Goal: Task Accomplishment & Management: Manage account settings

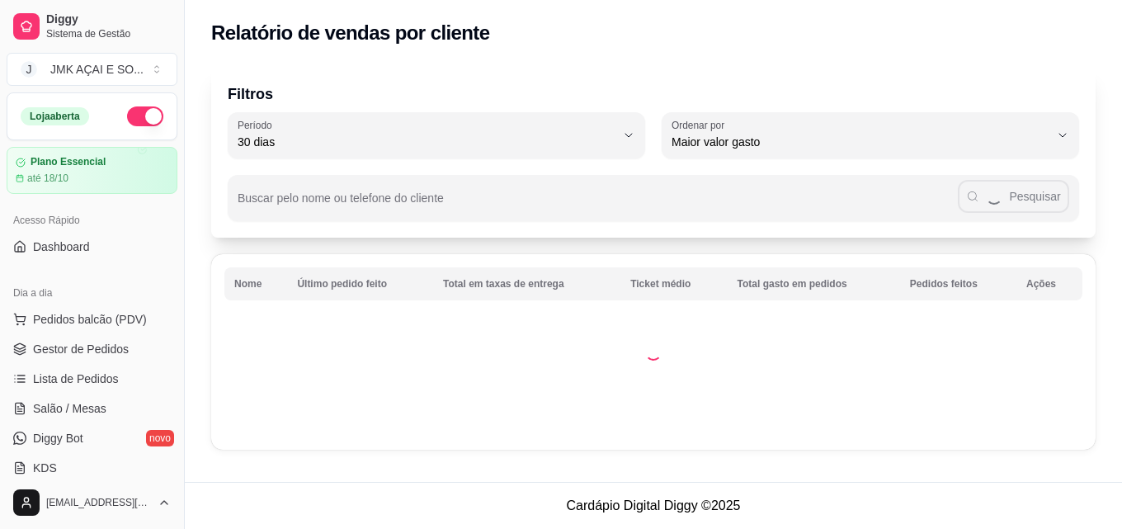
select select "30"
select select "HIGHEST_TOTAL_SPENT_WITH_ORDERS"
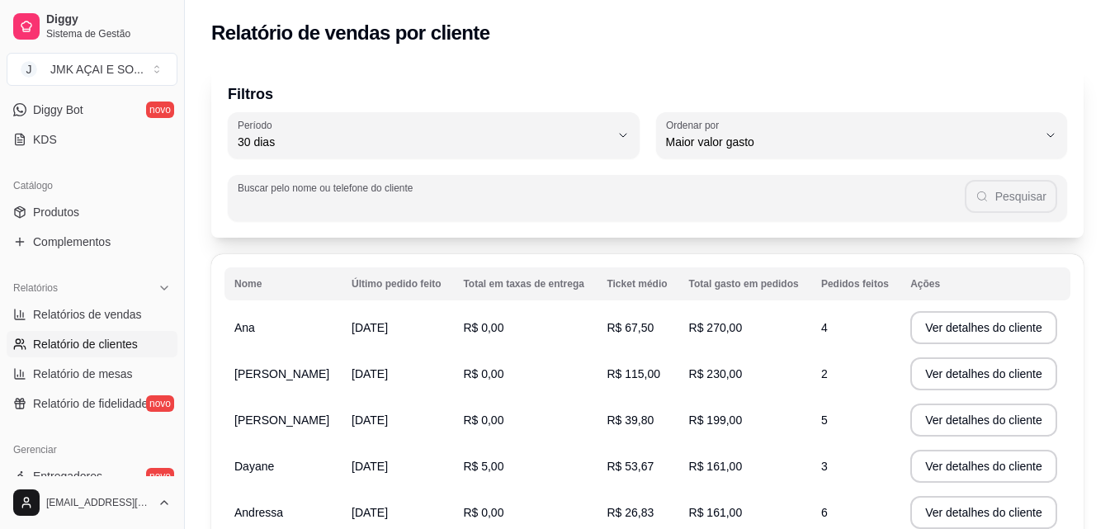
click at [375, 199] on input "Buscar pelo nome ou telefone do cliente" at bounding box center [601, 204] width 727 height 16
click at [1042, 204] on button "Pesquisar" at bounding box center [1011, 196] width 92 height 33
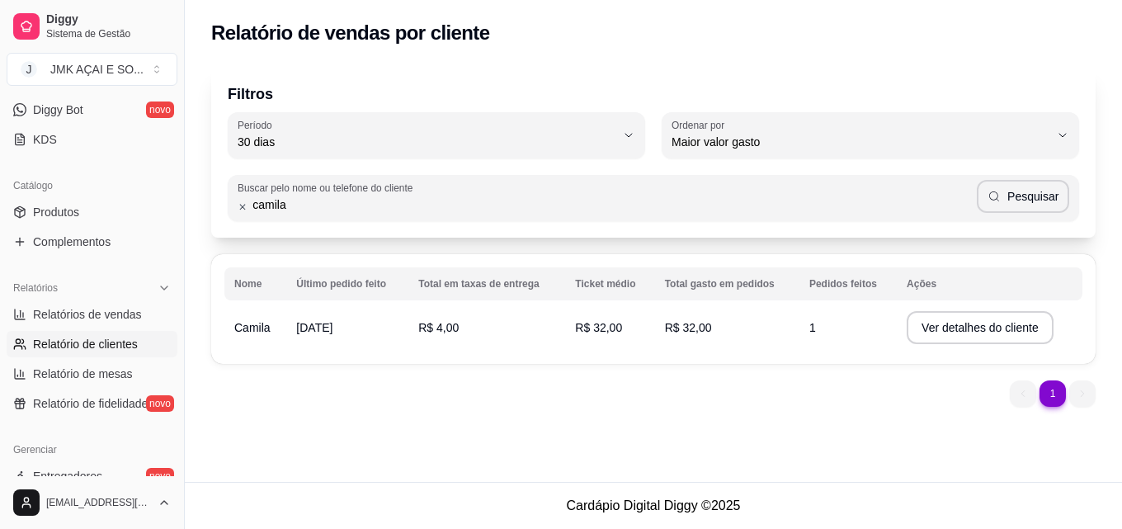
click at [554, 342] on td "R$ 4,00" at bounding box center [486, 327] width 157 height 46
click at [334, 199] on input "camila" at bounding box center [611, 204] width 729 height 16
type input "camilly"
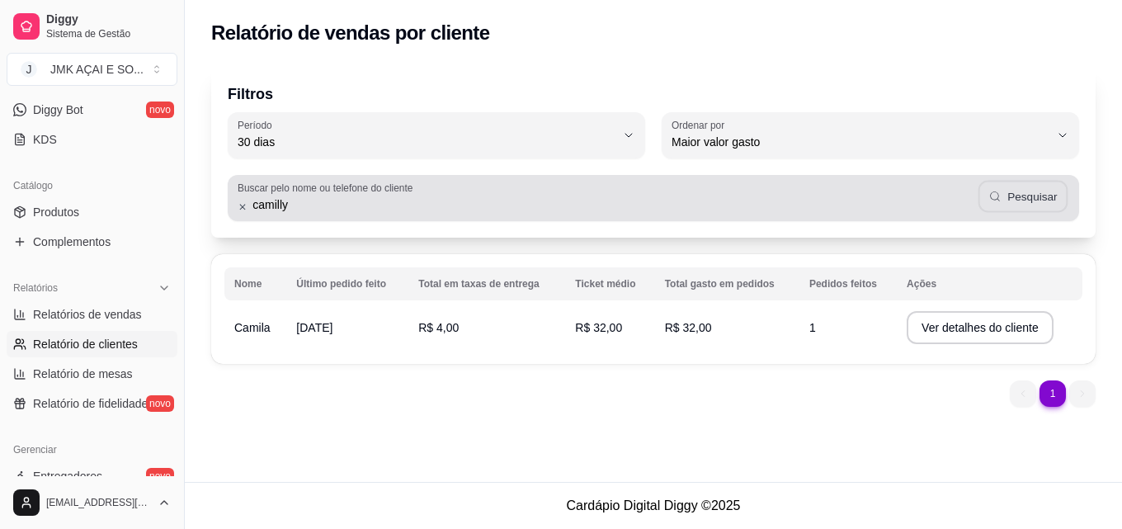
click at [1033, 194] on button "Pesquisar" at bounding box center [1022, 197] width 89 height 32
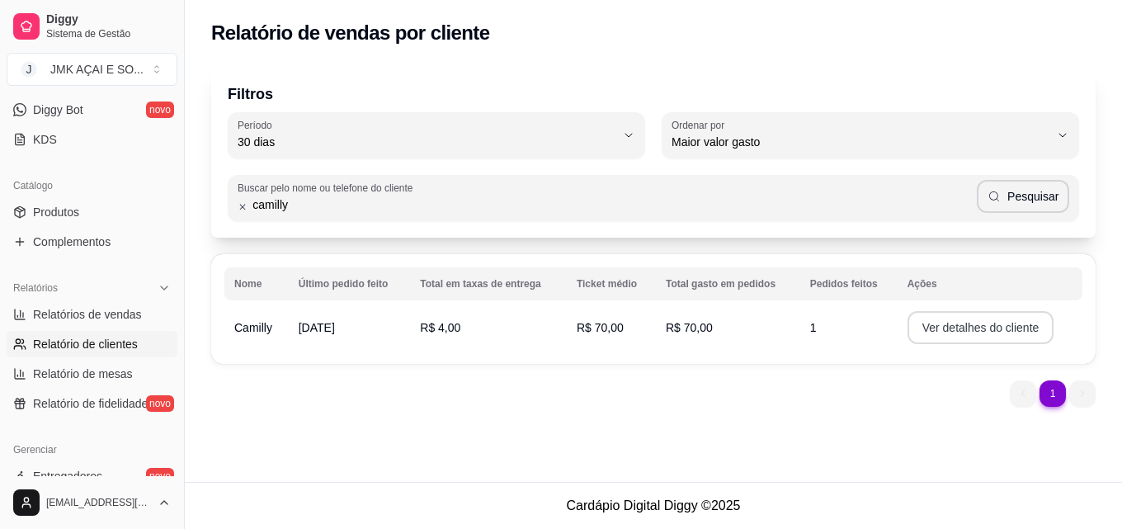
click at [935, 323] on button "Ver detalhes do cliente" at bounding box center [980, 327] width 147 height 33
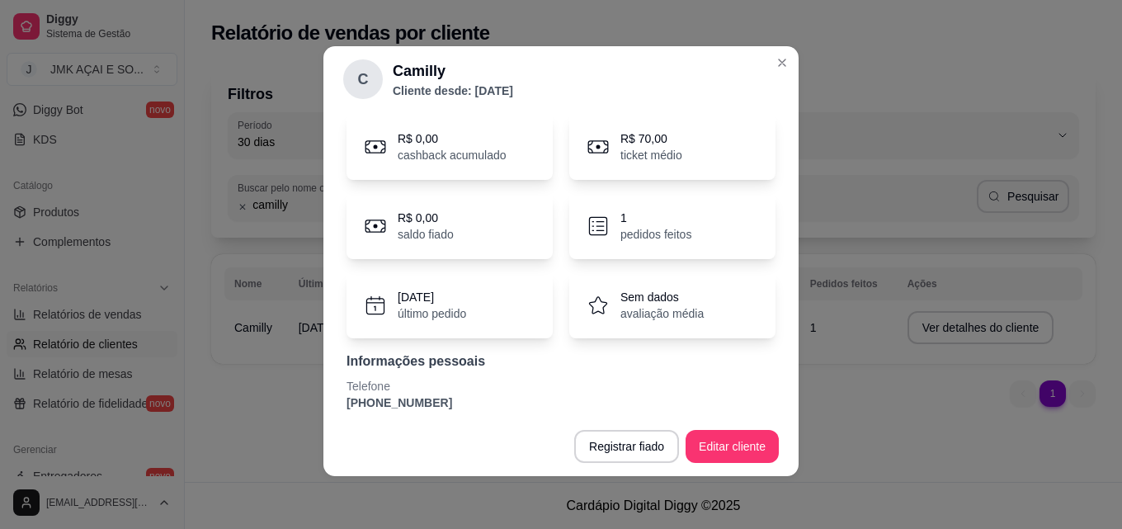
scroll to position [0, 0]
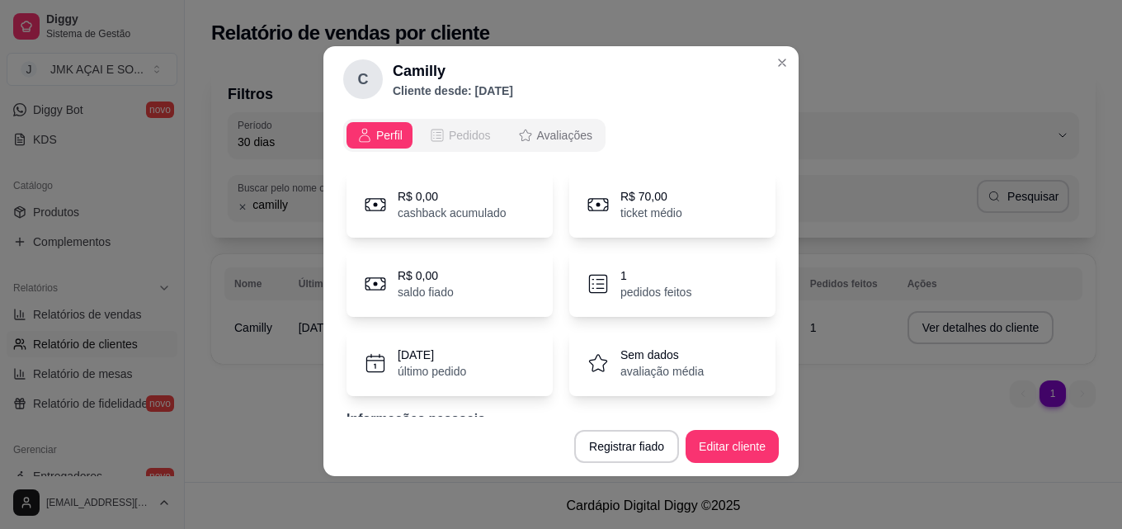
click at [433, 130] on icon "opções" at bounding box center [437, 136] width 12 height 12
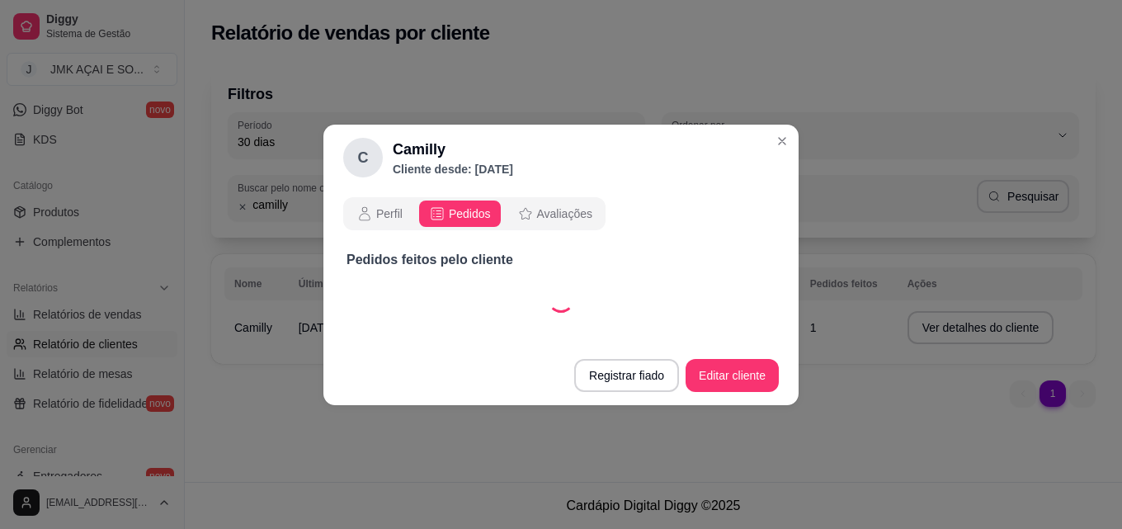
select select "30"
select select "ALL"
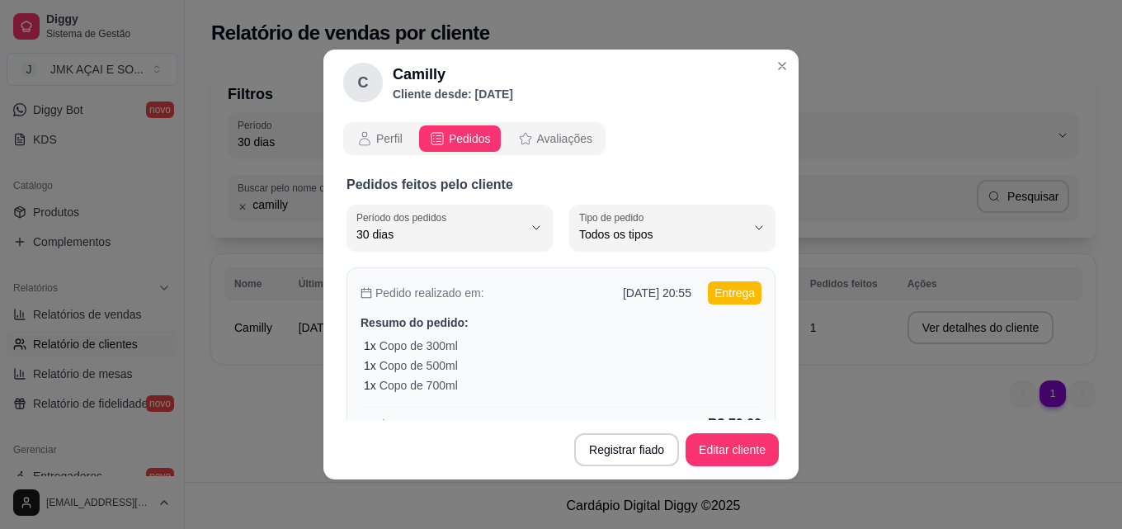
click at [533, 352] on div "1 x Copo de 300ml" at bounding box center [563, 345] width 398 height 16
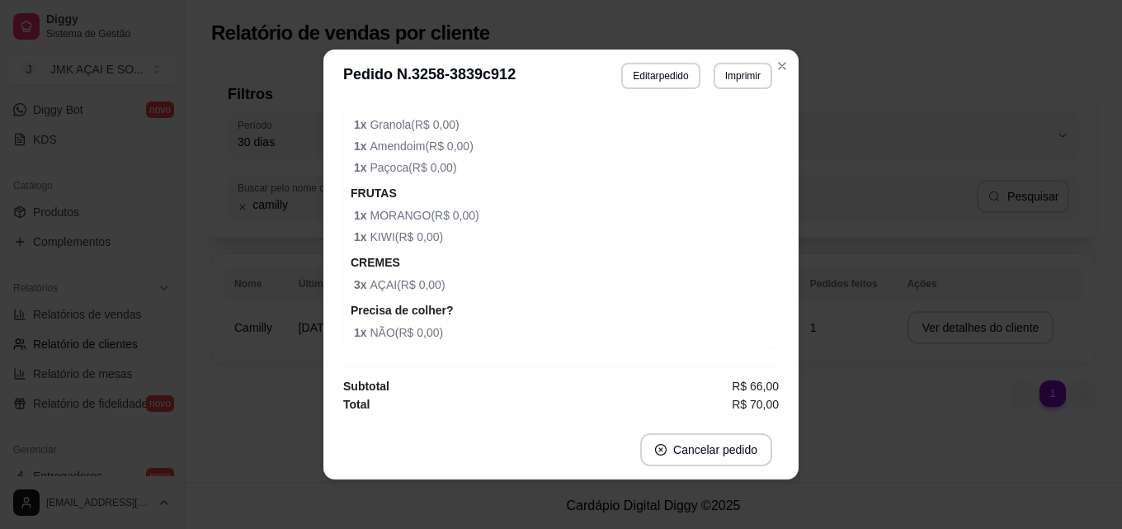
scroll to position [3, 0]
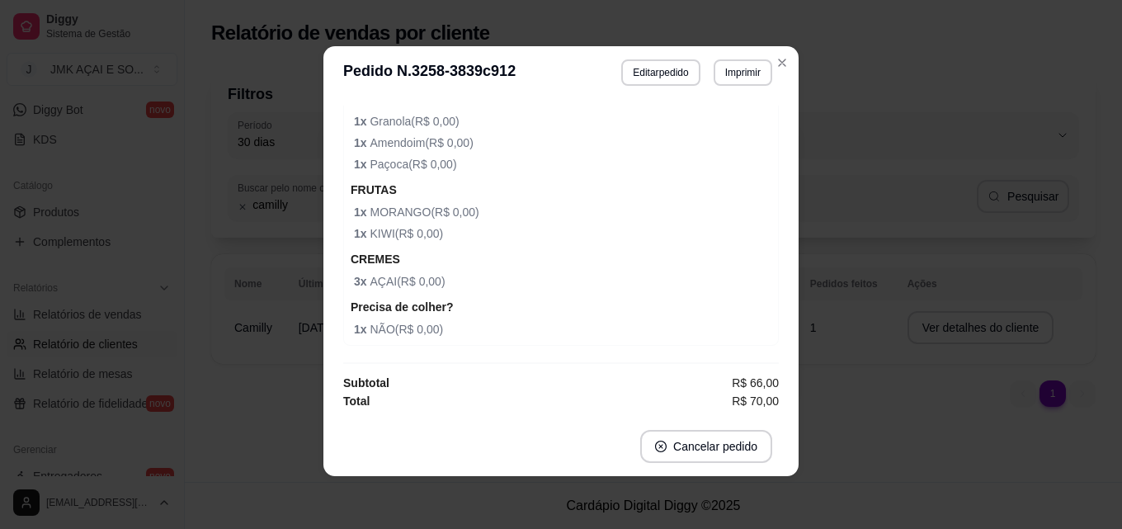
select select "30"
select select "ALL"
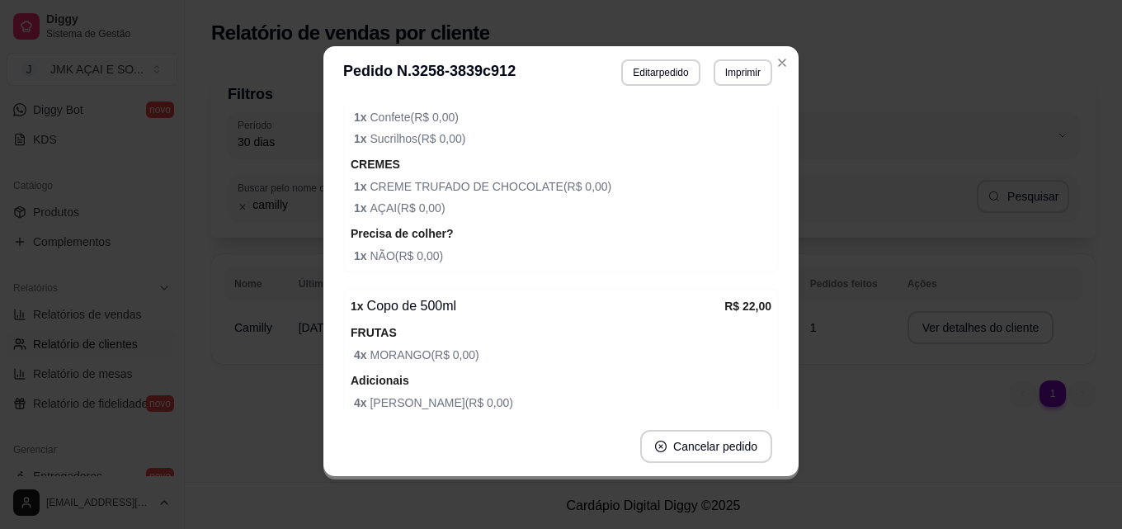
scroll to position [605, 0]
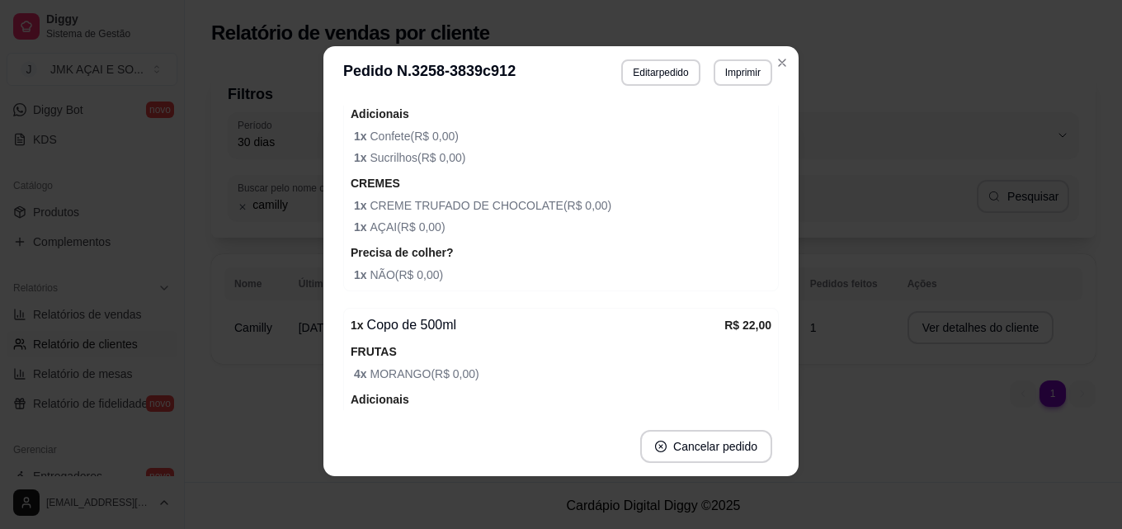
select select "30"
select select "ALL"
click at [674, 63] on button "Editar pedido" at bounding box center [661, 72] width 77 height 26
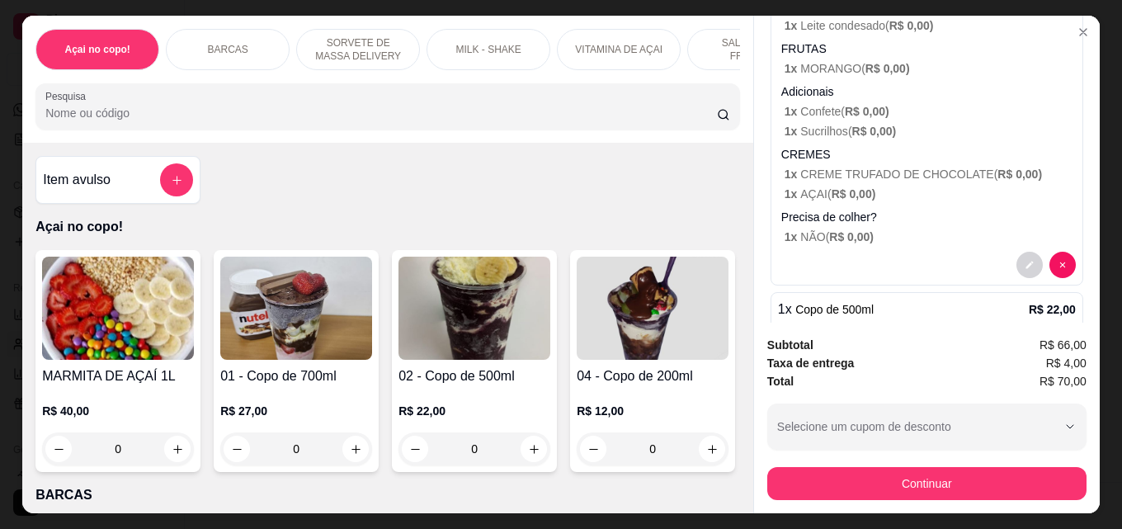
scroll to position [412, 0]
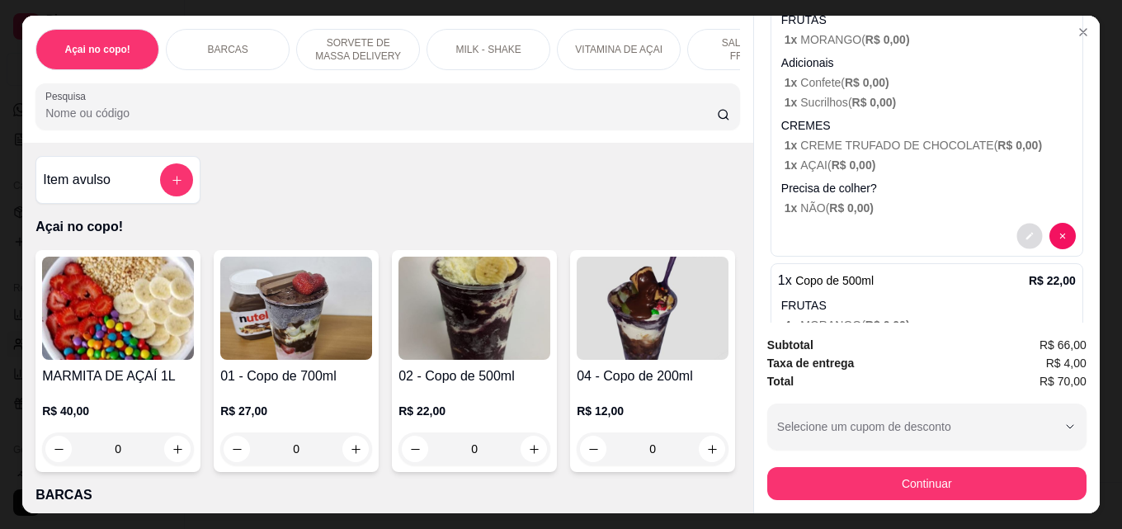
click at [1016, 224] on button "decrease-product-quantity" at bounding box center [1029, 237] width 26 height 26
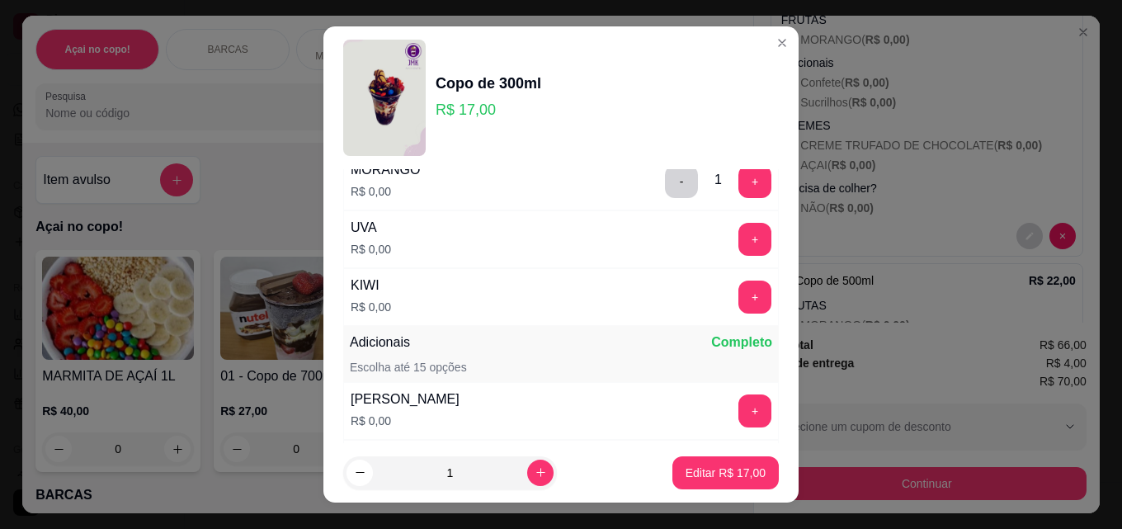
scroll to position [495, 0]
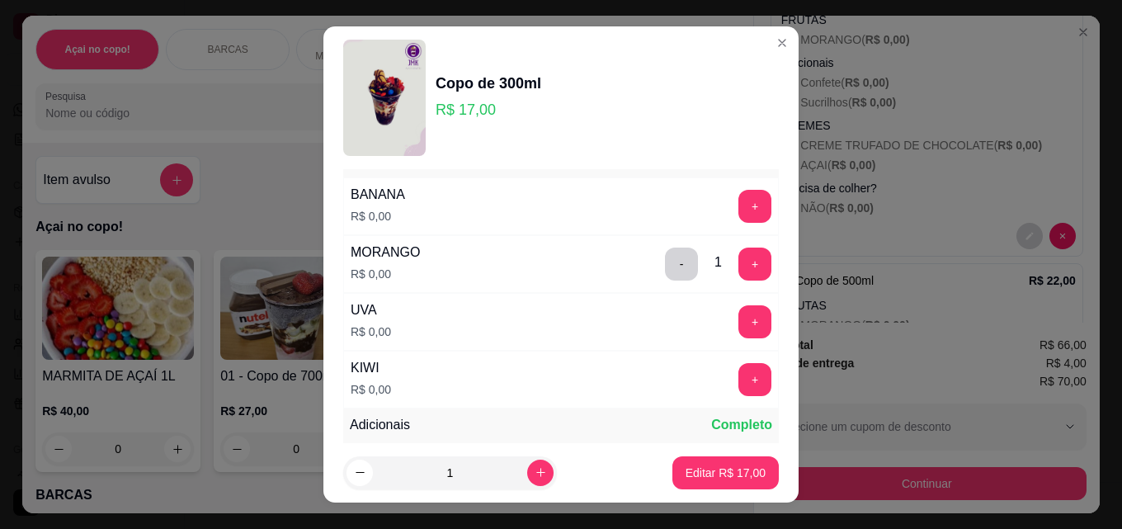
click at [658, 258] on div "- 1 +" at bounding box center [718, 263] width 120 height 33
click at [665, 266] on button "-" at bounding box center [681, 263] width 33 height 33
click at [718, 468] on p "Editar R$ 17,00" at bounding box center [725, 472] width 78 height 16
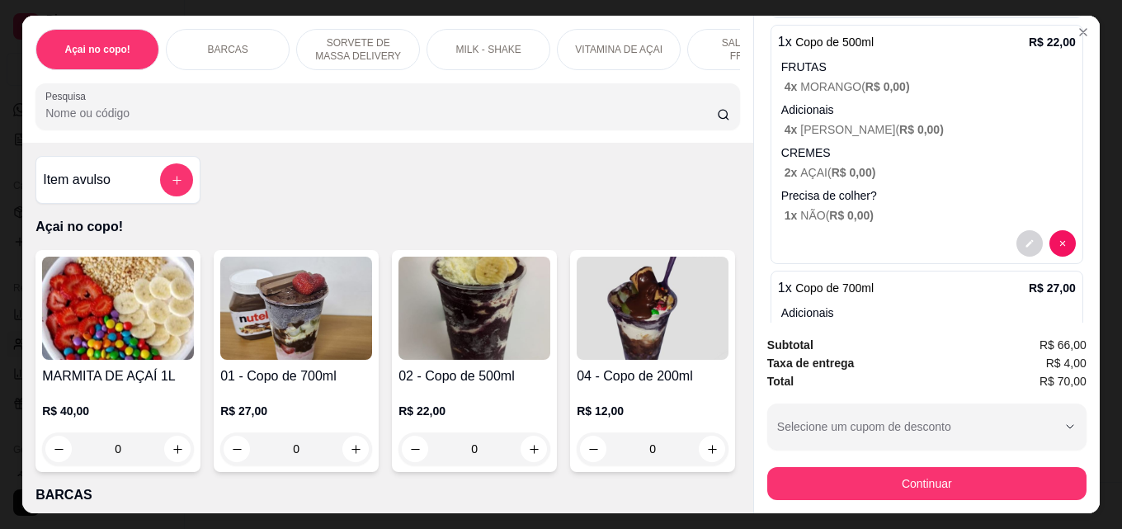
scroll to position [617, 0]
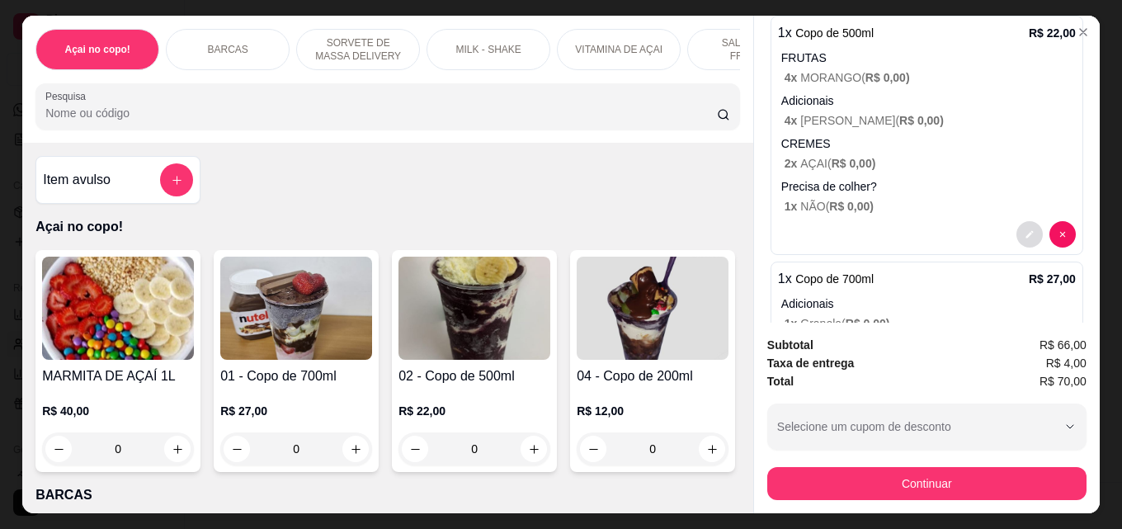
click at [1016, 222] on button "decrease-product-quantity" at bounding box center [1029, 234] width 26 height 26
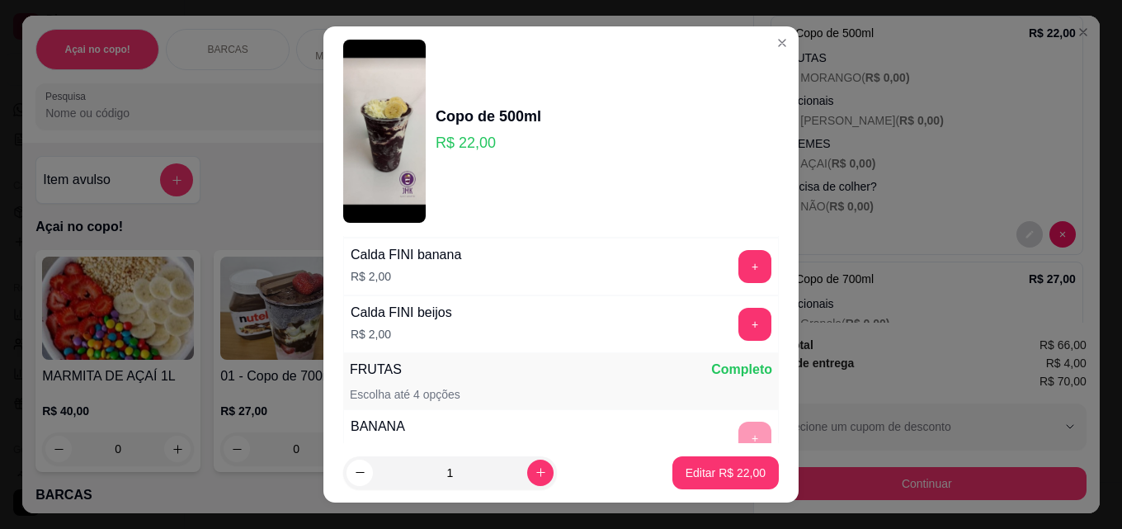
scroll to position [495, 0]
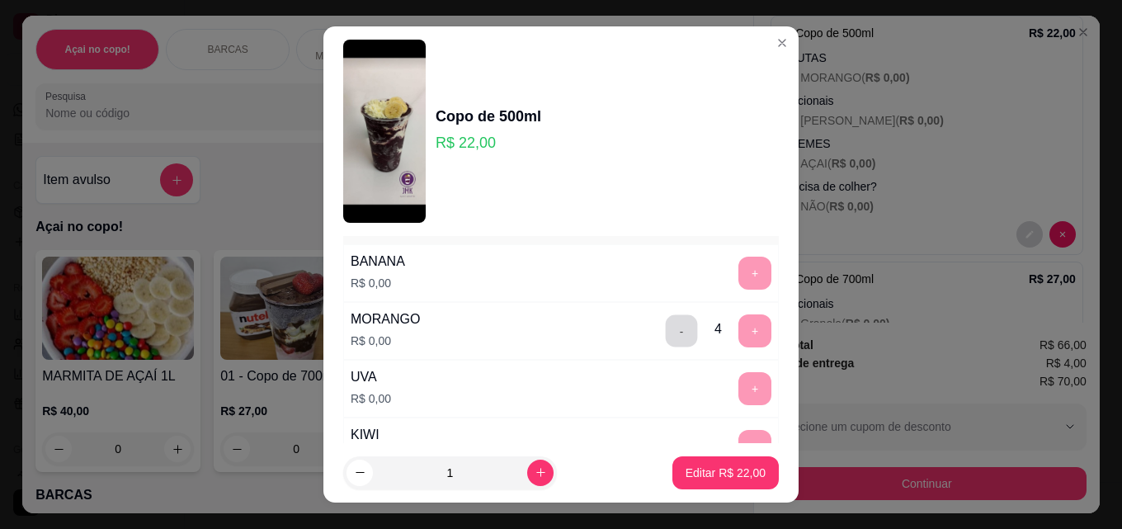
click at [666, 338] on button "-" at bounding box center [682, 331] width 32 height 32
click at [665, 338] on button "-" at bounding box center [681, 330] width 33 height 33
click at [666, 338] on button "-" at bounding box center [682, 331] width 32 height 32
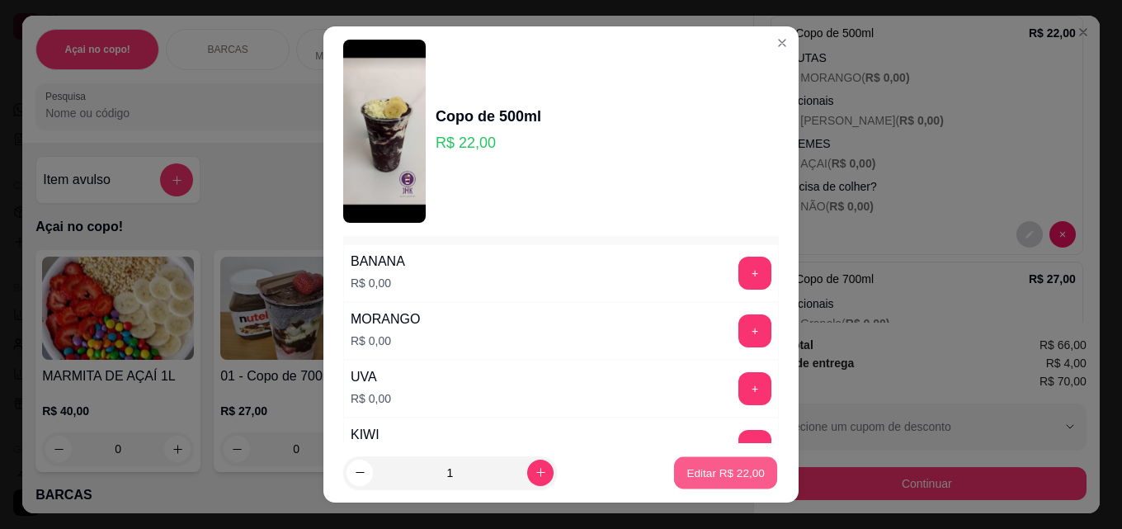
click at [686, 464] on p "Editar R$ 22,00" at bounding box center [725, 472] width 78 height 16
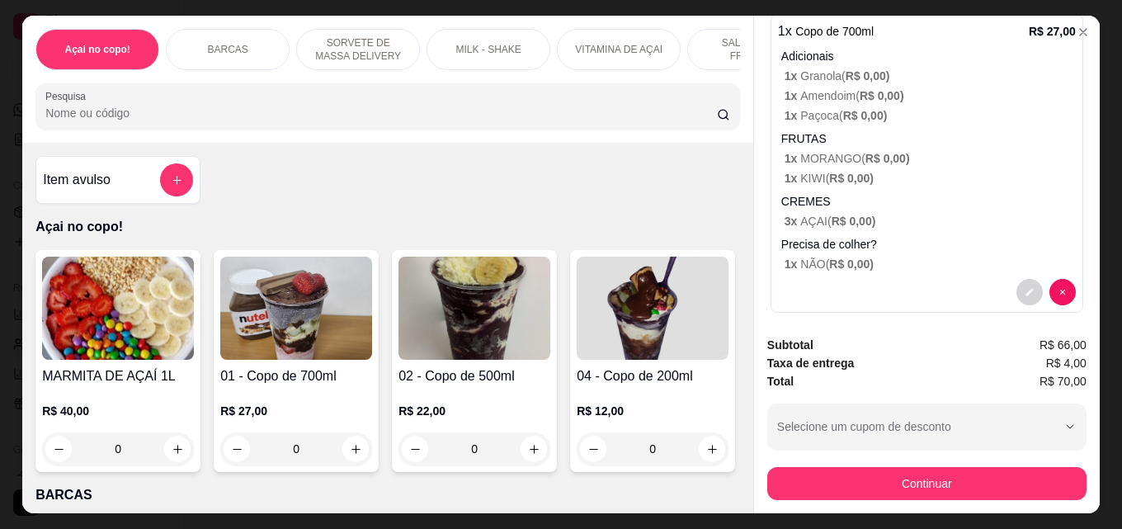
scroll to position [835, 0]
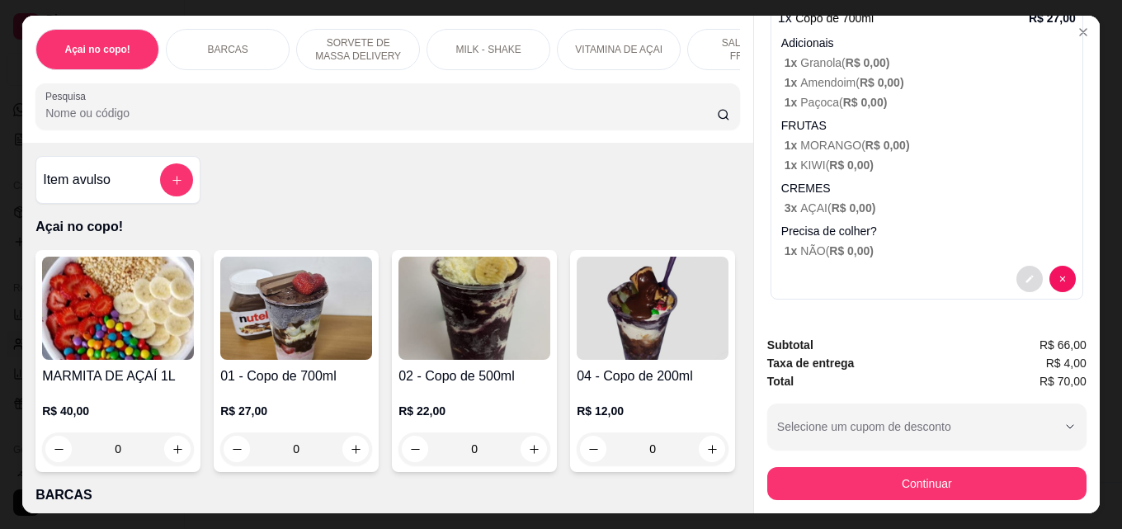
click at [1025, 274] on icon "decrease-product-quantity" at bounding box center [1030, 279] width 10 height 10
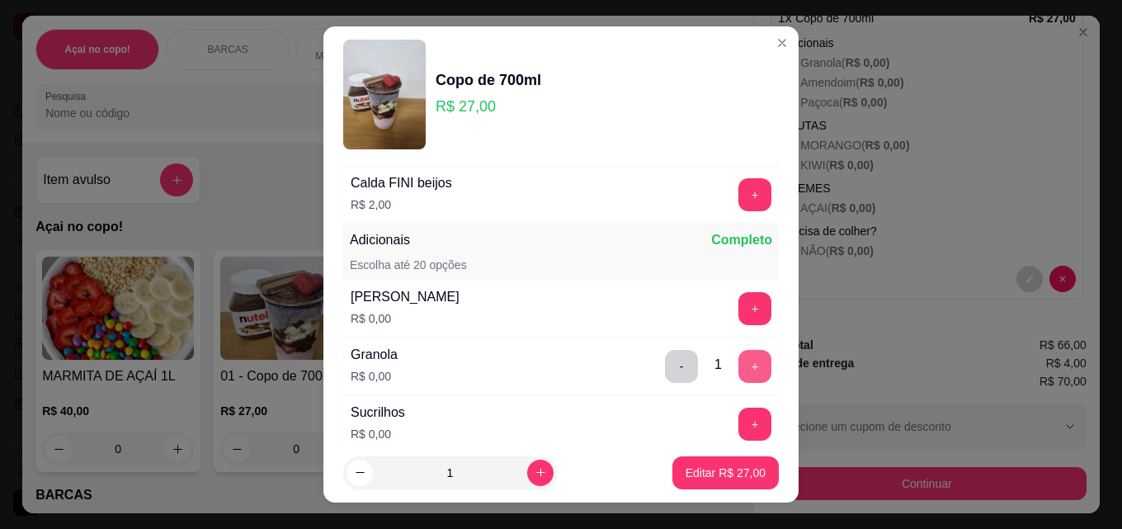
scroll to position [412, 0]
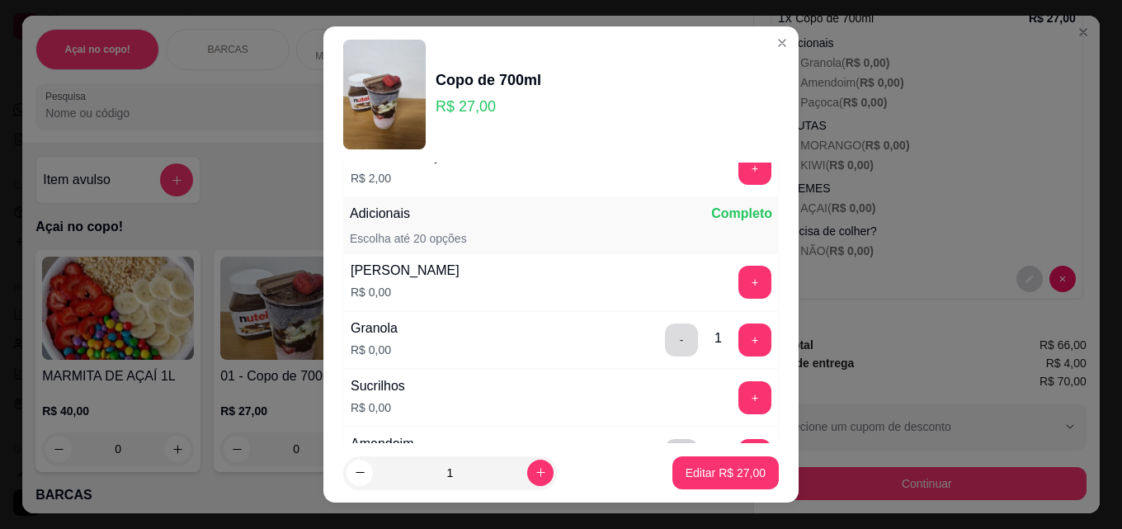
click at [665, 337] on button "-" at bounding box center [681, 339] width 33 height 33
click at [739, 341] on button "+" at bounding box center [755, 340] width 32 height 32
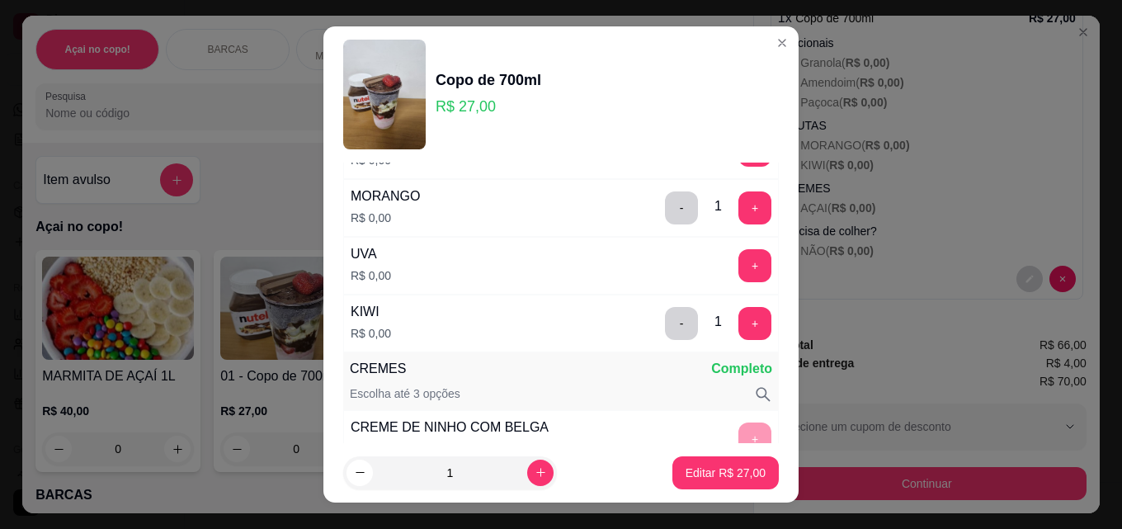
scroll to position [907, 0]
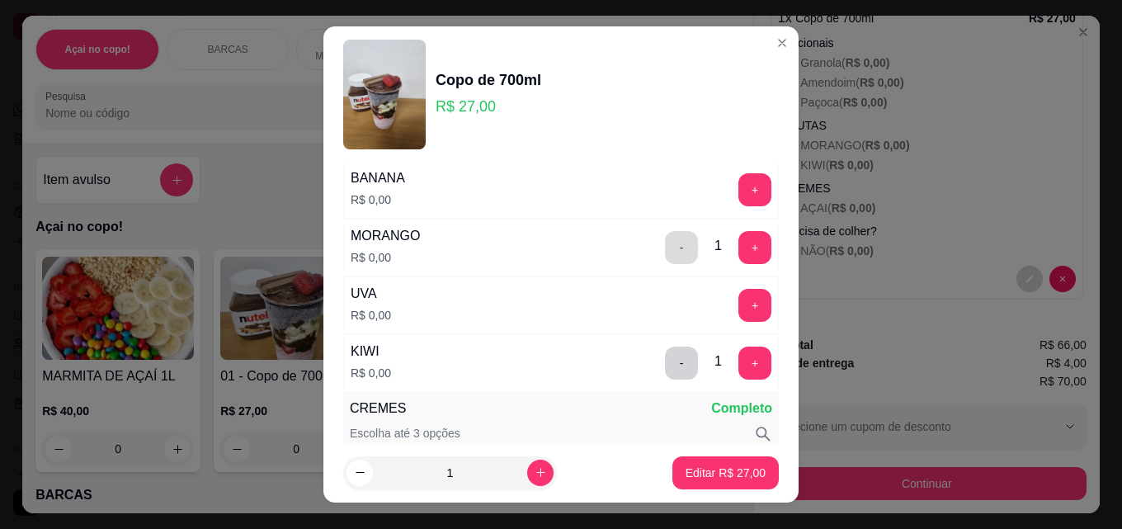
click at [665, 256] on button "-" at bounding box center [681, 247] width 33 height 33
click at [665, 369] on button "-" at bounding box center [681, 362] width 33 height 33
select select "30"
select select "ALL"
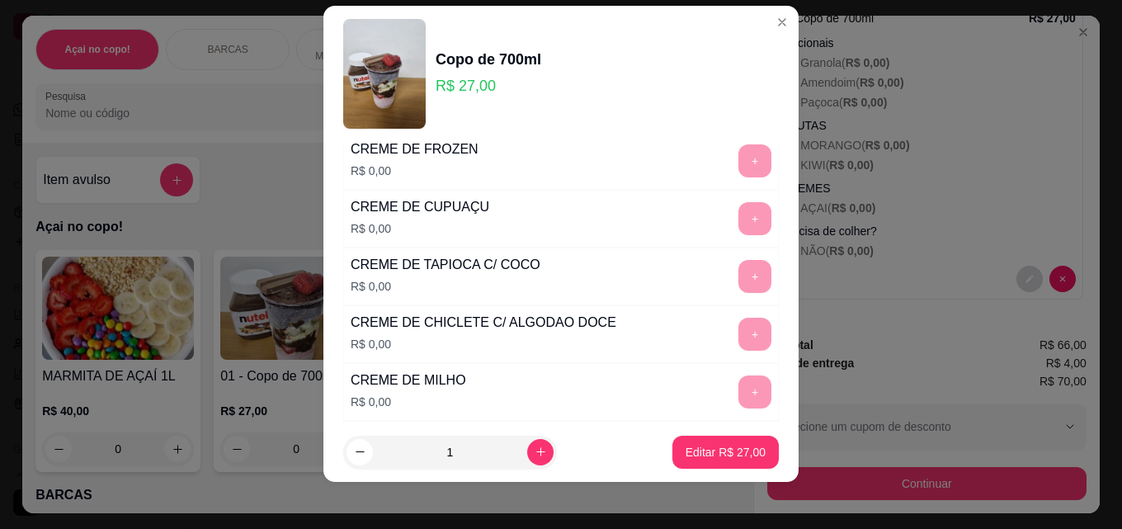
scroll to position [26, 0]
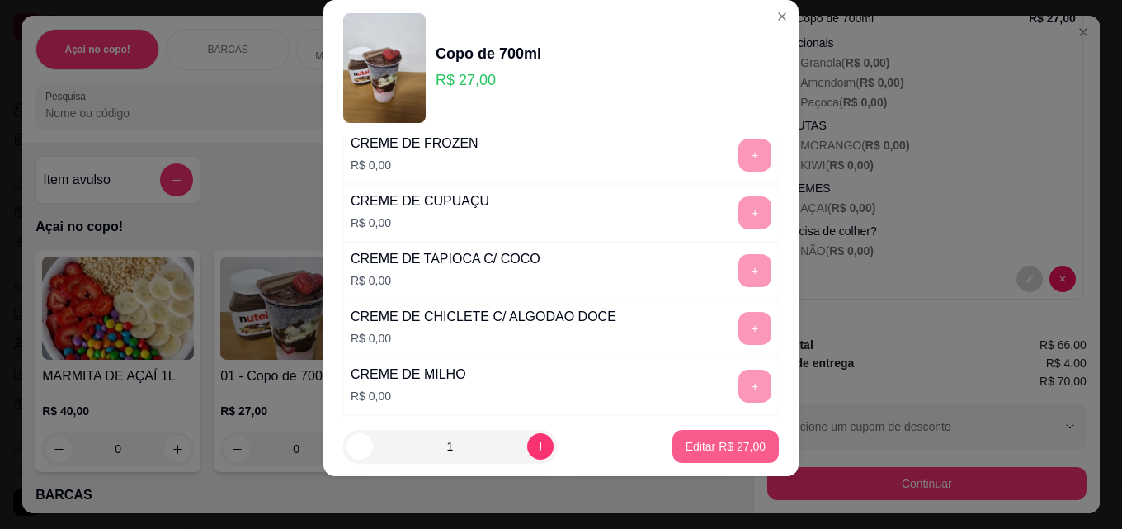
click at [728, 441] on p "Editar R$ 27,00" at bounding box center [726, 446] width 80 height 16
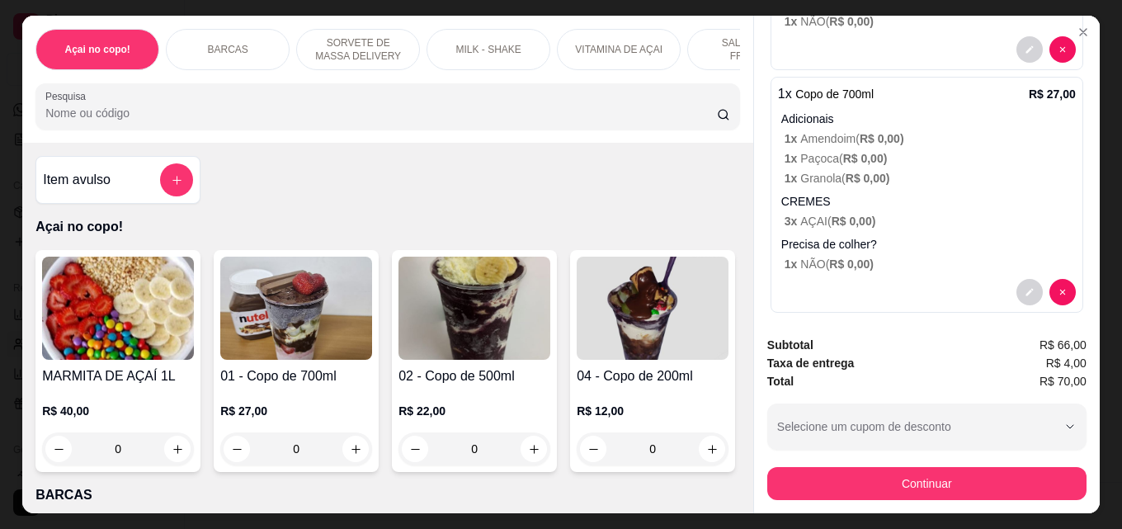
scroll to position [772, 0]
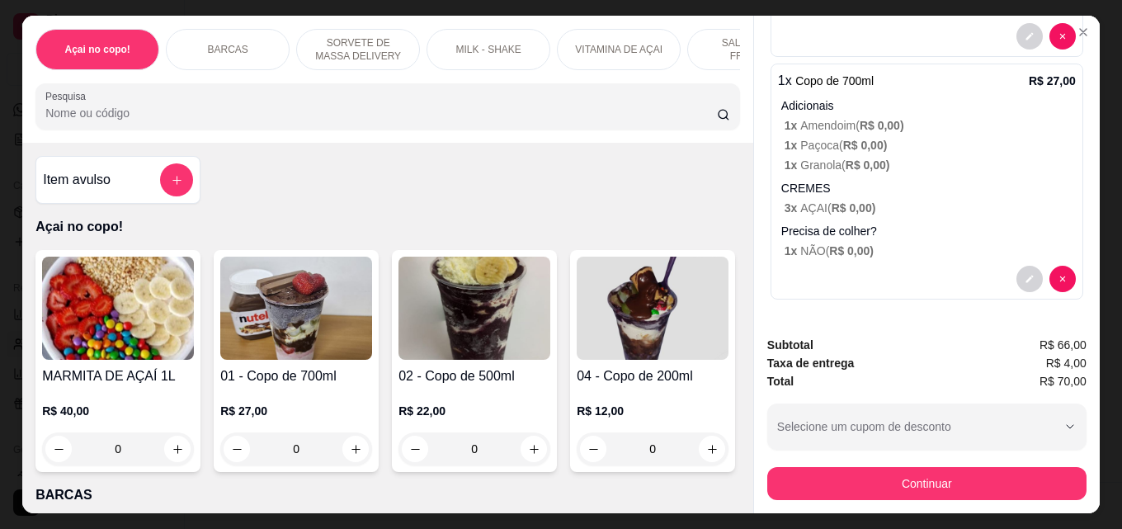
select select "30"
select select "ALL"
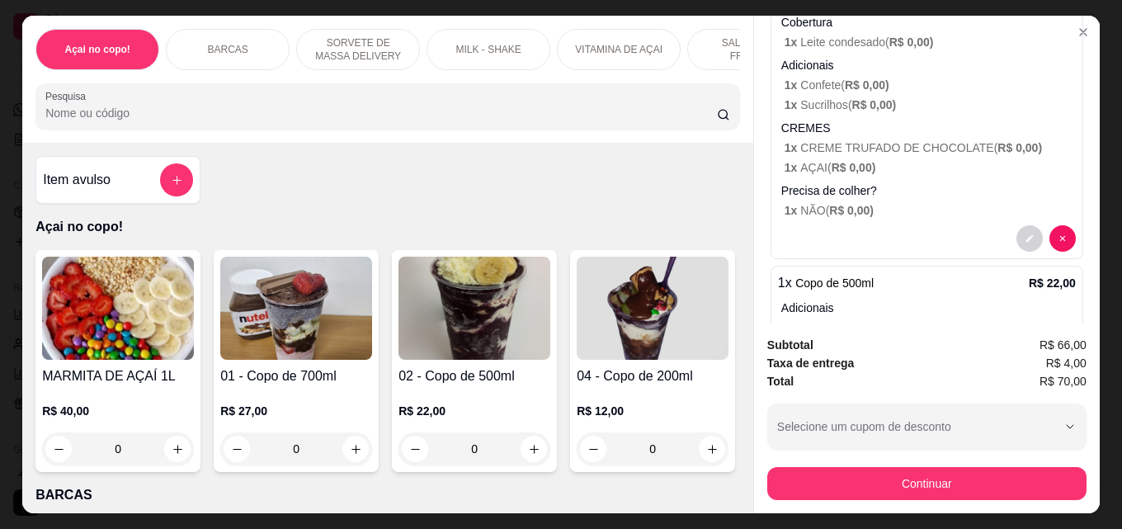
scroll to position [360, 0]
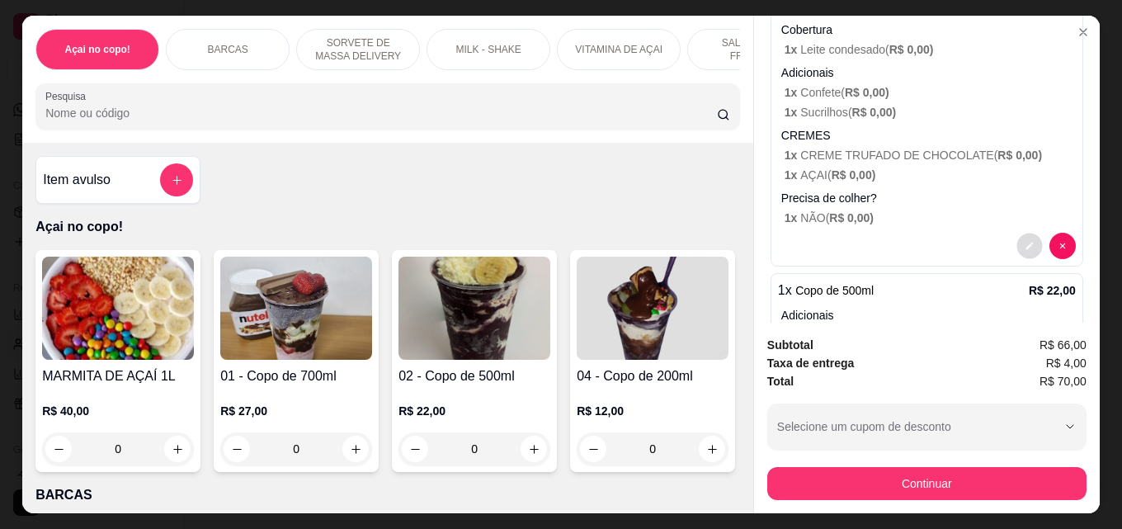
click at [1016, 233] on button "decrease-product-quantity" at bounding box center [1029, 246] width 26 height 26
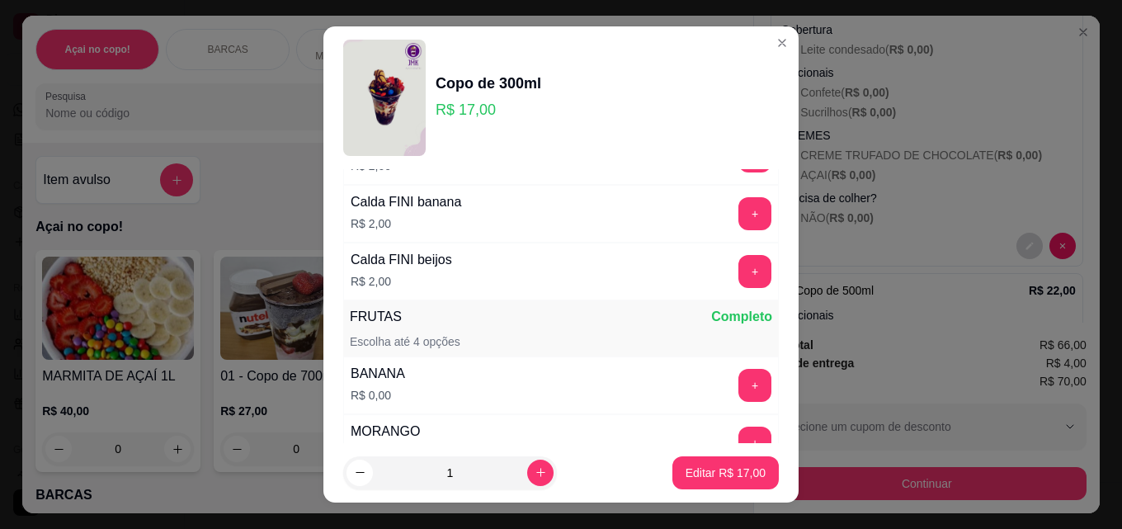
scroll to position [330, 0]
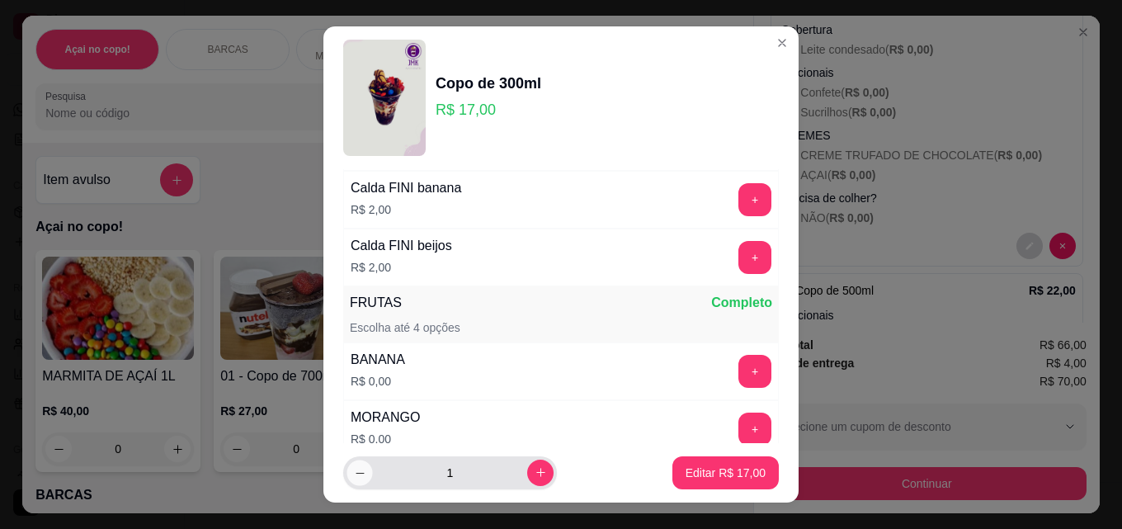
click at [353, 483] on button "decrease-product-quantity" at bounding box center [359, 472] width 26 height 26
type input "0"
click at [778, 45] on header "Copo de 300ml R$ 17,00" at bounding box center [560, 97] width 475 height 143
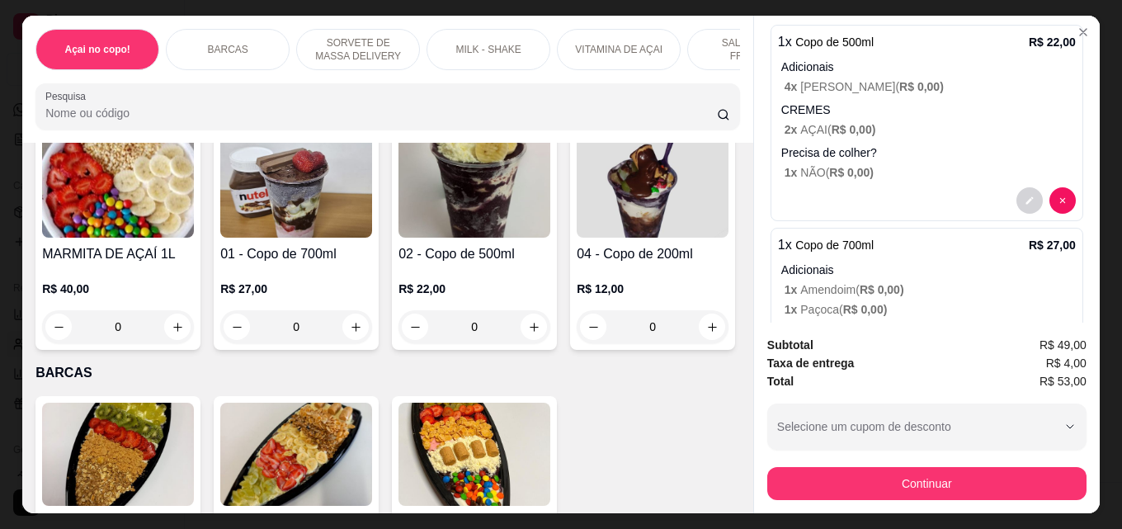
scroll to position [165, 0]
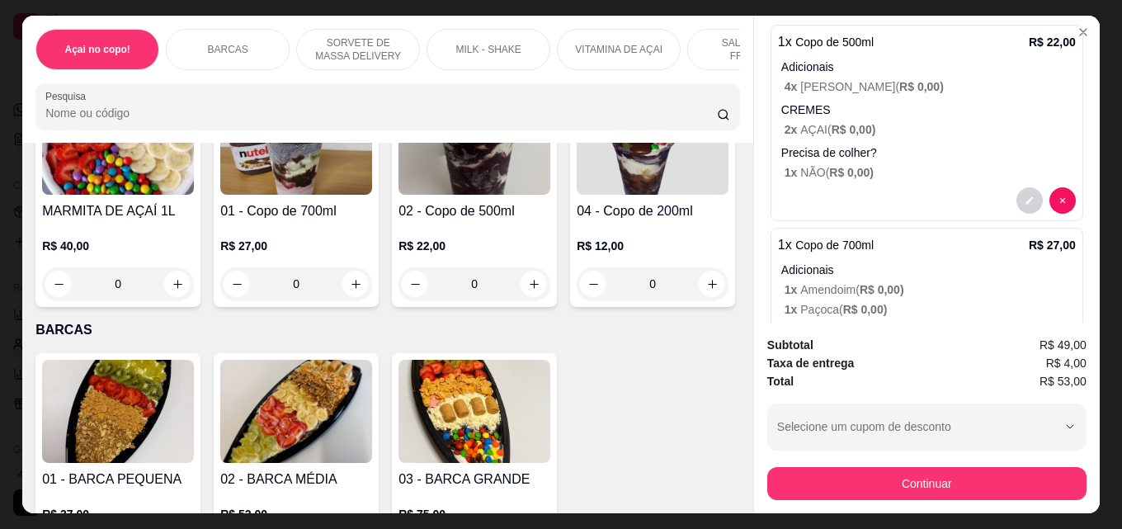
click at [577, 195] on img at bounding box center [653, 143] width 152 height 103
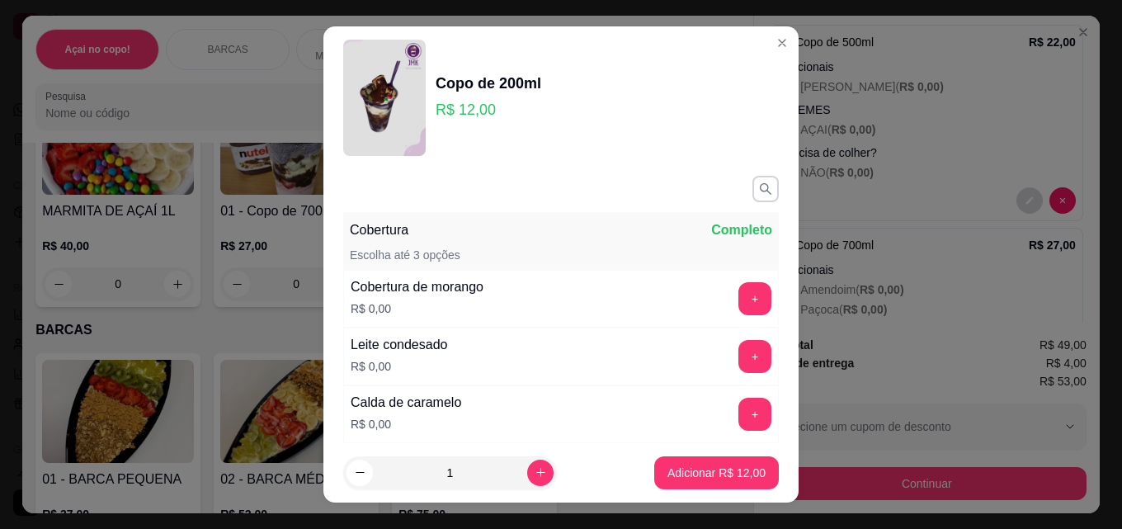
select select "30"
select select "ALL"
click at [738, 360] on button "+" at bounding box center [754, 356] width 33 height 33
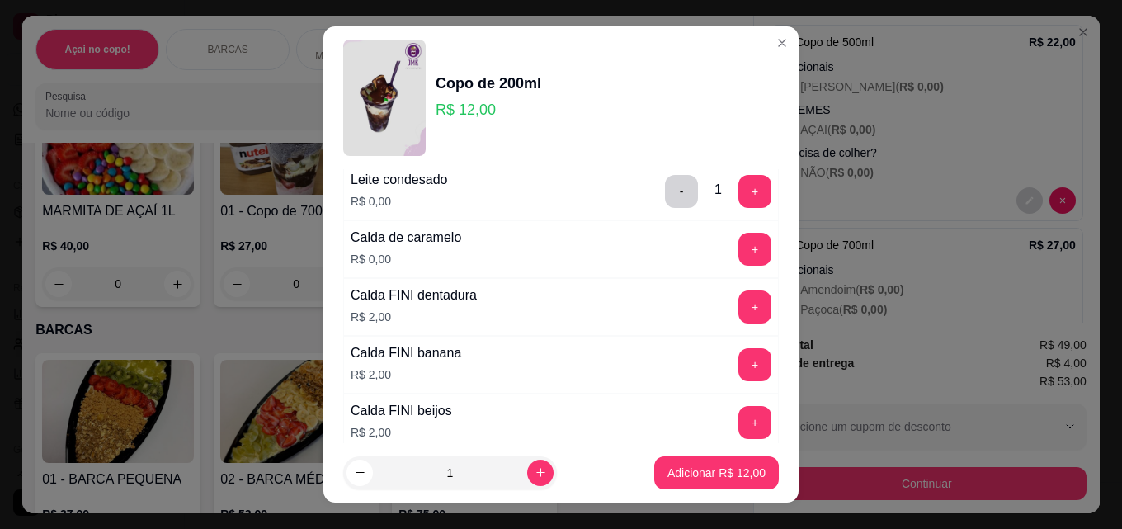
select select "30"
select select "ALL"
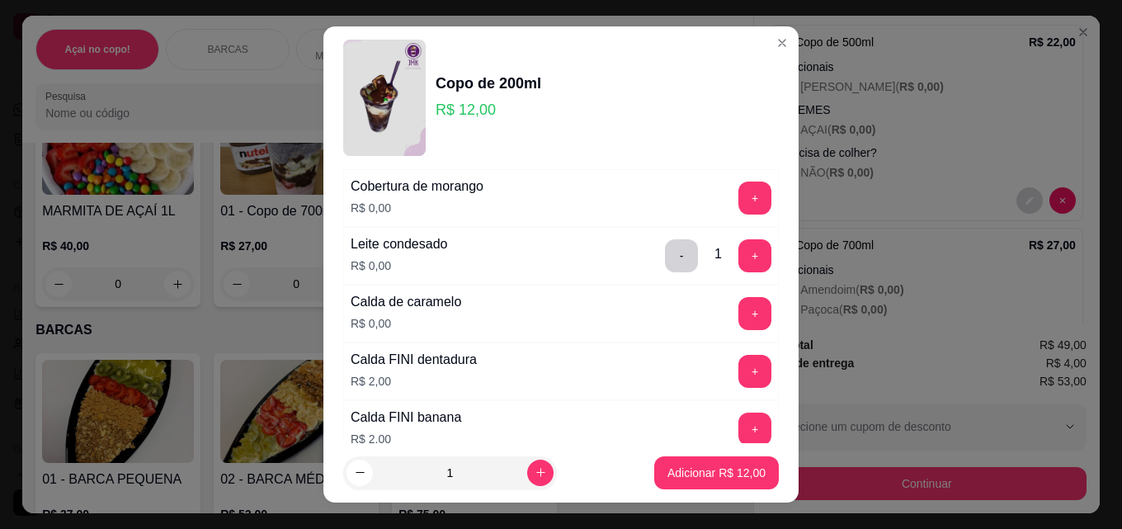
scroll to position [0, 0]
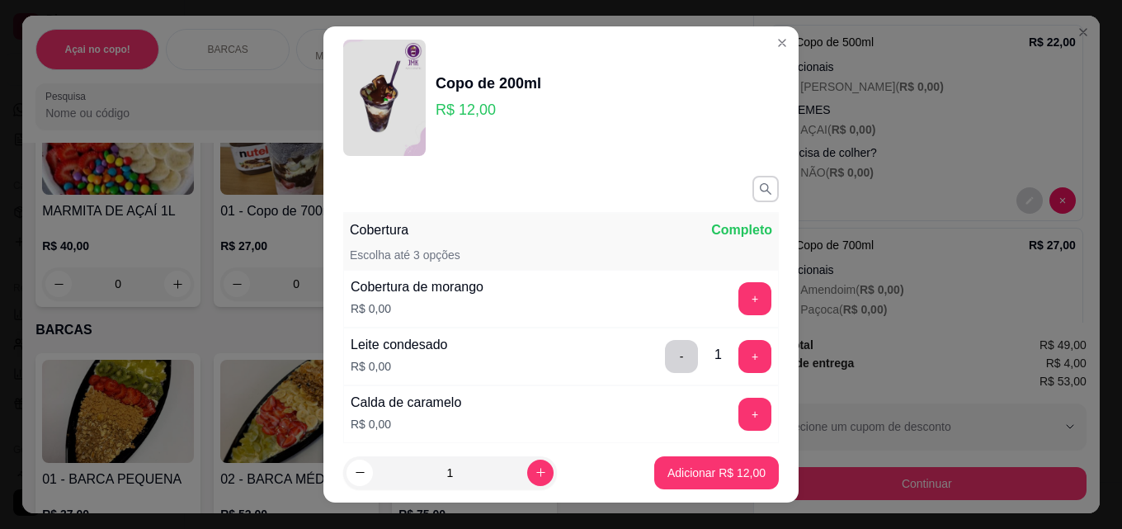
click at [713, 281] on div "Cobertura de morango R$ 0,00 +" at bounding box center [561, 299] width 436 height 58
click at [739, 295] on button "+" at bounding box center [755, 299] width 32 height 32
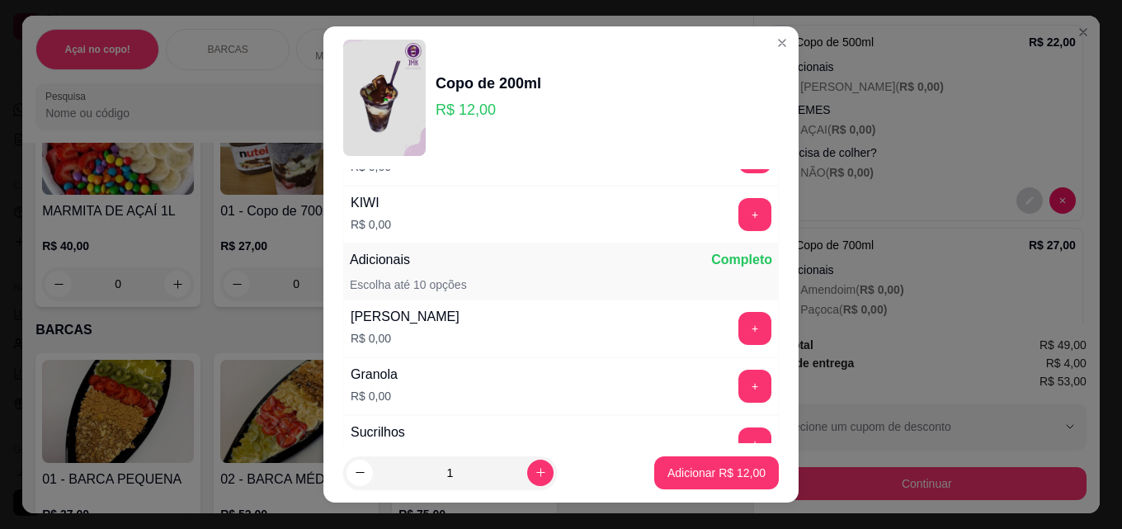
scroll to position [742, 0]
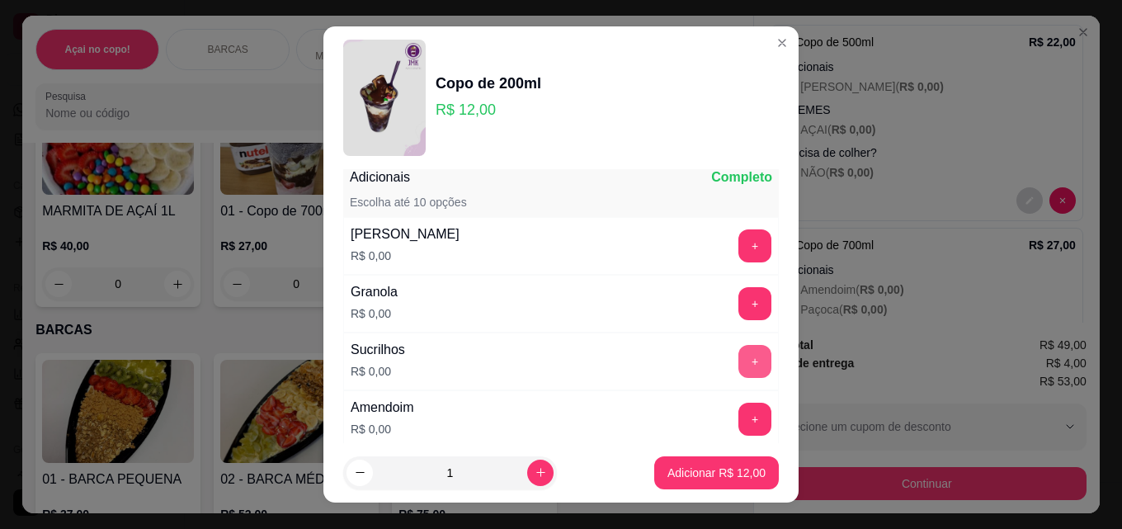
click at [738, 374] on button "+" at bounding box center [754, 361] width 33 height 33
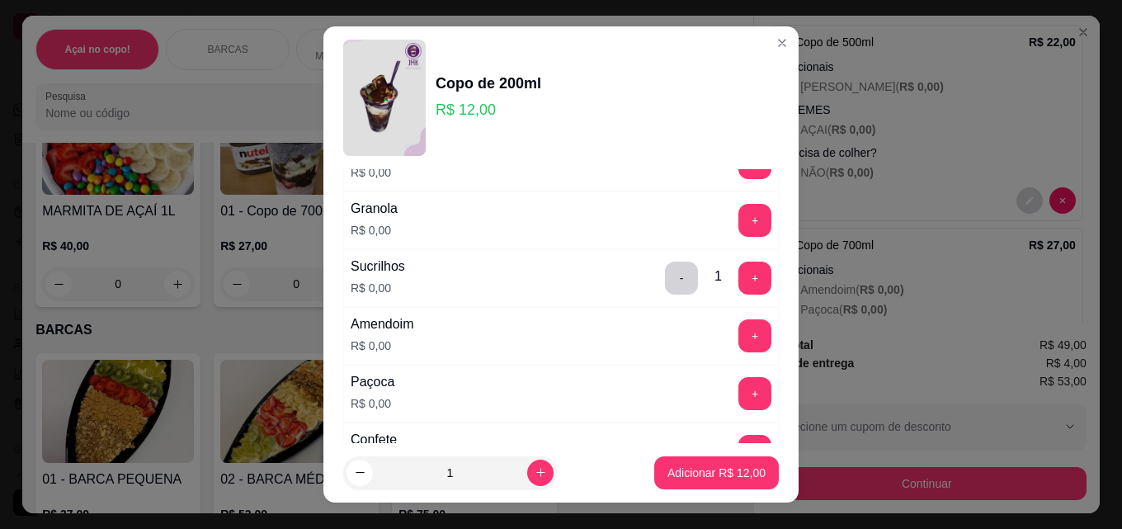
scroll to position [907, 0]
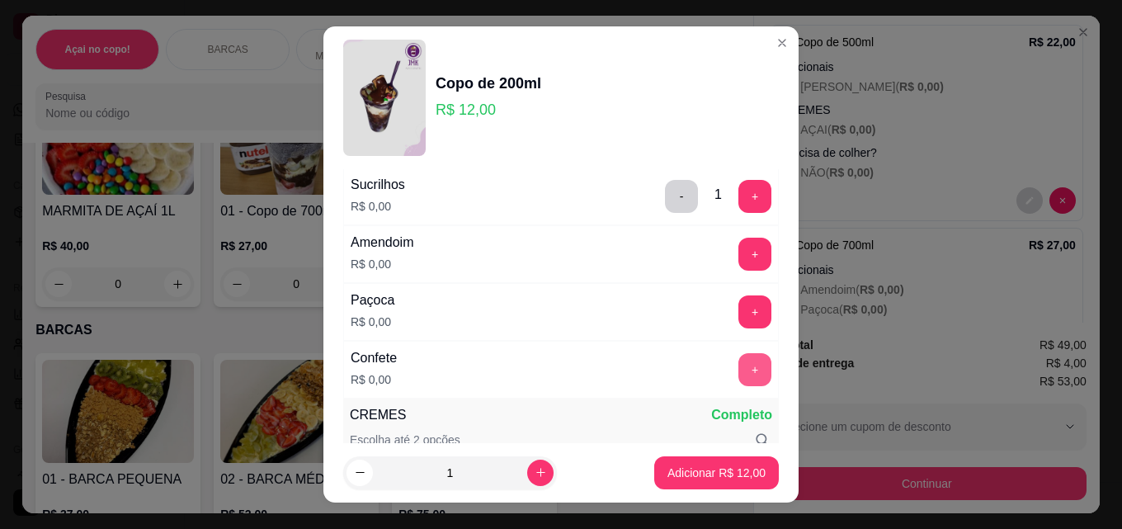
click at [738, 361] on button "+" at bounding box center [754, 369] width 33 height 33
select select "30"
select select "ALL"
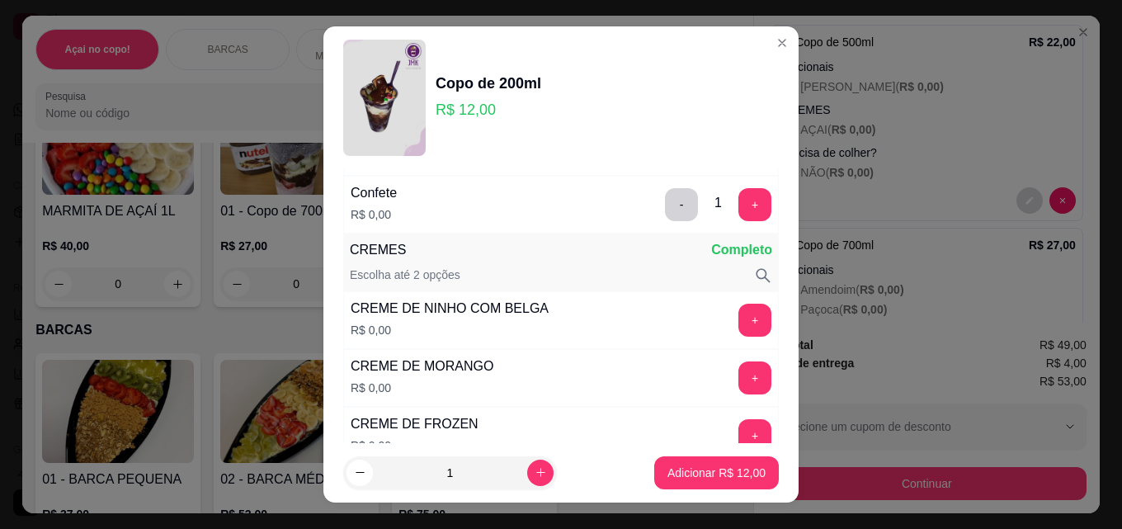
scroll to position [1155, 0]
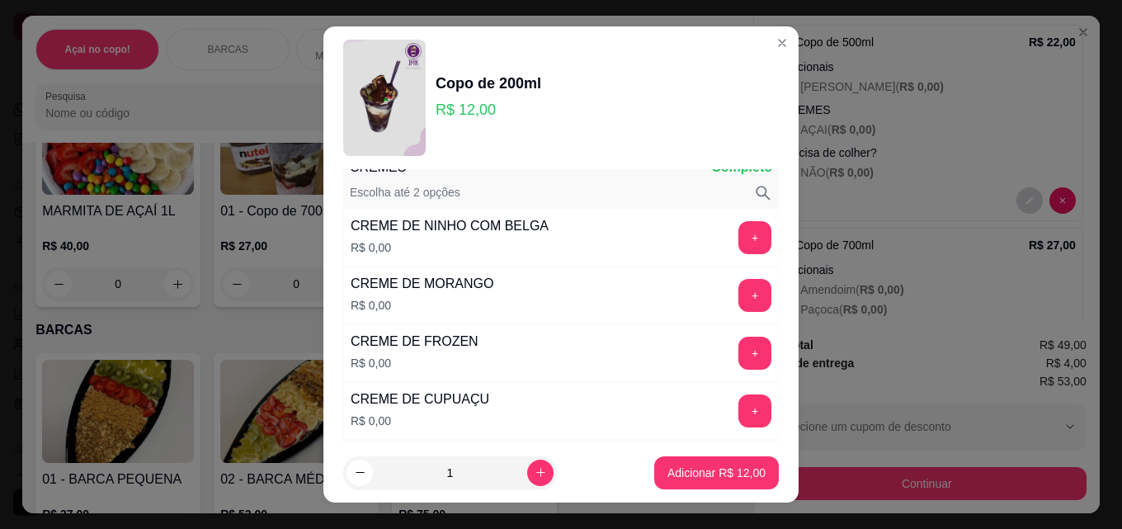
click at [732, 290] on div "+" at bounding box center [755, 295] width 46 height 33
click at [738, 294] on button "+" at bounding box center [754, 295] width 33 height 33
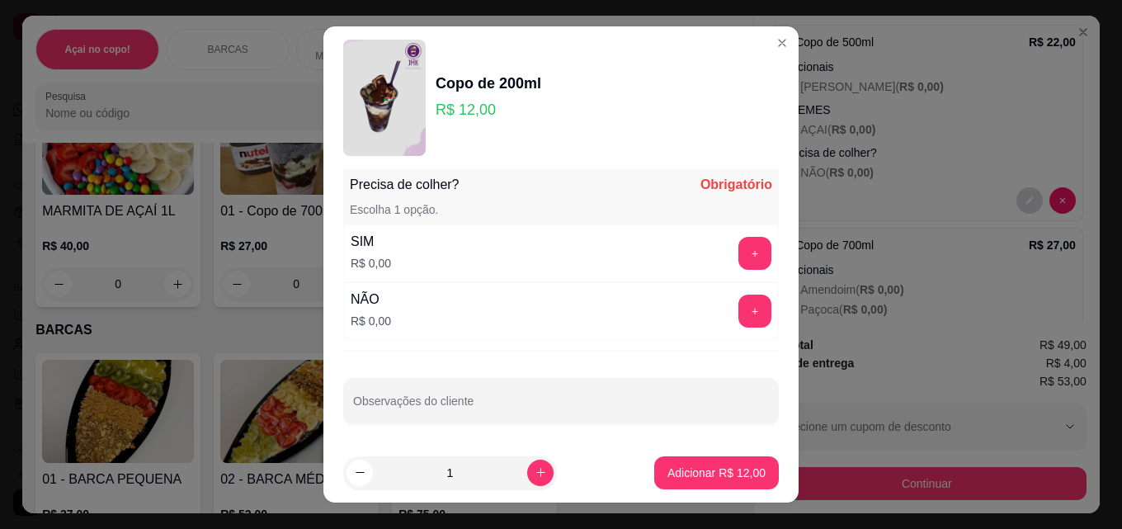
scroll to position [2640, 0]
click at [738, 256] on button "+" at bounding box center [754, 252] width 33 height 33
select select "30"
select select "ALL"
click at [666, 260] on button "-" at bounding box center [682, 253] width 32 height 32
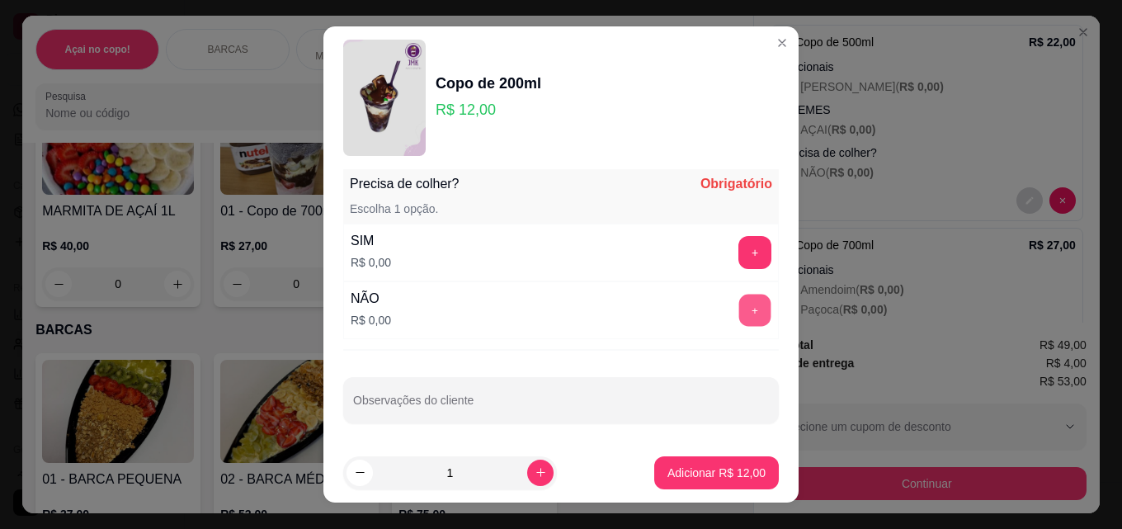
click at [739, 312] on button "+" at bounding box center [755, 310] width 32 height 32
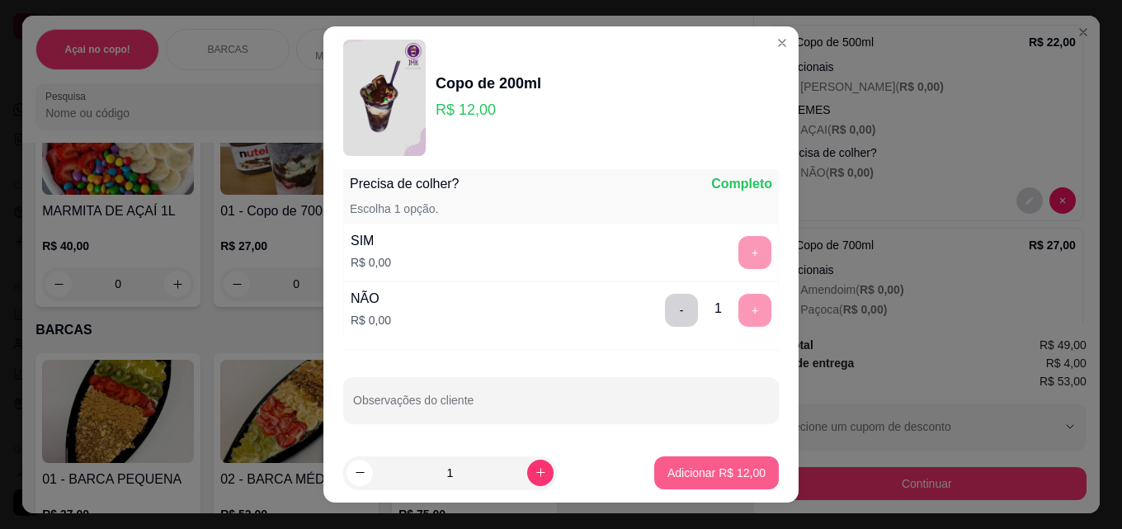
click at [709, 472] on p "Adicionar R$ 12,00" at bounding box center [716, 472] width 98 height 16
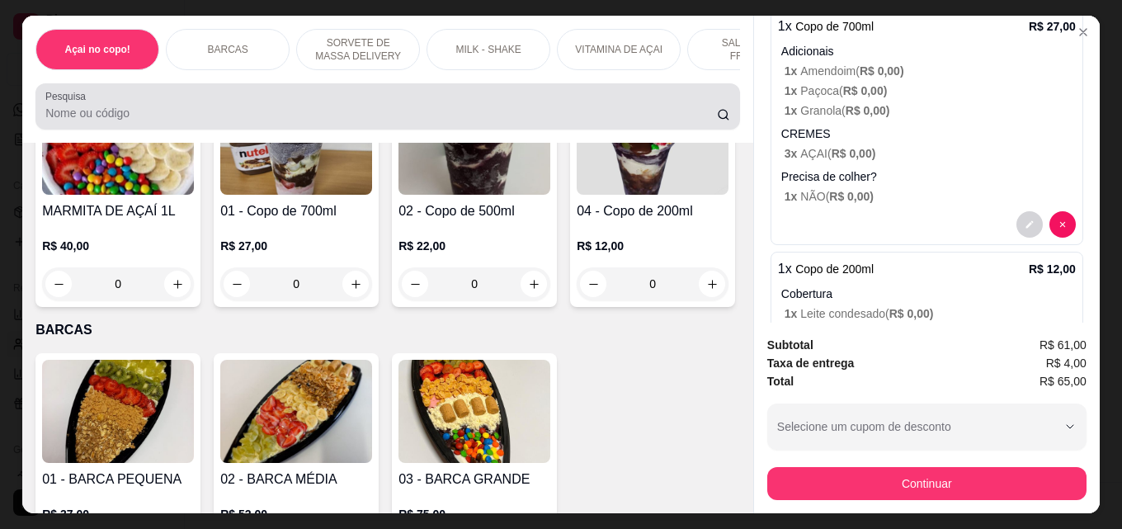
scroll to position [570, 0]
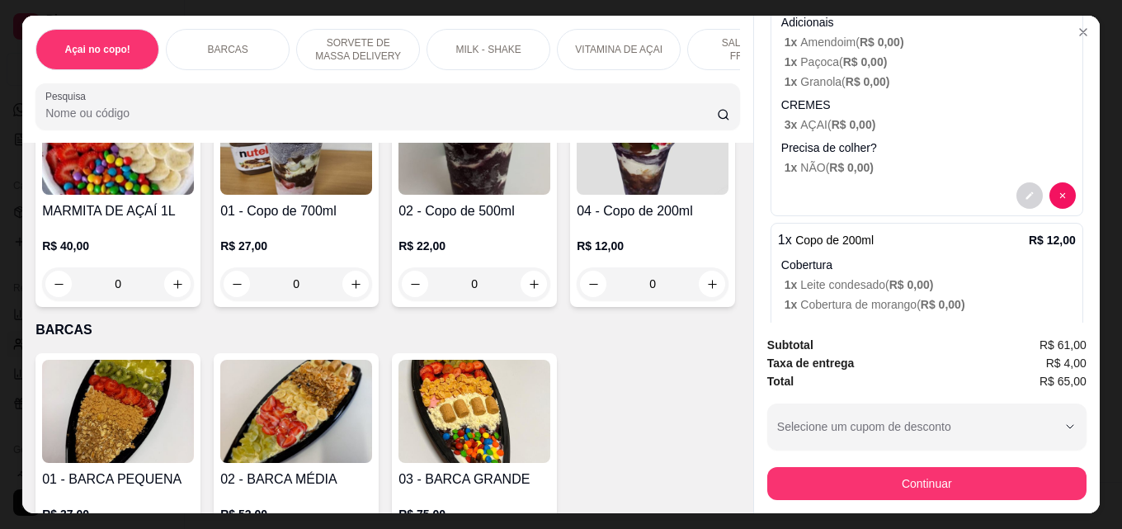
select select "30"
select select "ALL"
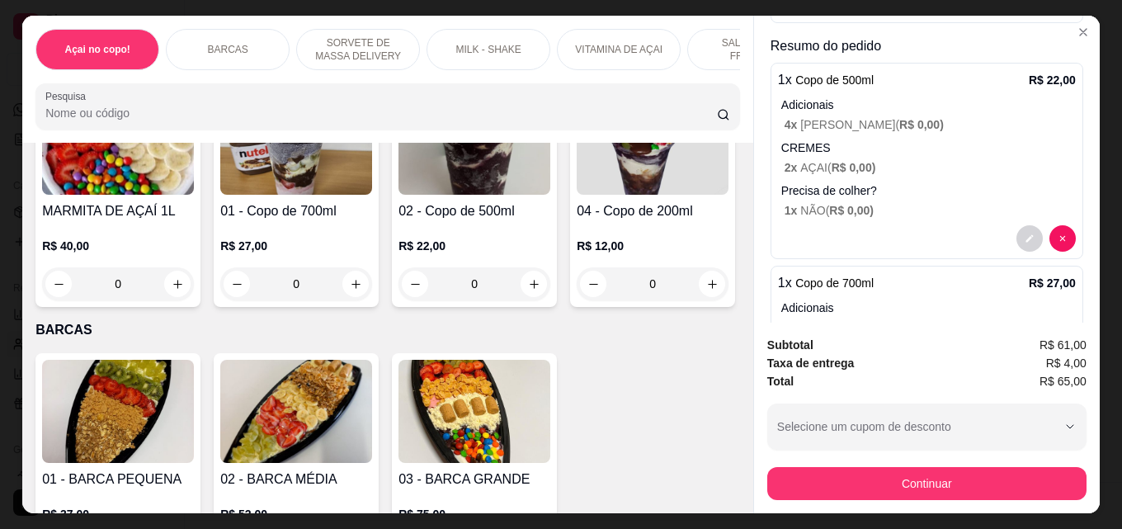
scroll to position [278, 0]
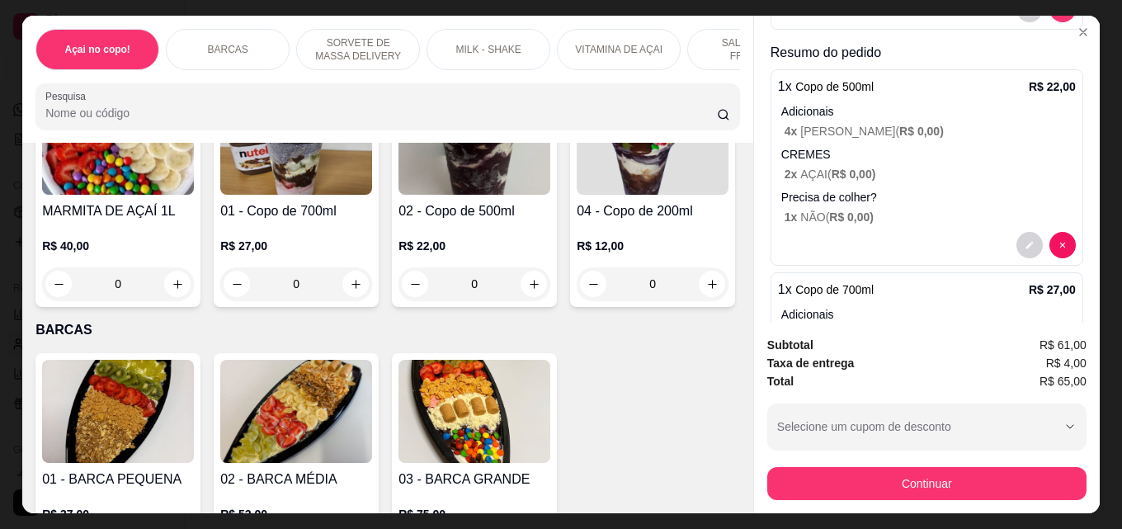
select select "30"
select select "ALL"
click at [1016, 237] on button "decrease-product-quantity" at bounding box center [1029, 245] width 26 height 26
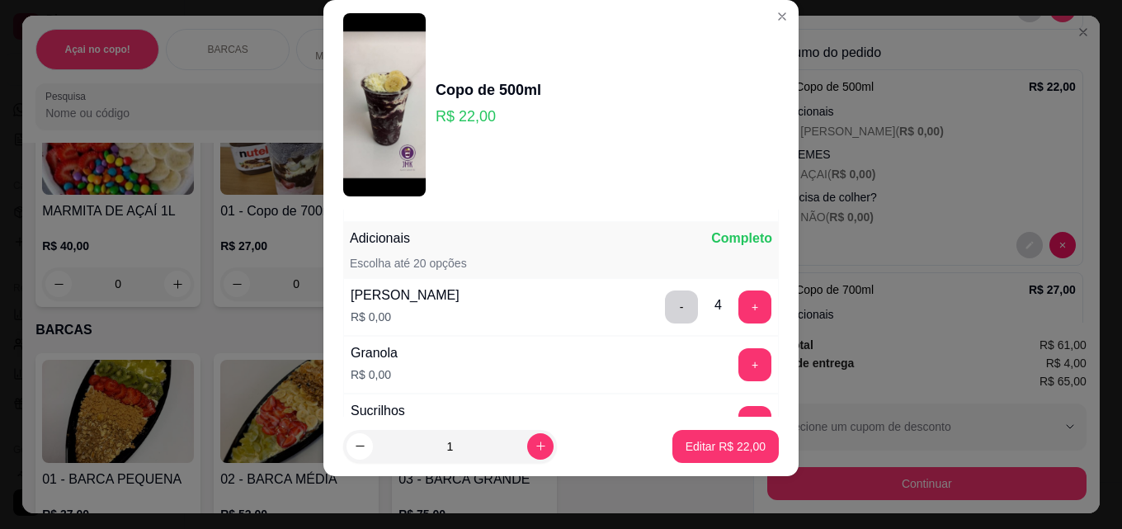
scroll to position [825, 0]
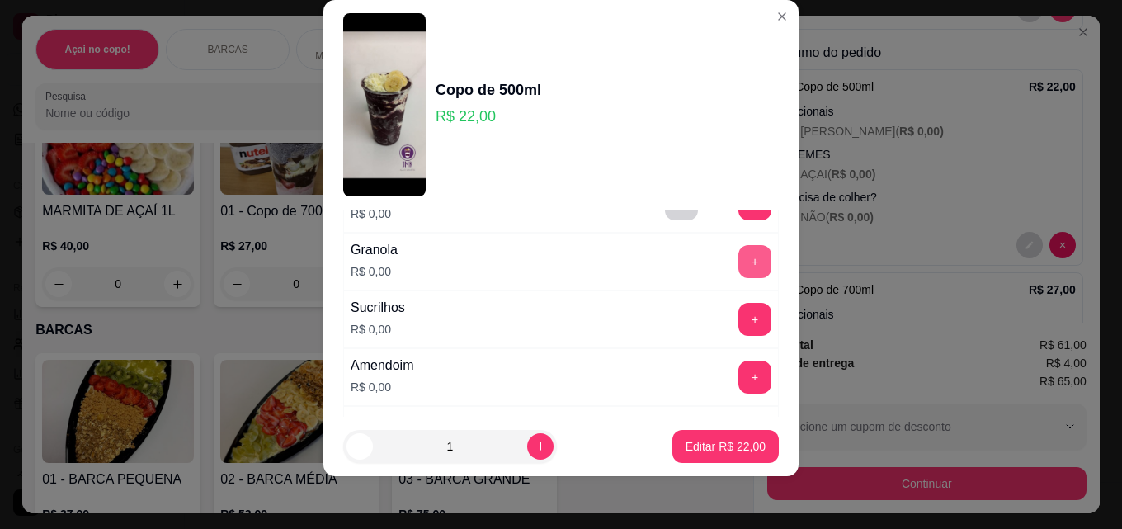
click at [738, 268] on button "+" at bounding box center [754, 261] width 33 height 33
click at [709, 442] on p "Editar R$ 22,00" at bounding box center [726, 446] width 80 height 16
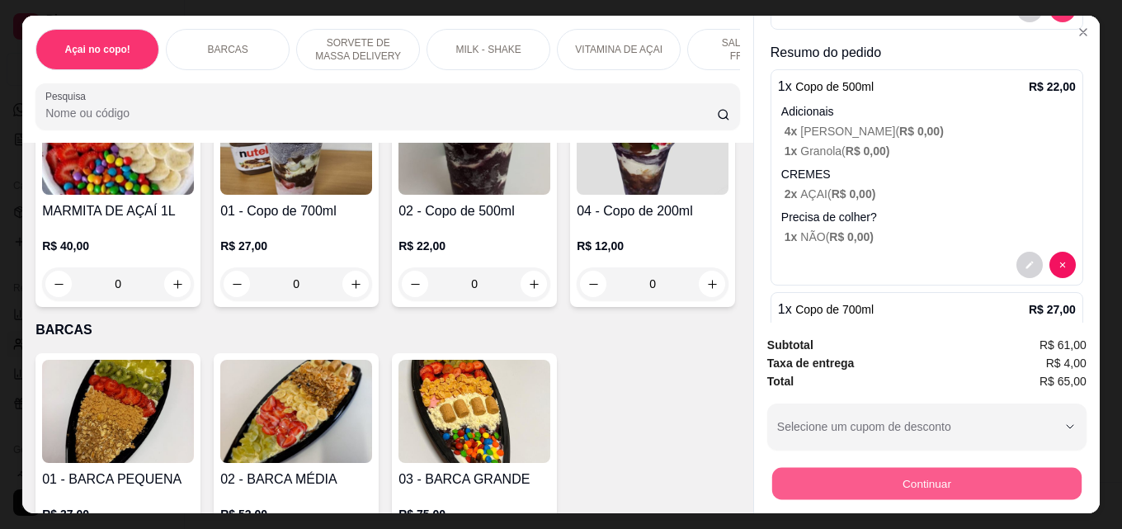
click at [879, 473] on button "Continuar" at bounding box center [926, 483] width 309 height 32
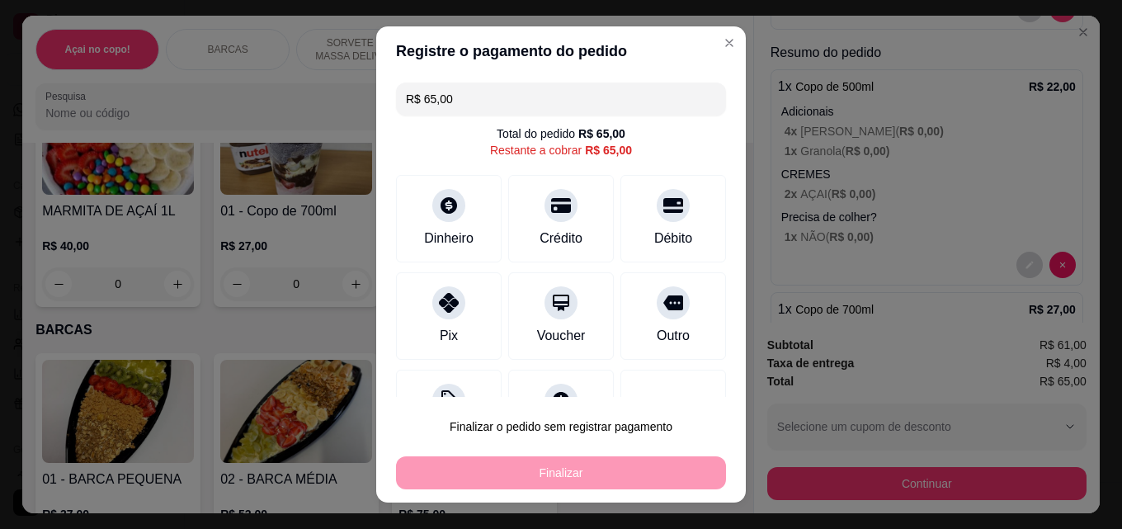
select select "30"
select select "ALL"
select select "30"
select select "ALL"
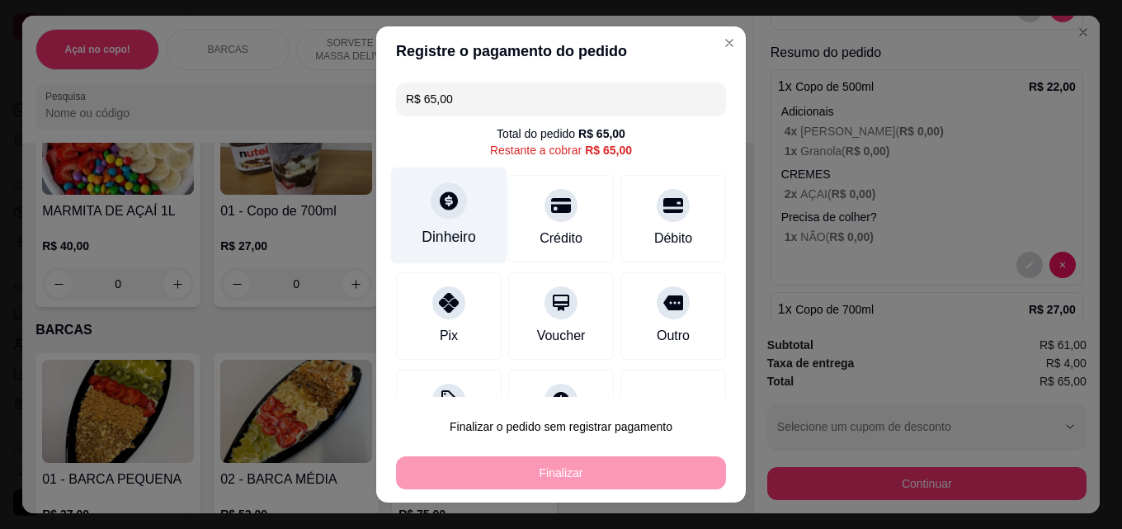
select select "30"
select select "ALL"
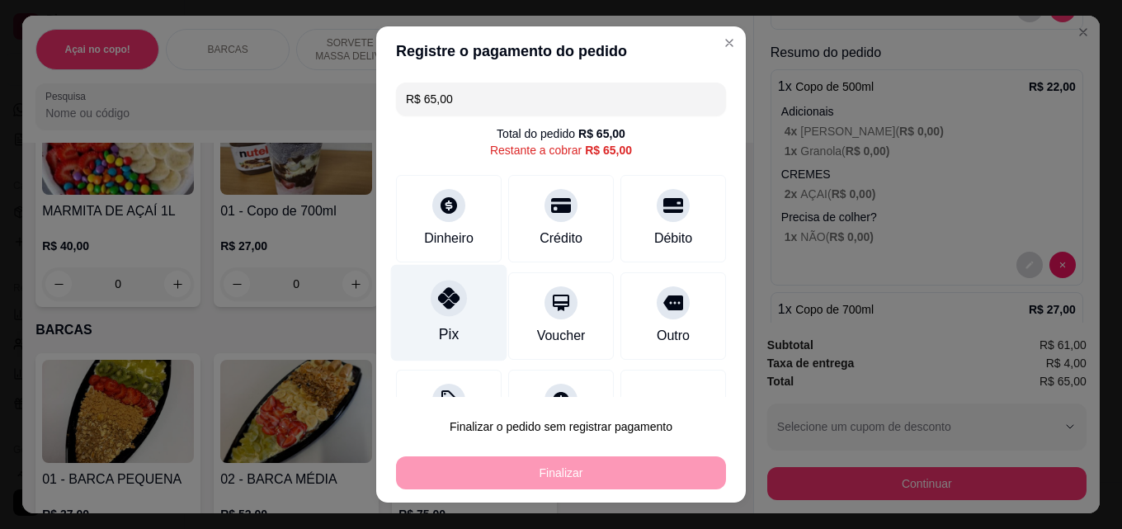
click at [440, 294] on icon at bounding box center [448, 297] width 21 height 21
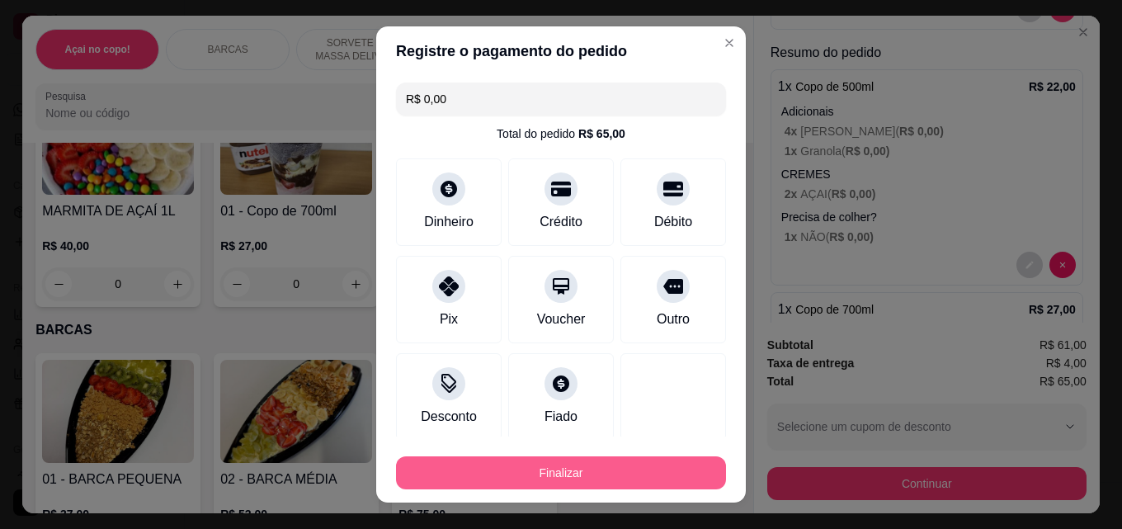
click at [525, 468] on button "Finalizar" at bounding box center [561, 472] width 330 height 33
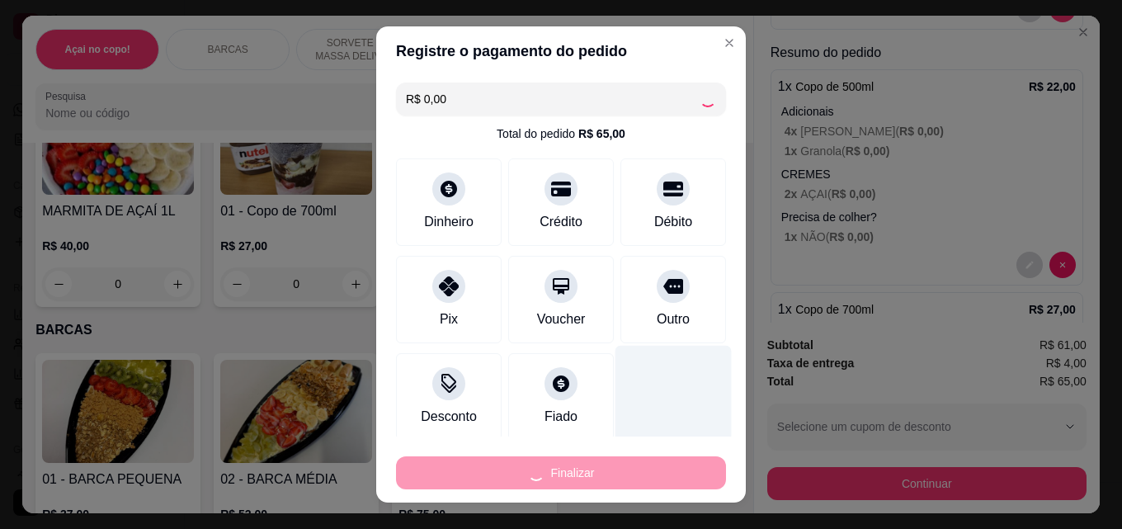
type input "-R$ 65,00"
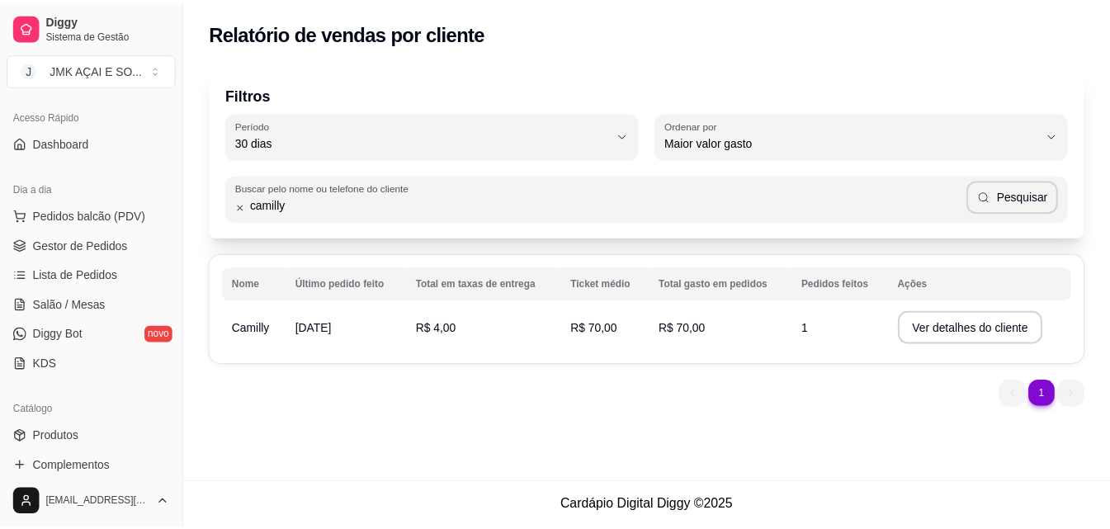
scroll to position [81, 0]
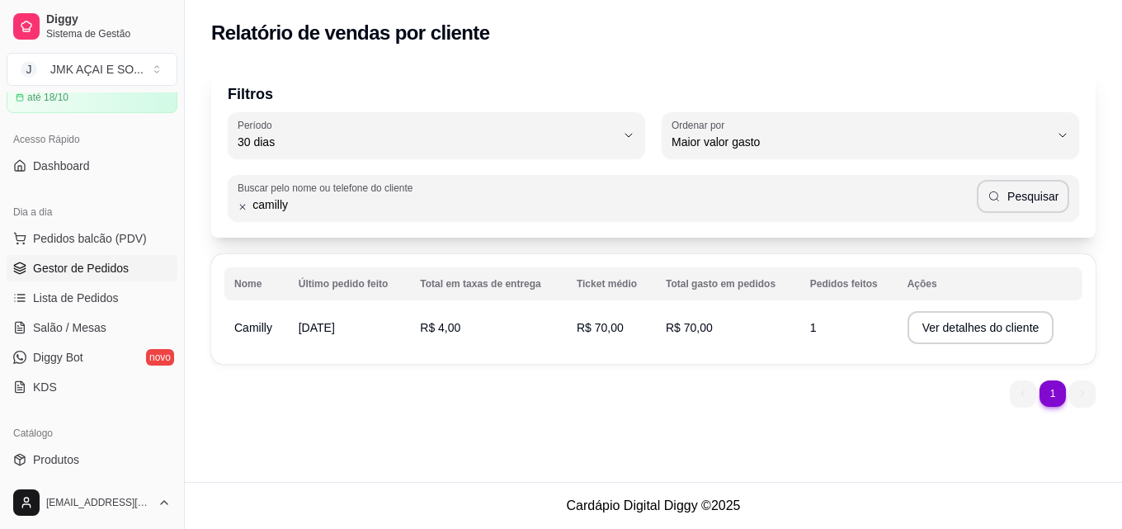
click at [97, 267] on span "Gestor de Pedidos" at bounding box center [81, 268] width 96 height 16
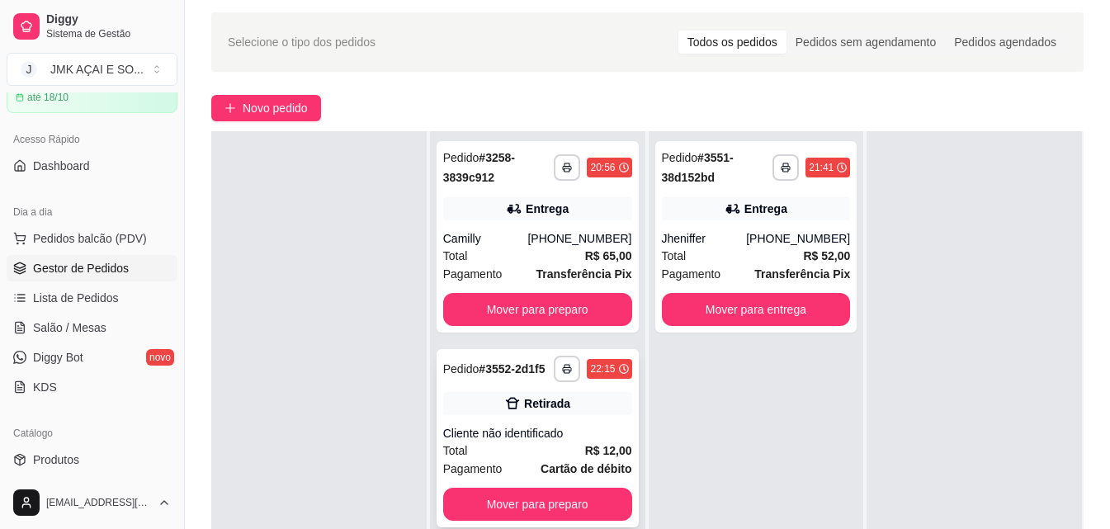
scroll to position [165, 0]
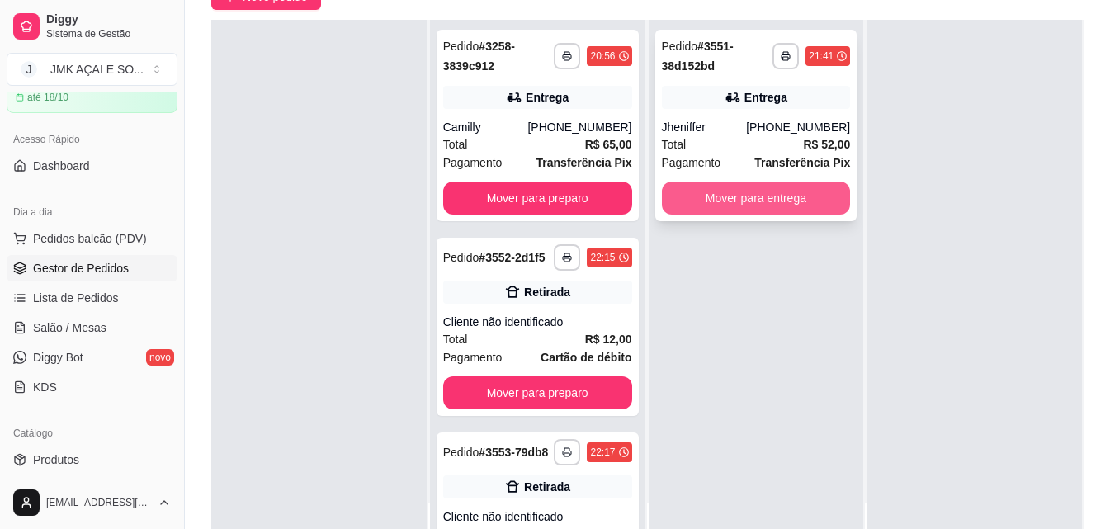
click at [724, 202] on button "Mover para entrega" at bounding box center [756, 197] width 189 height 33
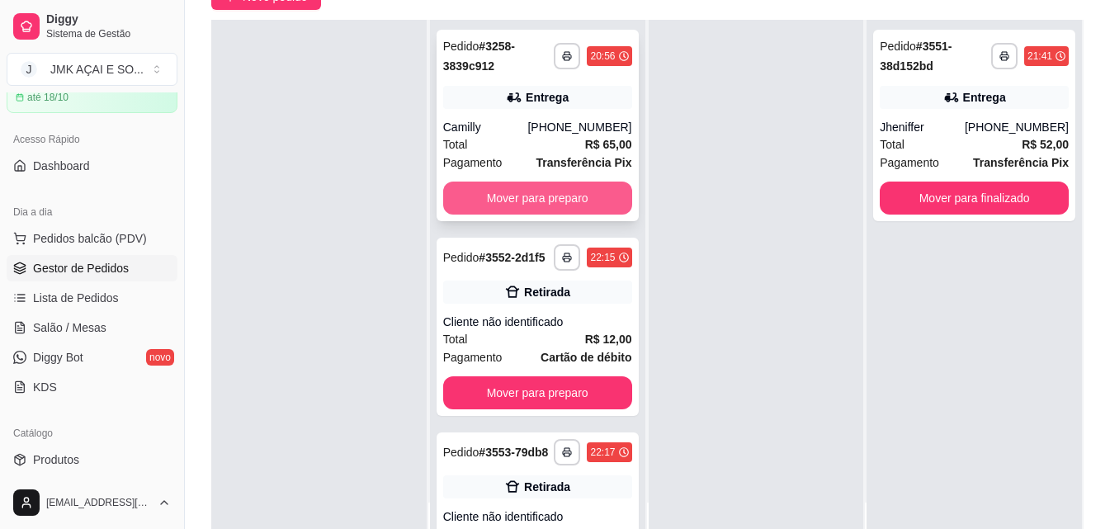
click at [594, 200] on button "Mover para preparo" at bounding box center [537, 197] width 189 height 33
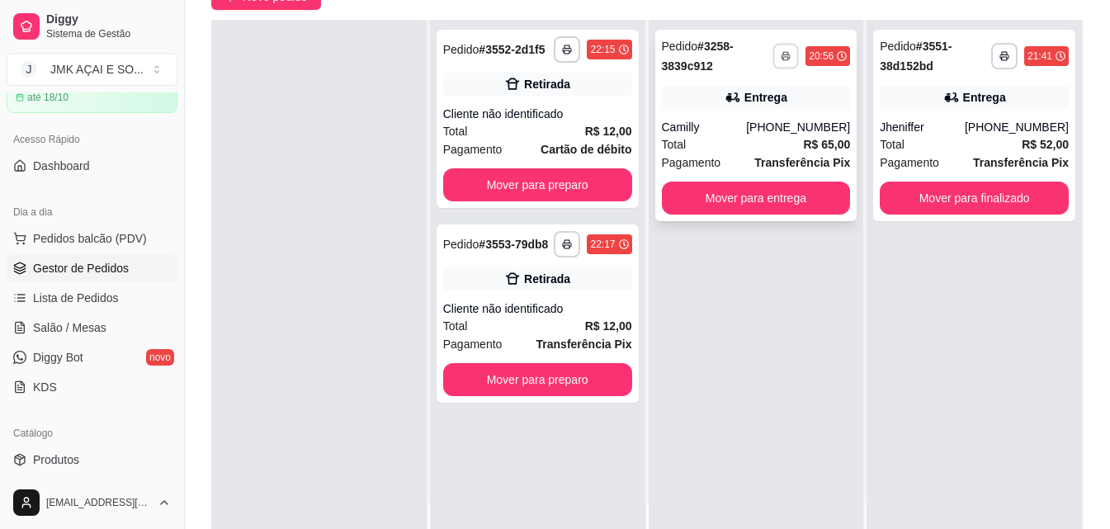
click at [773, 52] on button "button" at bounding box center [786, 56] width 26 height 26
click at [766, 101] on button "IMPRESSORA" at bounding box center [733, 114] width 120 height 26
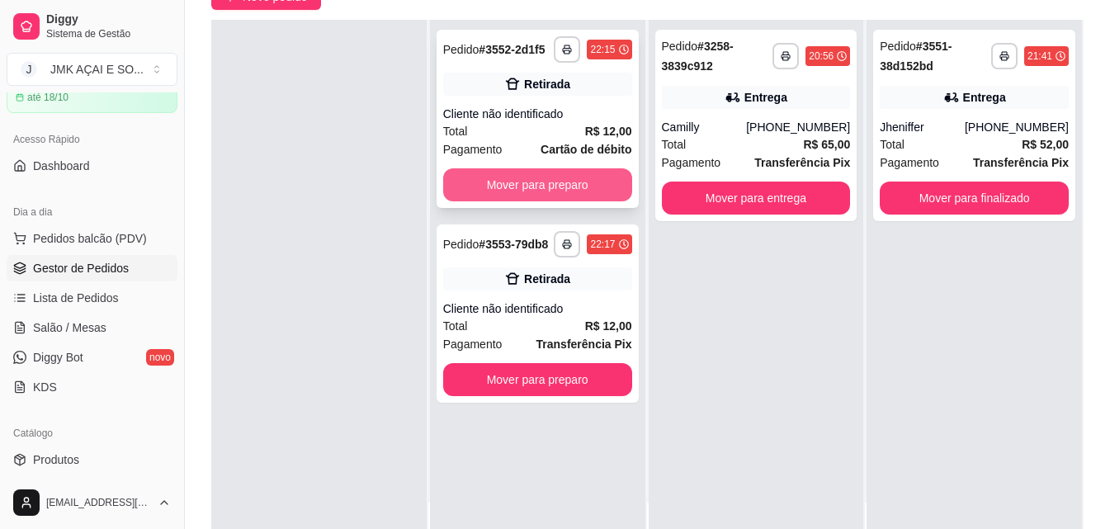
click at [562, 187] on button "Mover para preparo" at bounding box center [537, 184] width 189 height 33
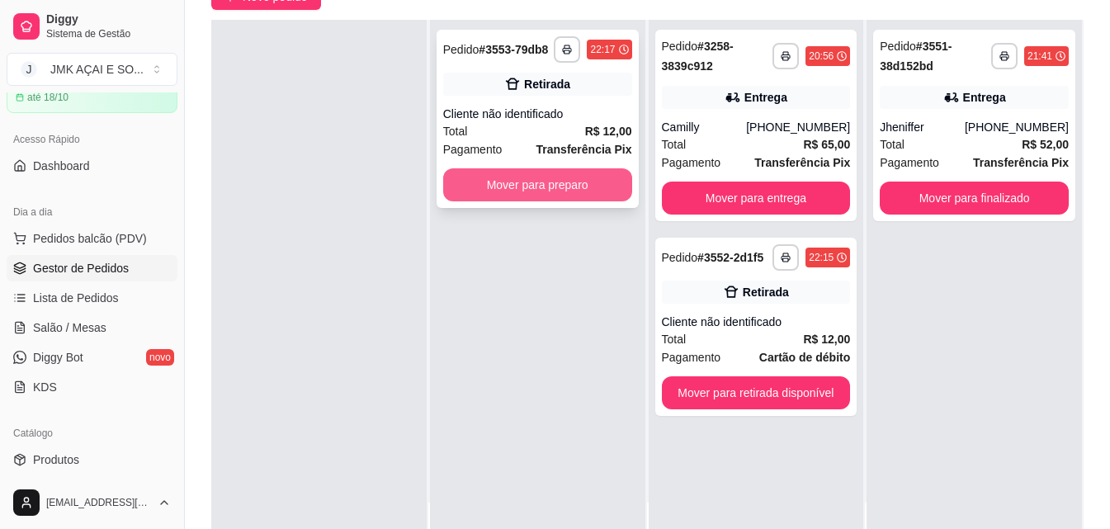
click at [560, 196] on button "Mover para preparo" at bounding box center [537, 184] width 189 height 33
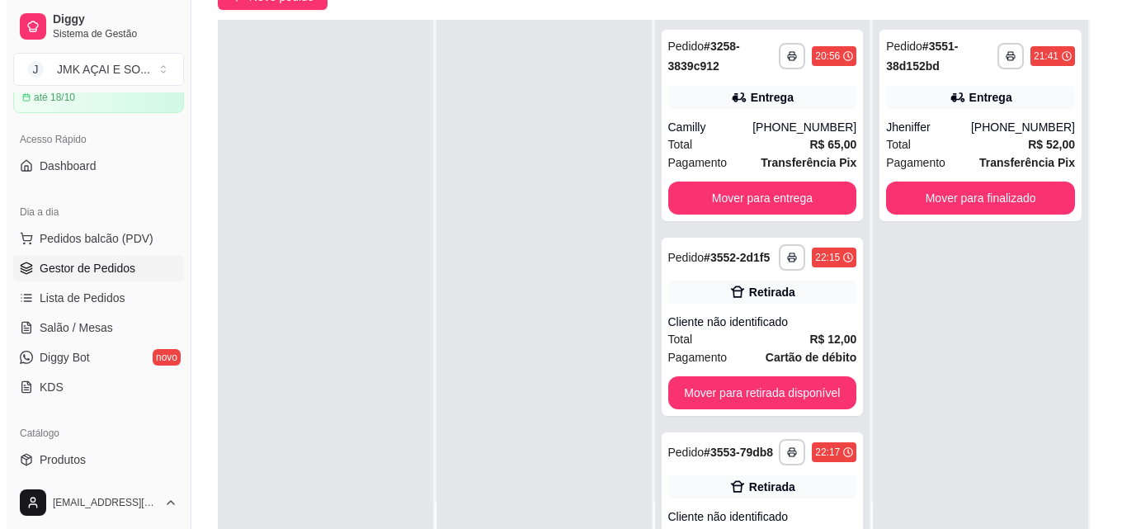
scroll to position [0, 0]
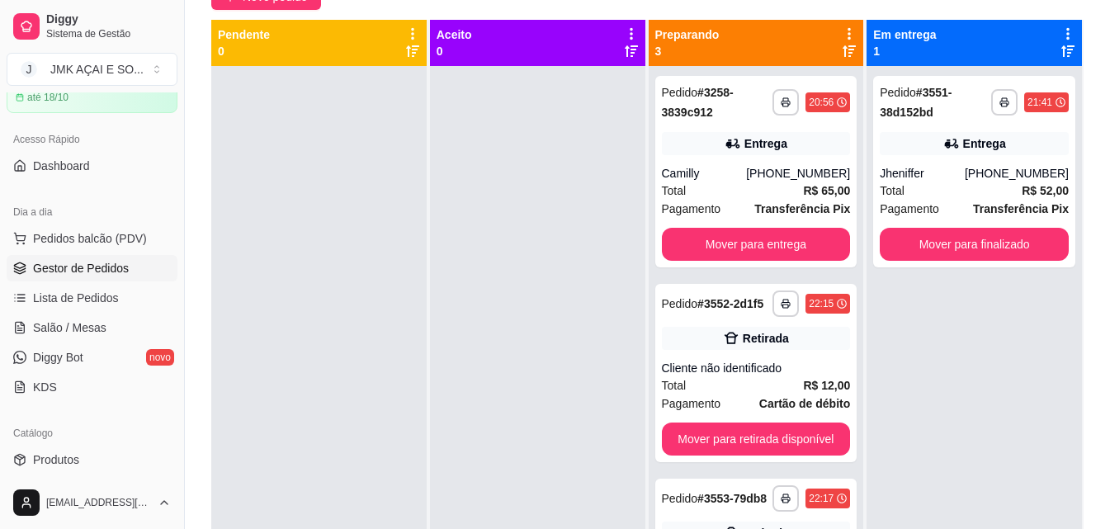
click at [288, 11] on div "**********" at bounding box center [647, 229] width 925 height 677
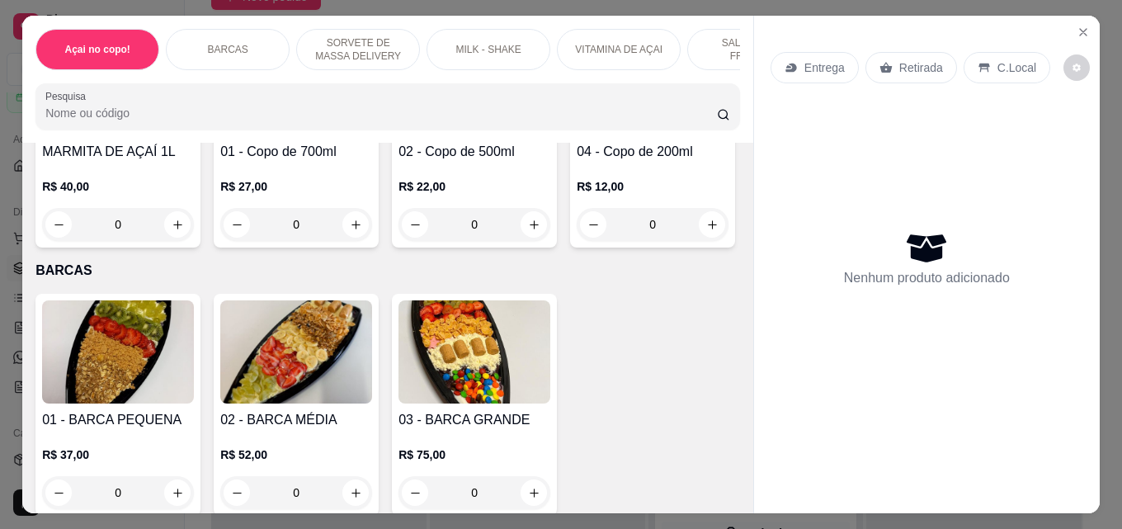
scroll to position [247, 0]
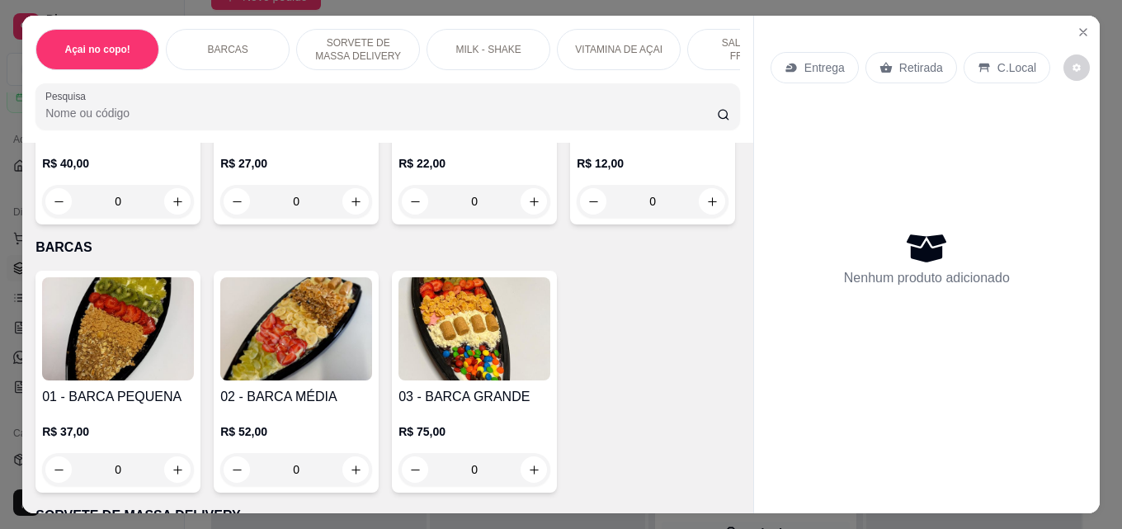
click at [577, 139] on h4 "04 - Copo de 200ml" at bounding box center [653, 129] width 152 height 20
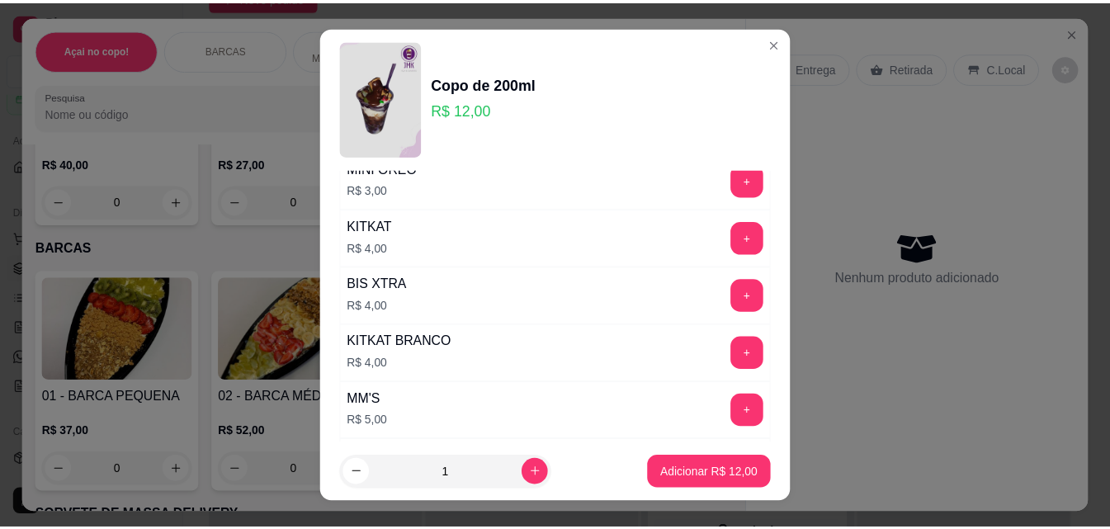
scroll to position [2640, 0]
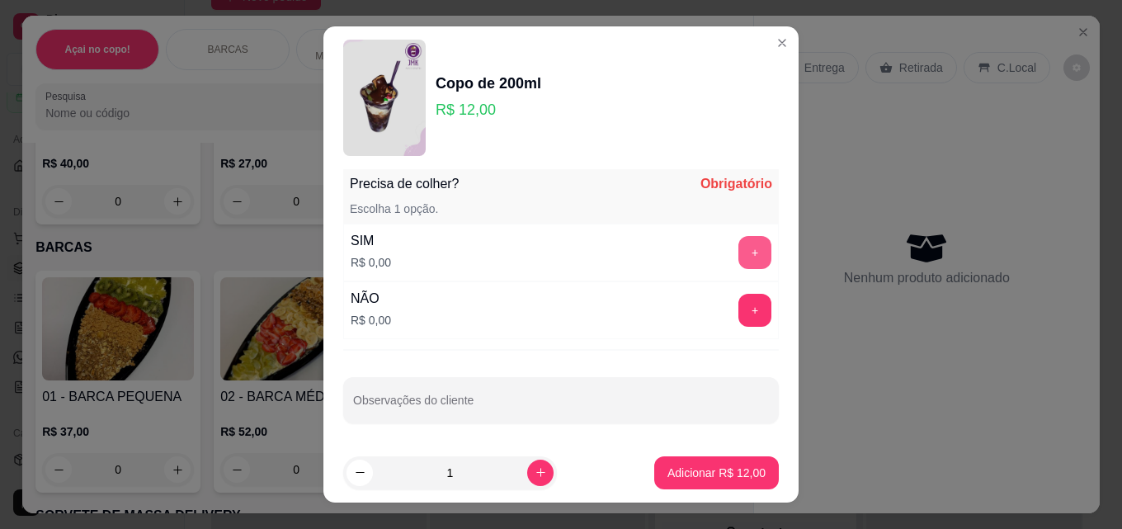
click at [738, 243] on button "+" at bounding box center [754, 252] width 33 height 33
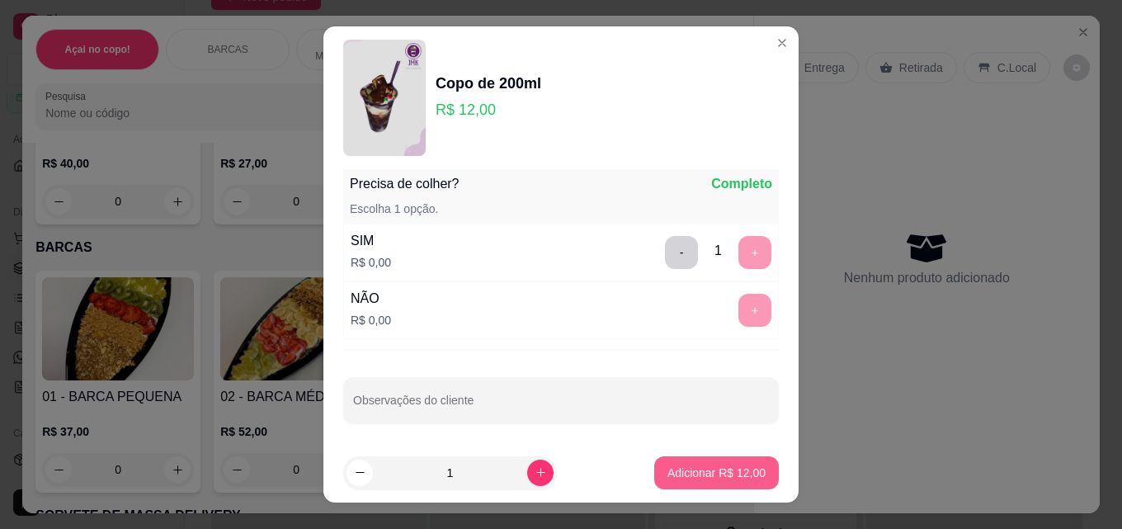
click at [695, 461] on button "Adicionar R$ 12,00" at bounding box center [716, 472] width 125 height 33
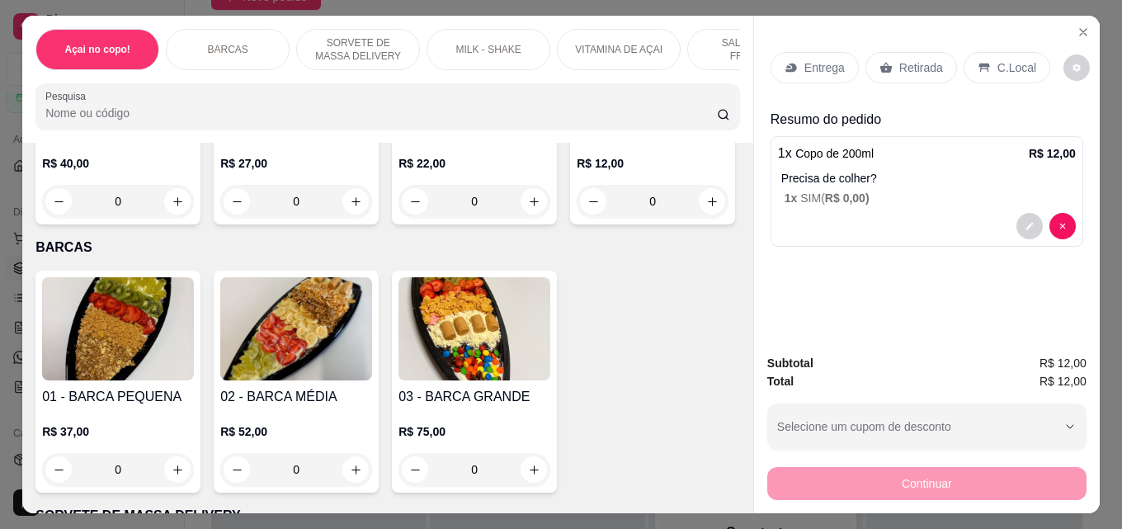
click at [912, 69] on p "Retirada" at bounding box center [921, 67] width 44 height 16
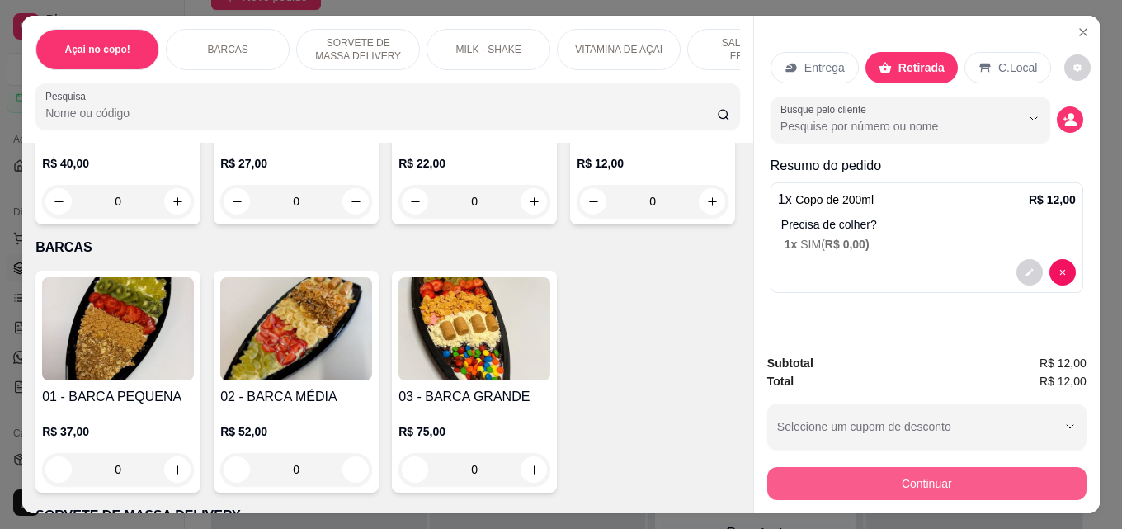
click at [906, 473] on button "Continuar" at bounding box center [926, 483] width 319 height 33
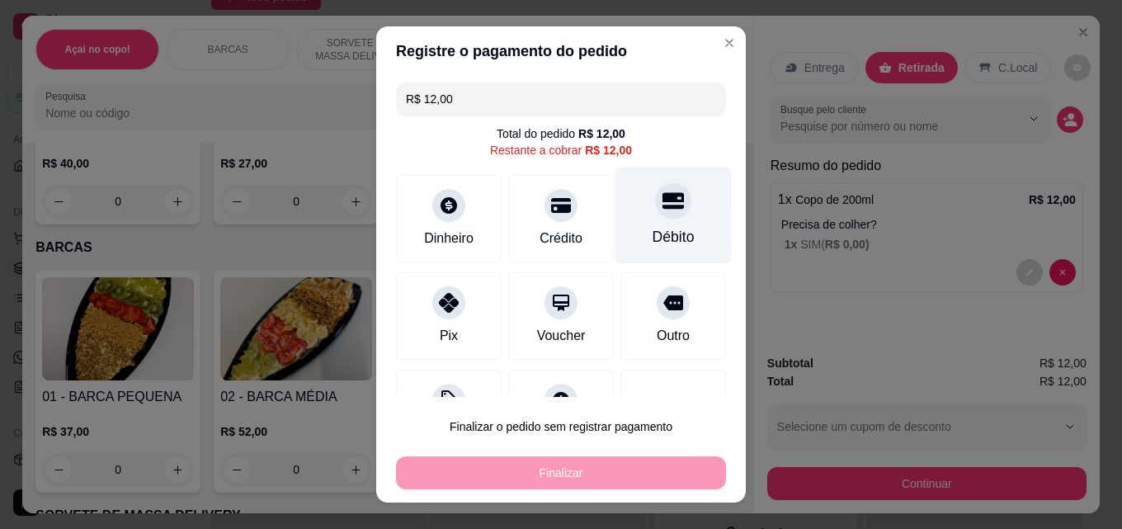
click at [662, 197] on icon at bounding box center [672, 201] width 21 height 16
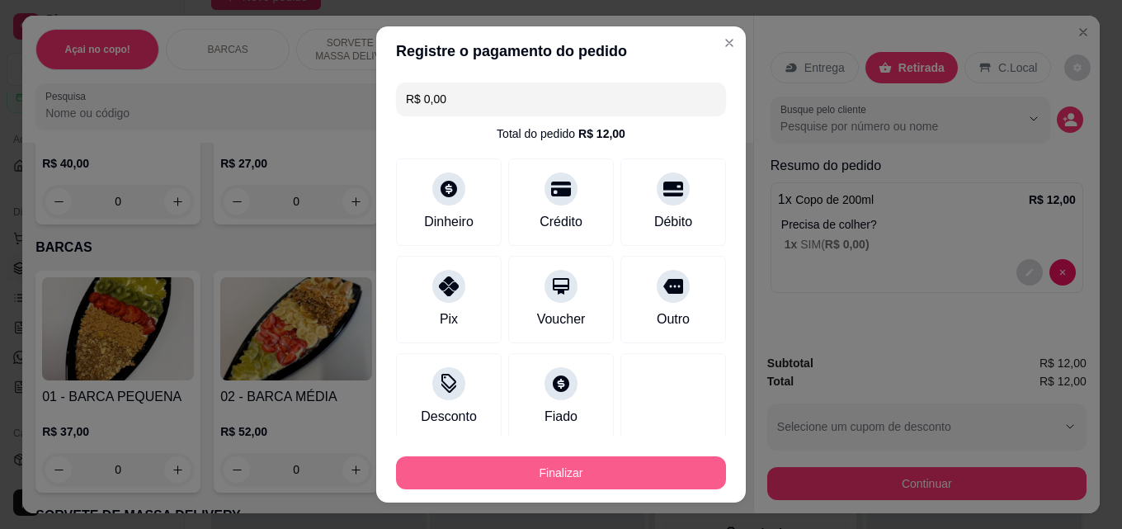
click at [567, 469] on button "Finalizar" at bounding box center [561, 472] width 330 height 33
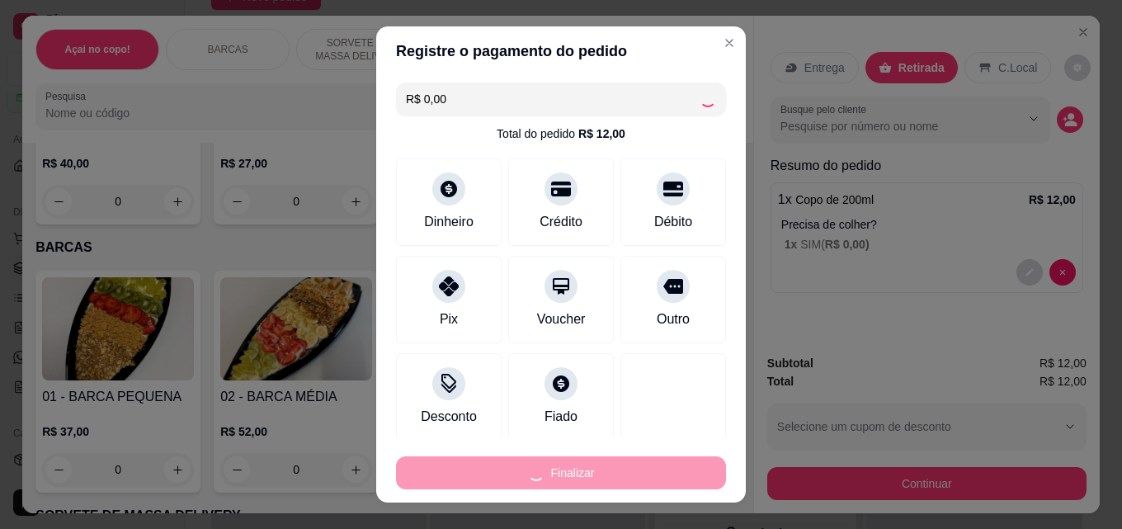
type input "-R$ 12,00"
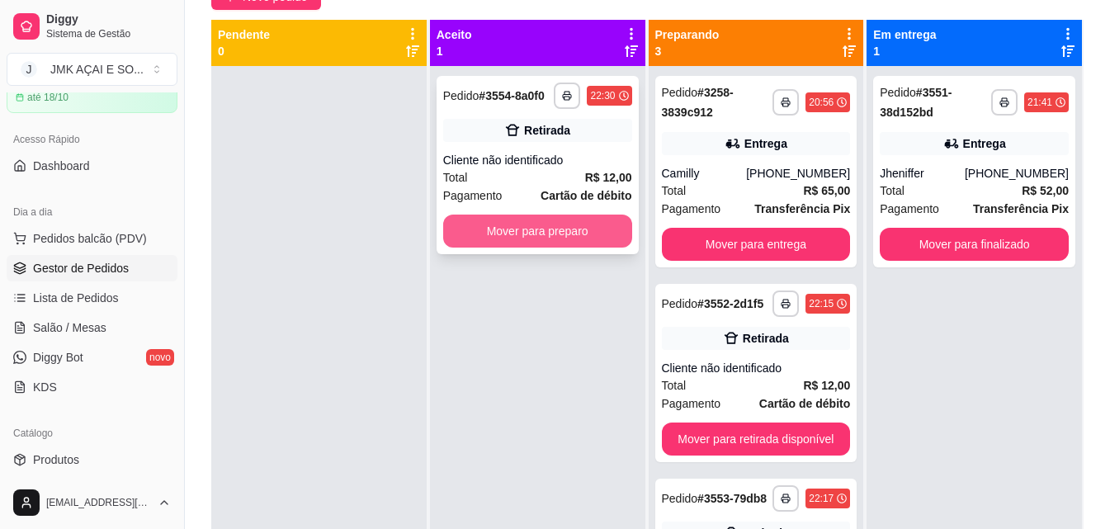
click at [552, 233] on button "Mover para preparo" at bounding box center [537, 230] width 189 height 33
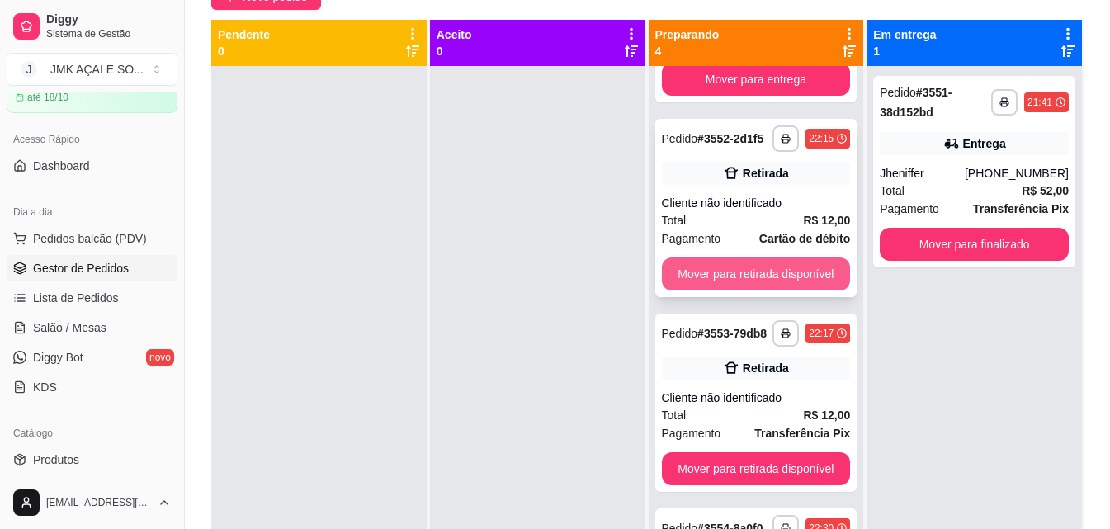
click at [751, 280] on button "Mover para retirada disponível" at bounding box center [756, 273] width 189 height 33
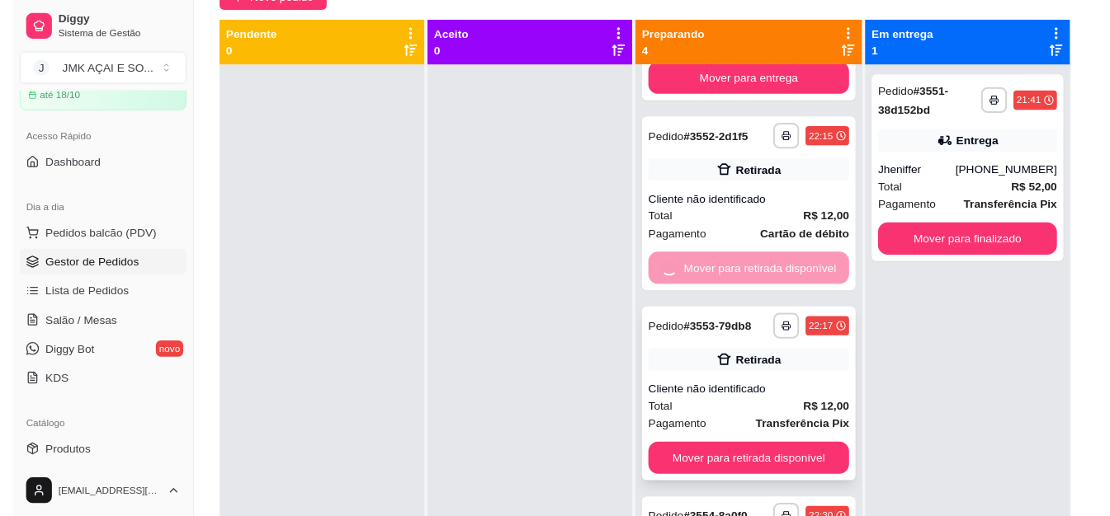
scroll to position [98, 0]
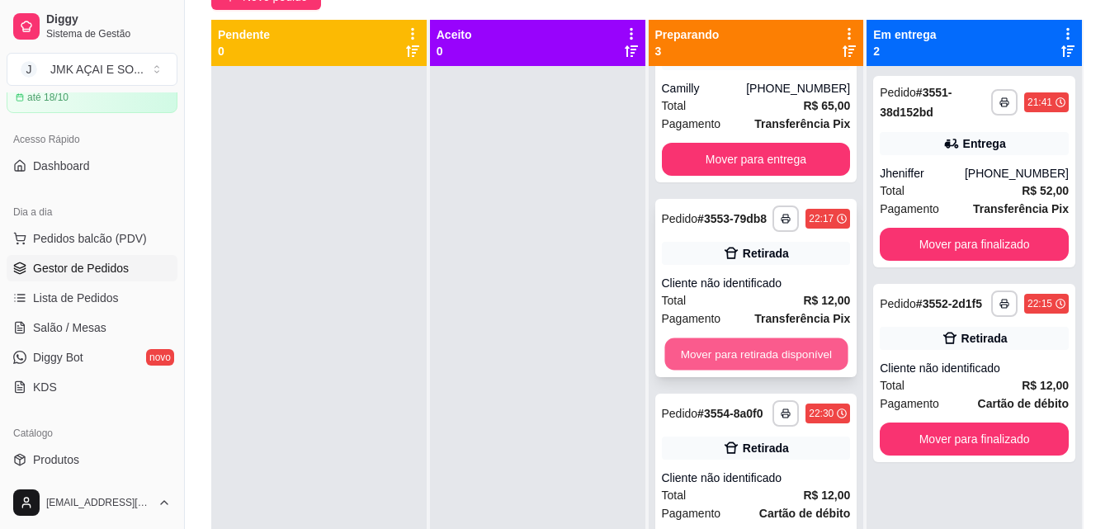
click at [747, 346] on button "Mover para retirada disponível" at bounding box center [755, 354] width 183 height 32
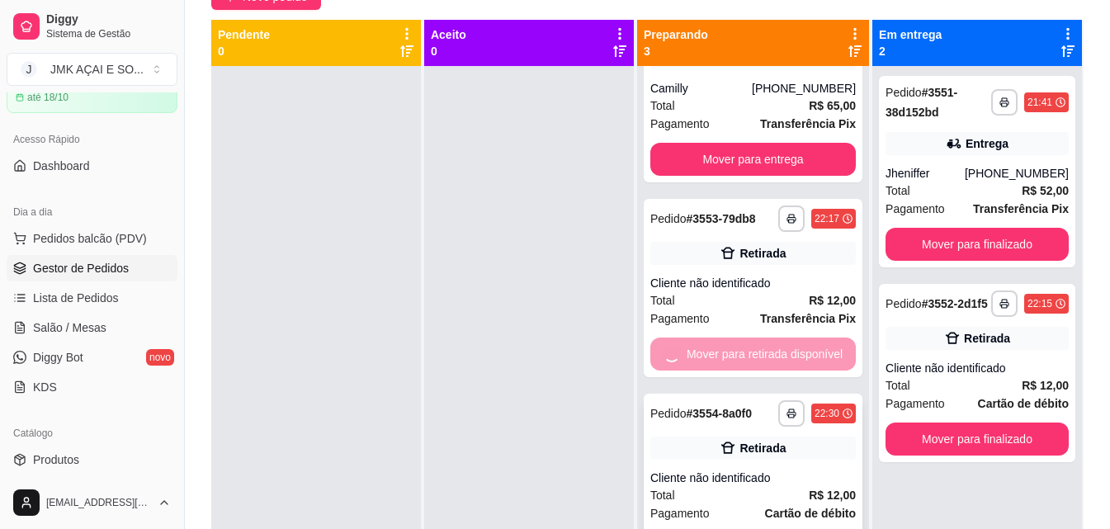
scroll to position [0, 0]
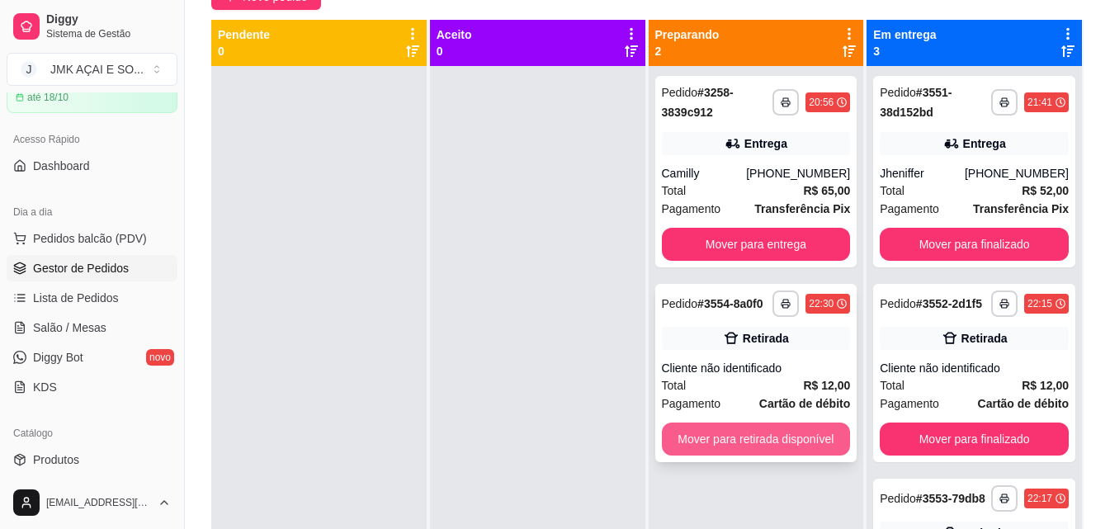
click at [751, 428] on button "Mover para retirada disponível" at bounding box center [756, 438] width 189 height 33
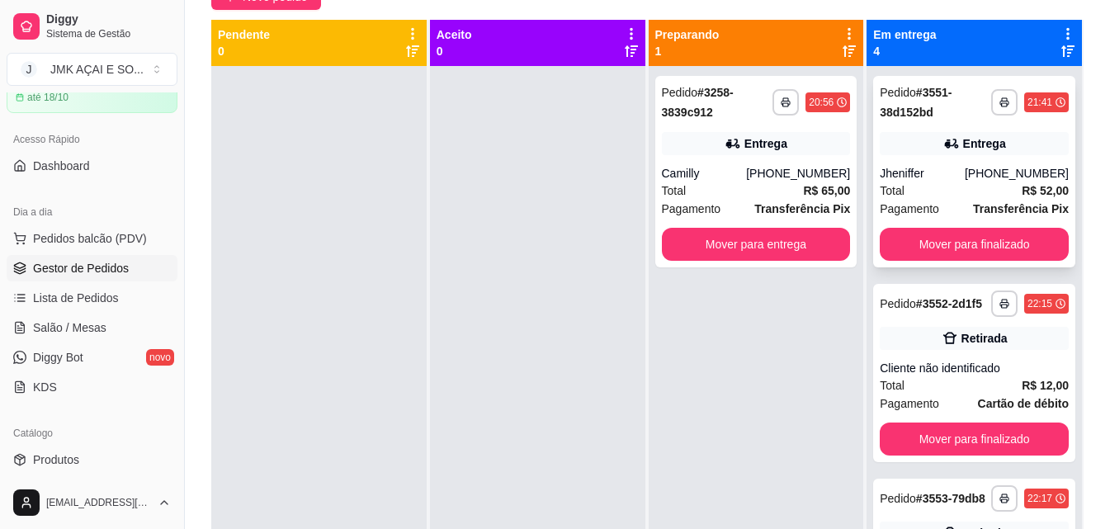
click at [963, 261] on div "**********" at bounding box center [974, 171] width 202 height 191
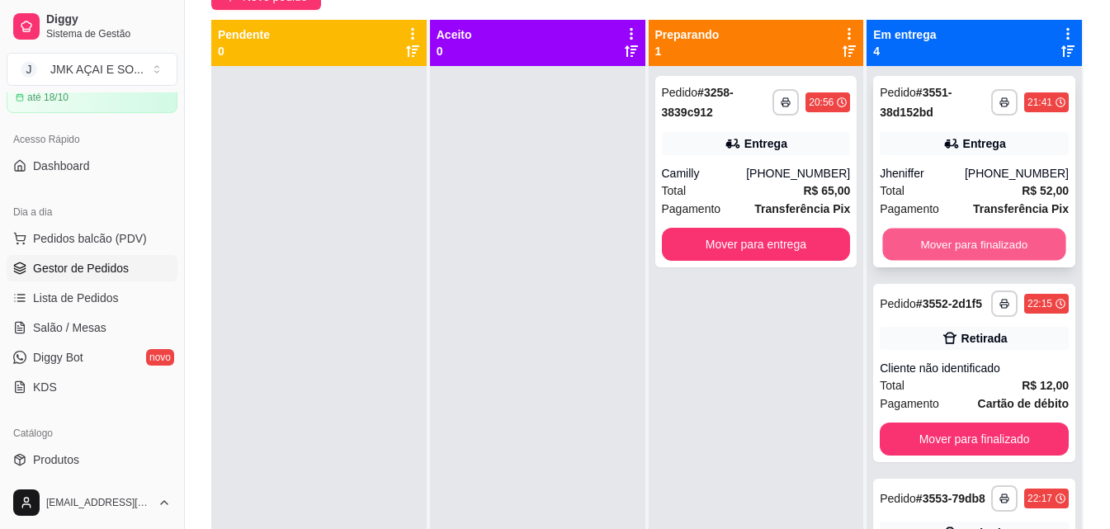
click at [980, 255] on button "Mover para finalizado" at bounding box center [974, 245] width 183 height 32
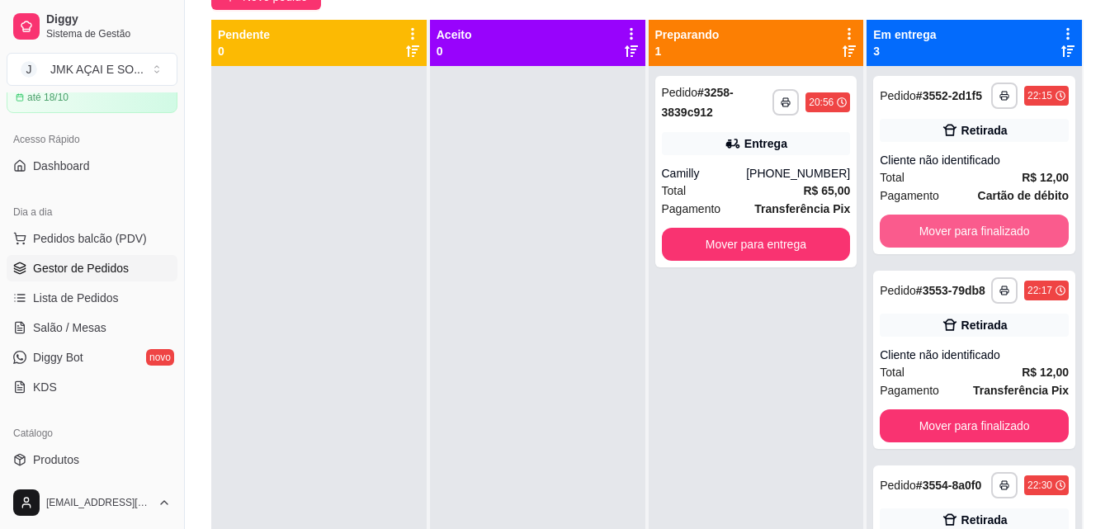
click at [980, 247] on button "Mover para finalizado" at bounding box center [973, 230] width 189 height 33
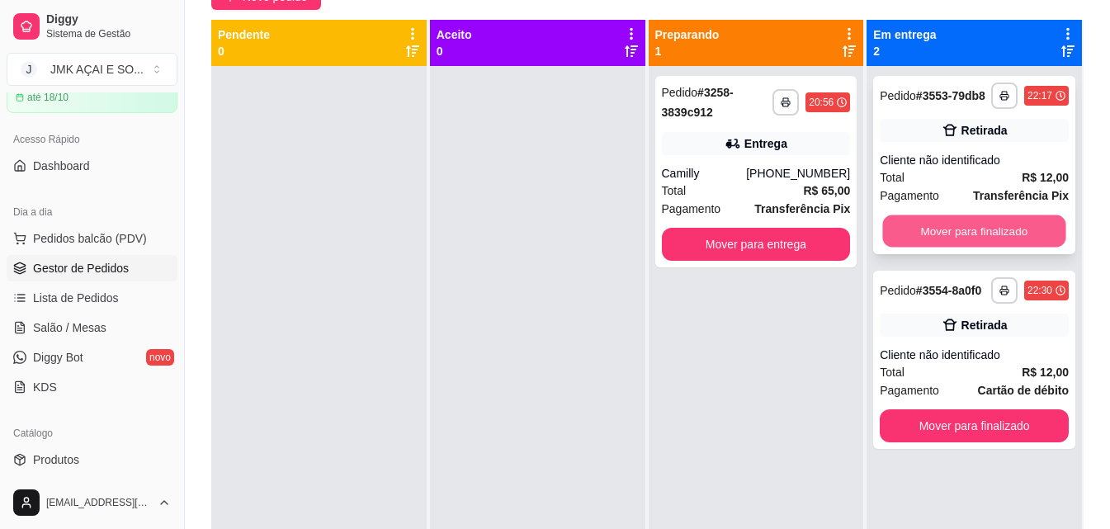
click at [979, 244] on button "Mover para finalizado" at bounding box center [974, 231] width 183 height 32
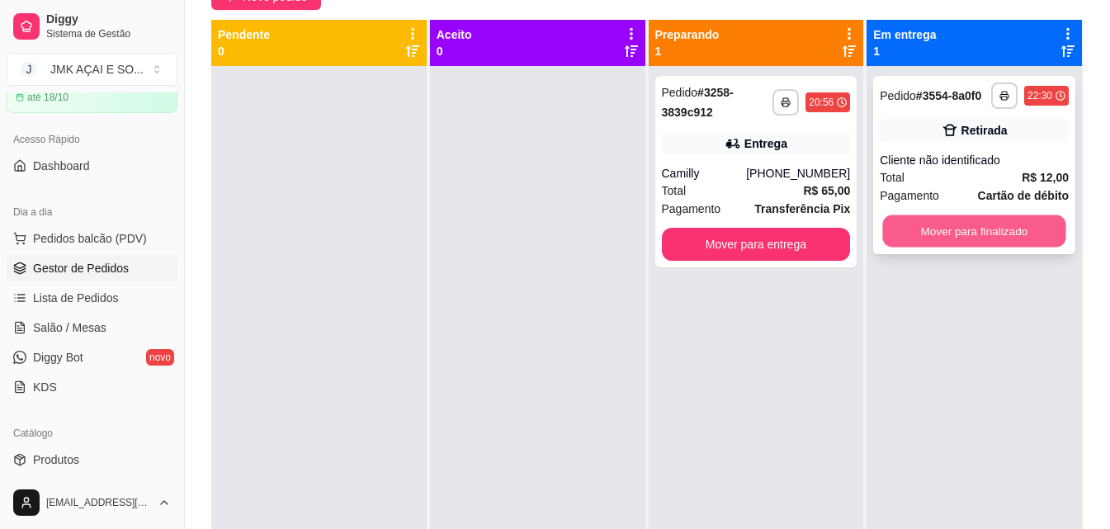
click at [979, 237] on button "Mover para finalizado" at bounding box center [974, 231] width 183 height 32
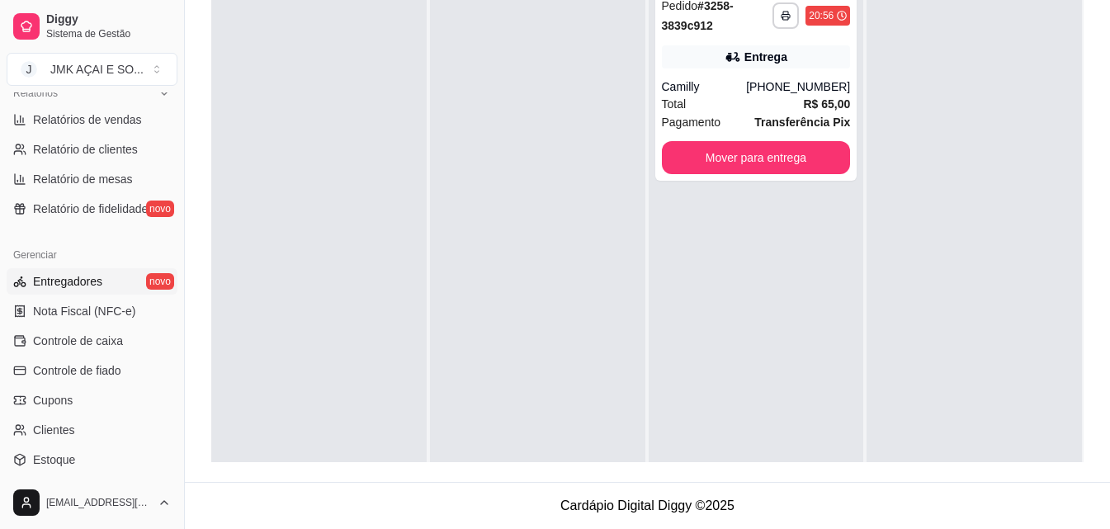
scroll to position [493, 0]
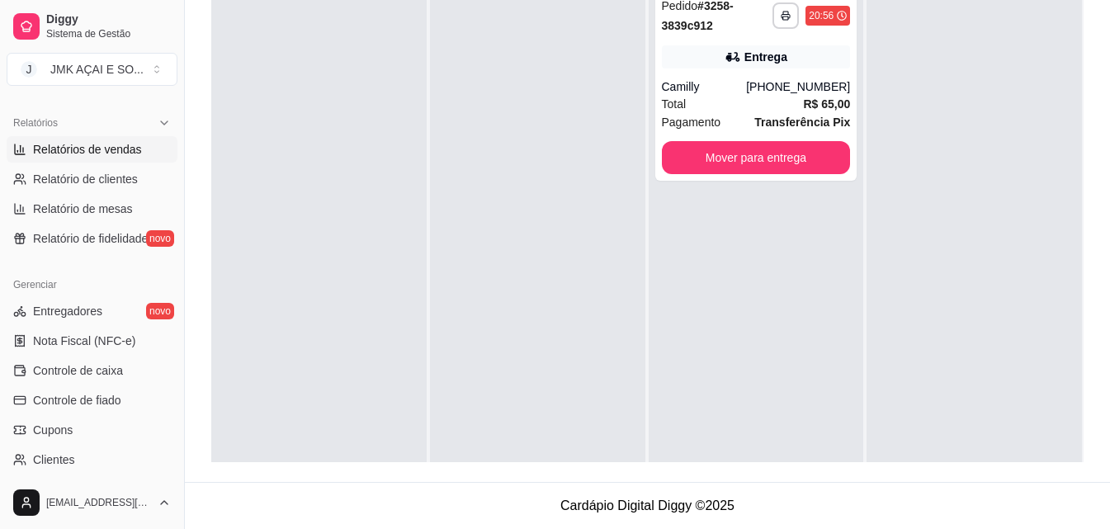
click at [122, 148] on span "Relatórios de vendas" at bounding box center [87, 149] width 109 height 16
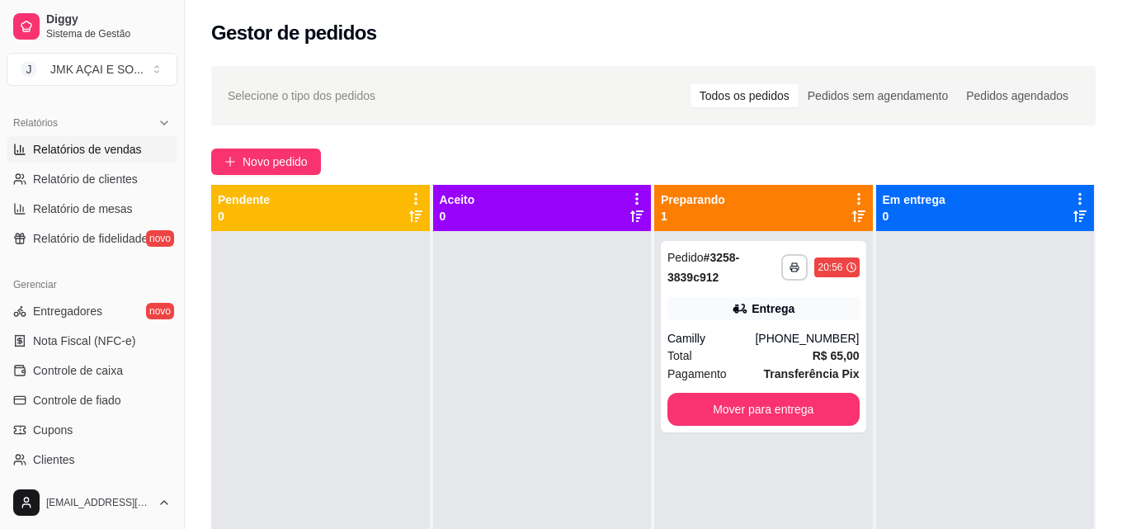
select select "ALL"
select select "0"
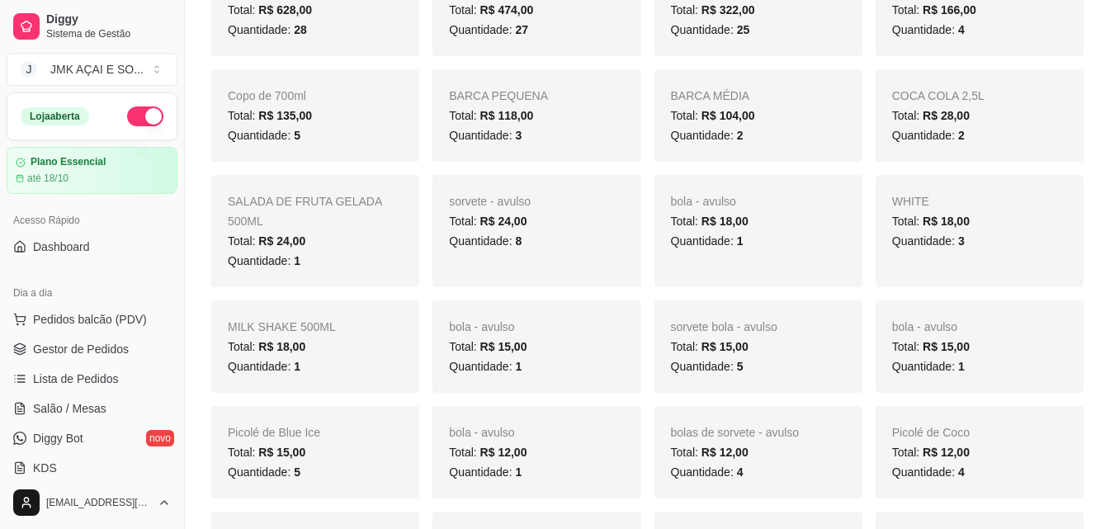
click at [125, 348] on span "Gestor de Pedidos" at bounding box center [81, 349] width 96 height 16
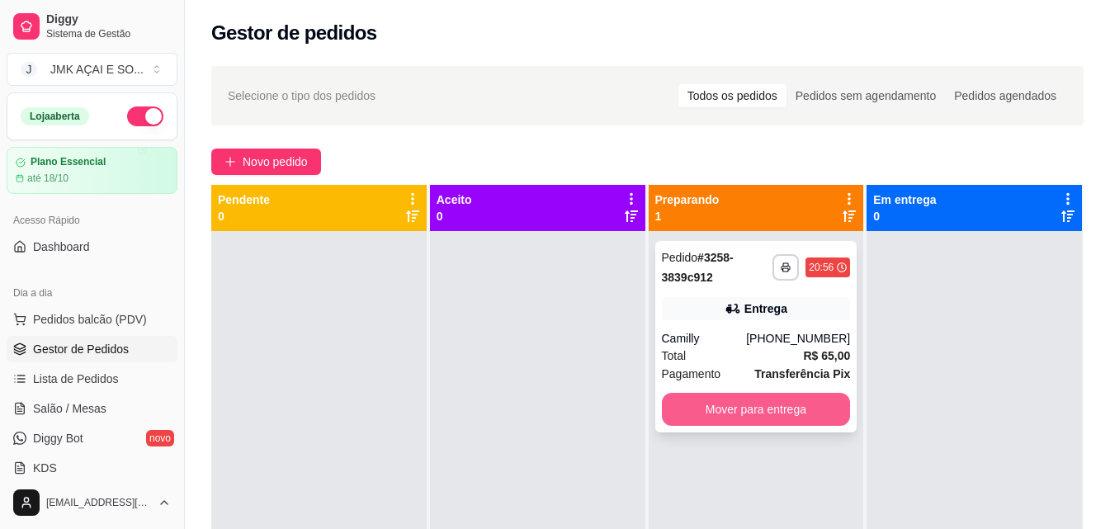
click at [797, 410] on button "Mover para entrega" at bounding box center [756, 409] width 189 height 33
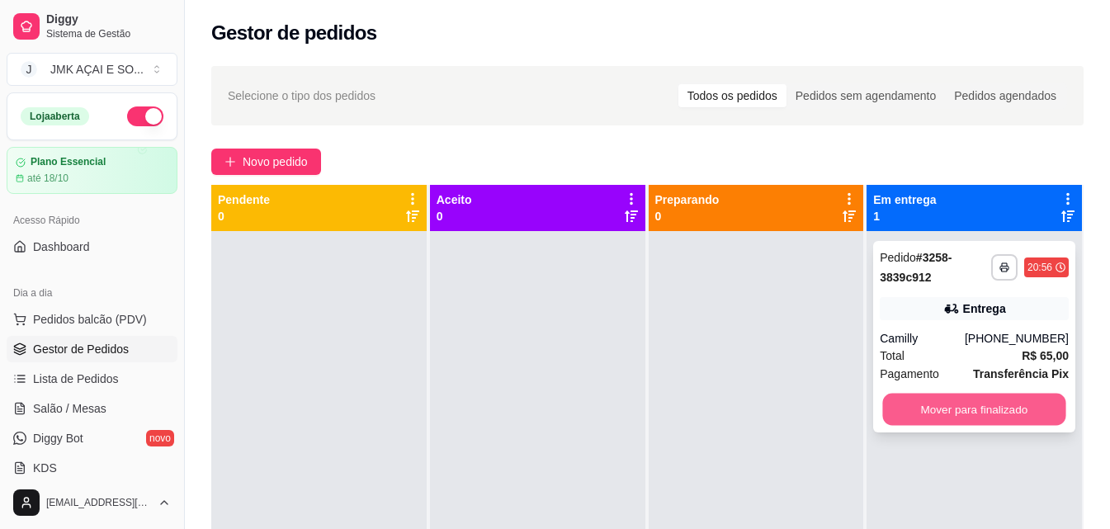
click at [912, 406] on button "Mover para finalizado" at bounding box center [974, 409] width 183 height 32
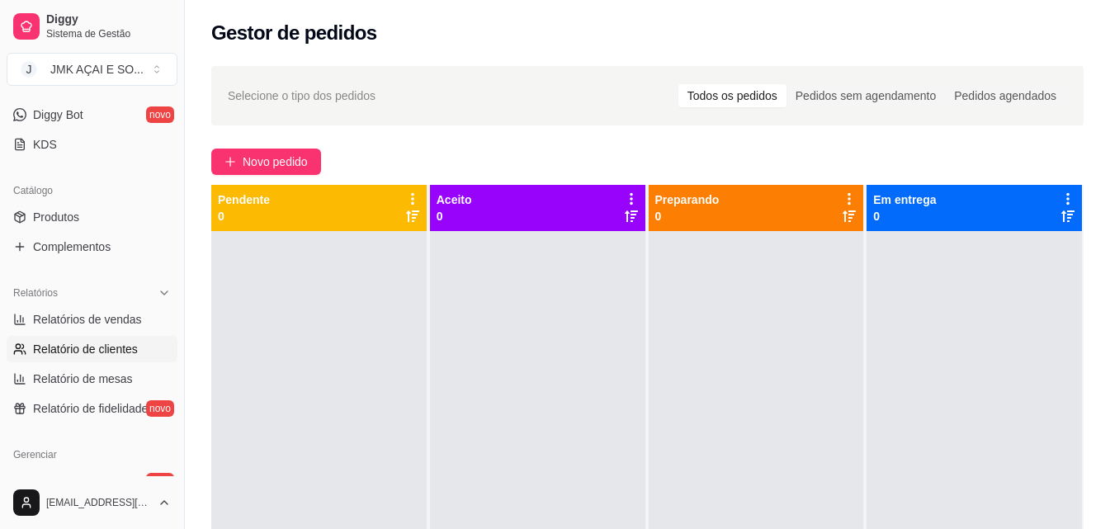
scroll to position [412, 0]
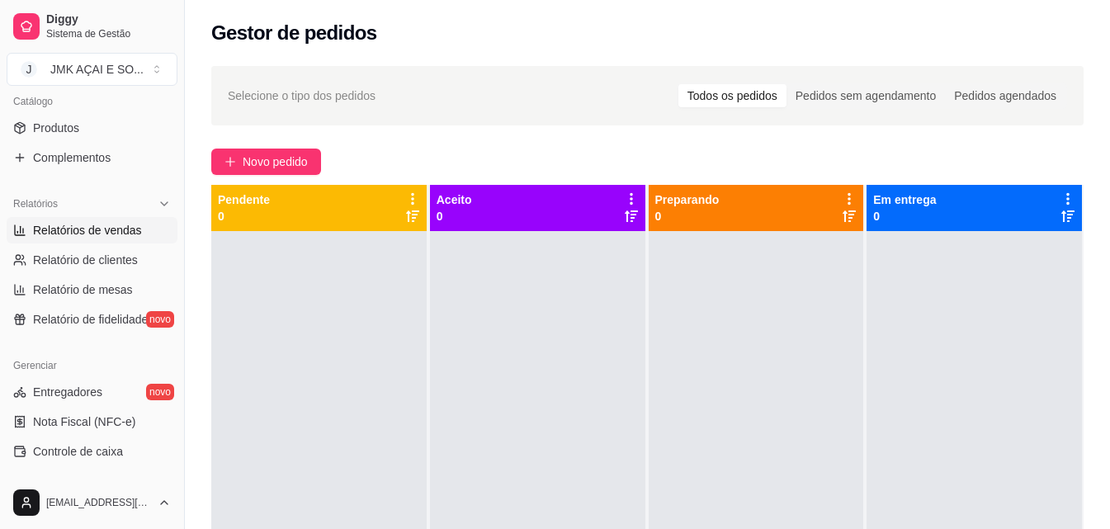
click at [115, 224] on span "Relatórios de vendas" at bounding box center [87, 230] width 109 height 16
select select "ALL"
select select "0"
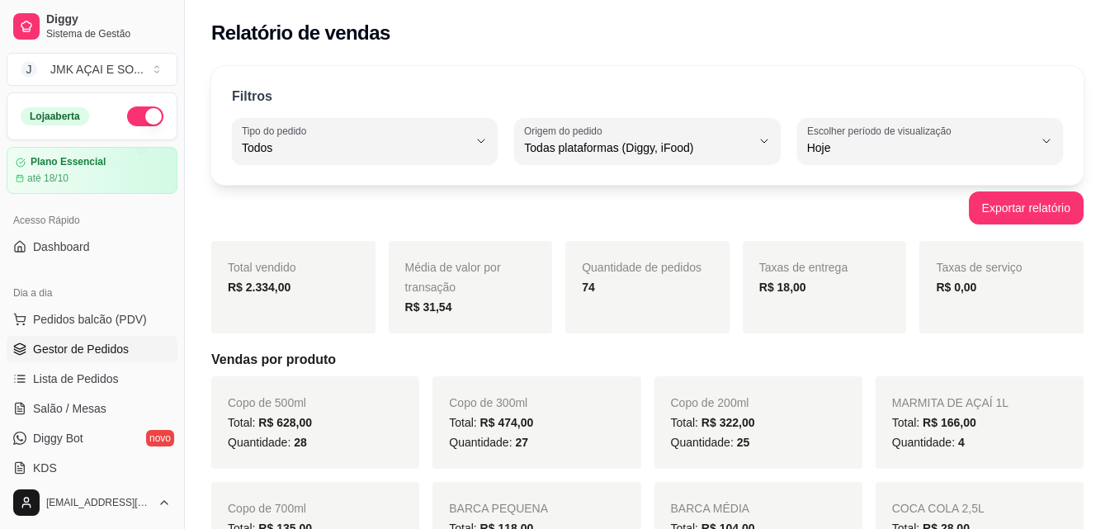
click at [120, 351] on span "Gestor de Pedidos" at bounding box center [81, 349] width 96 height 16
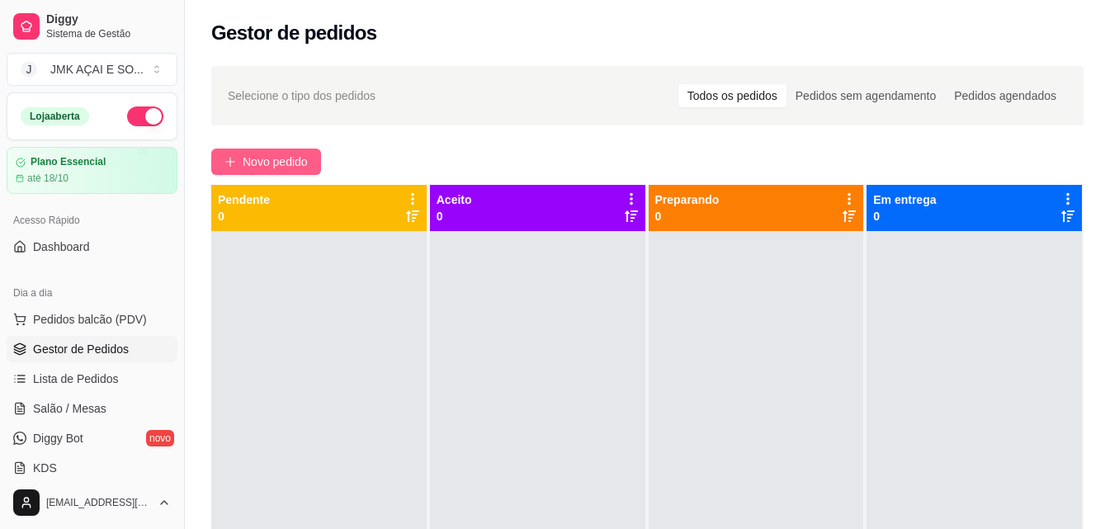
click at [267, 160] on span "Novo pedido" at bounding box center [275, 162] width 65 height 18
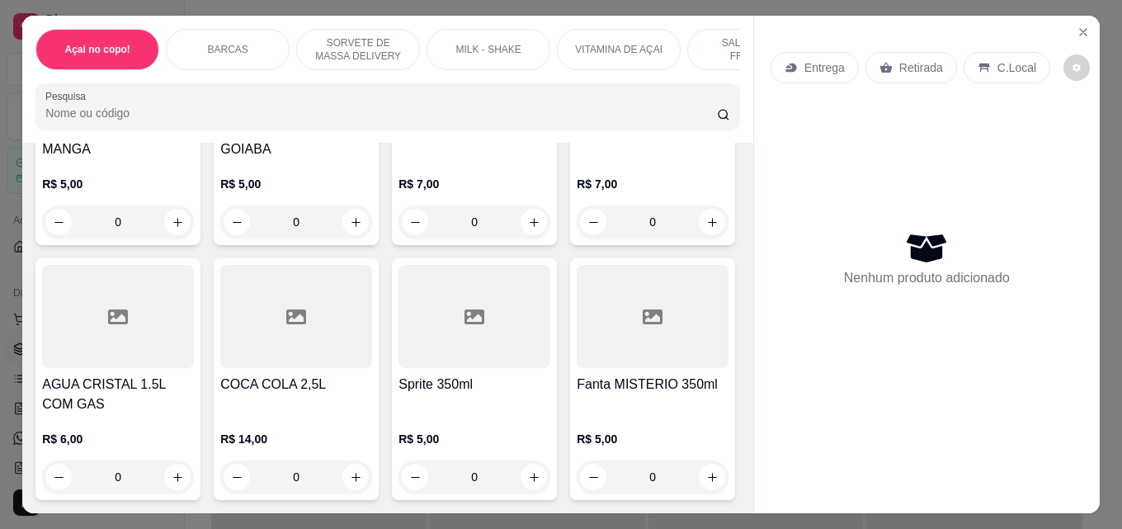
scroll to position [5444, 0]
click at [528, 229] on icon "increase-product-quantity" at bounding box center [534, 222] width 12 height 12
type input "1"
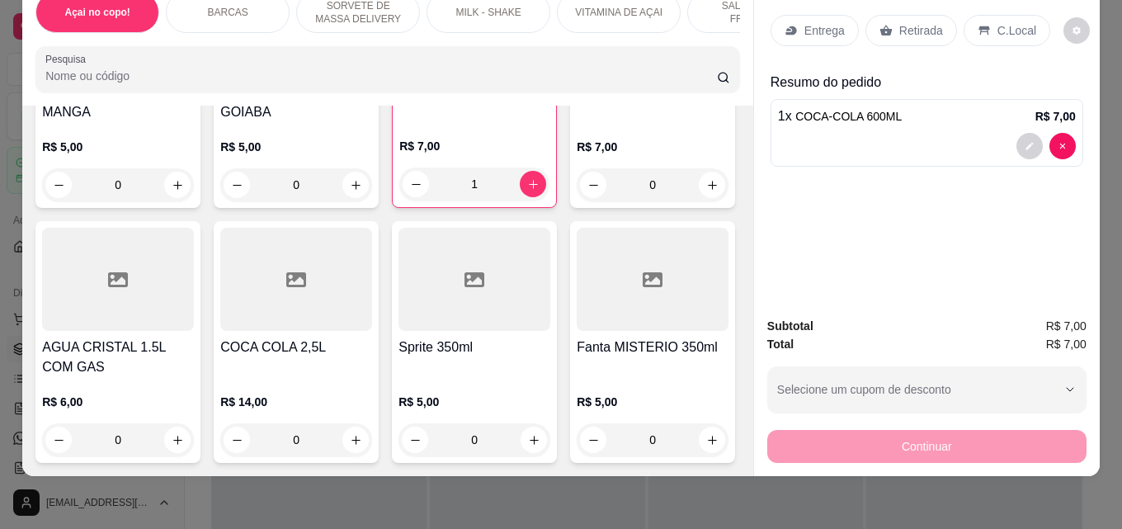
scroll to position [5651, 0]
click at [355, 434] on icon "increase-product-quantity" at bounding box center [356, 440] width 12 height 12
type input "1"
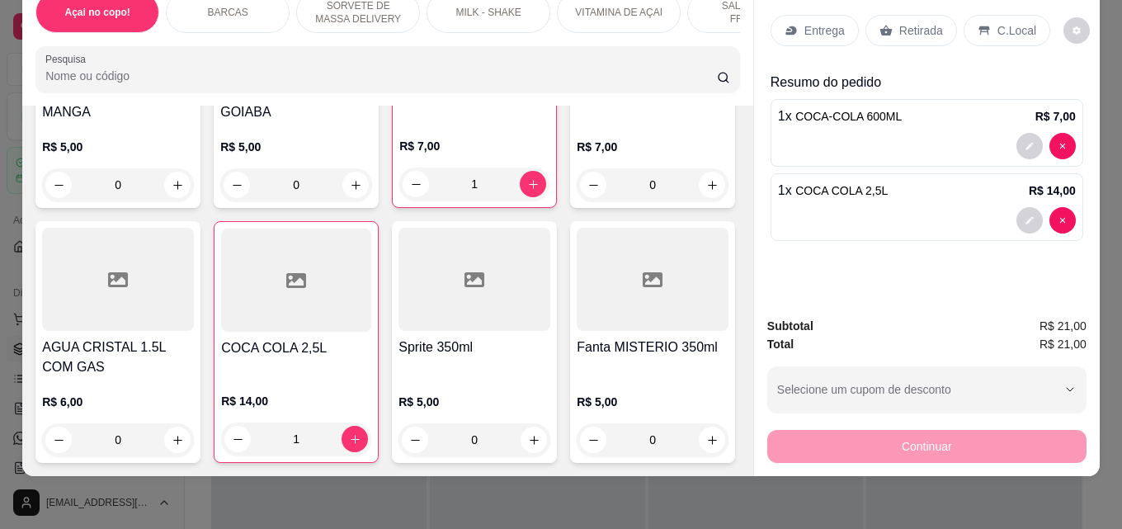
click at [899, 22] on p "Retirada" at bounding box center [921, 30] width 44 height 16
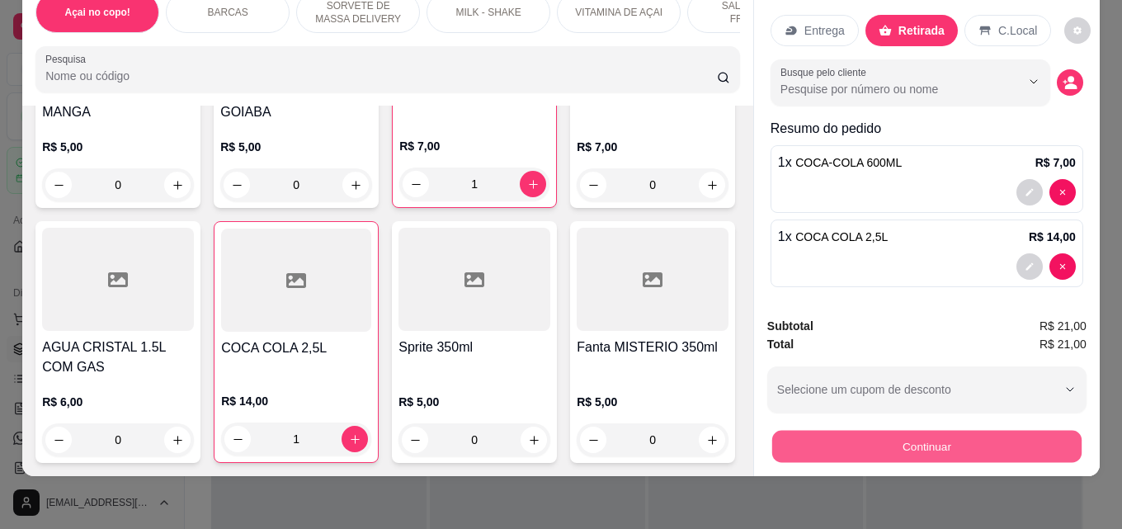
click at [897, 430] on button "Continuar" at bounding box center [926, 446] width 309 height 32
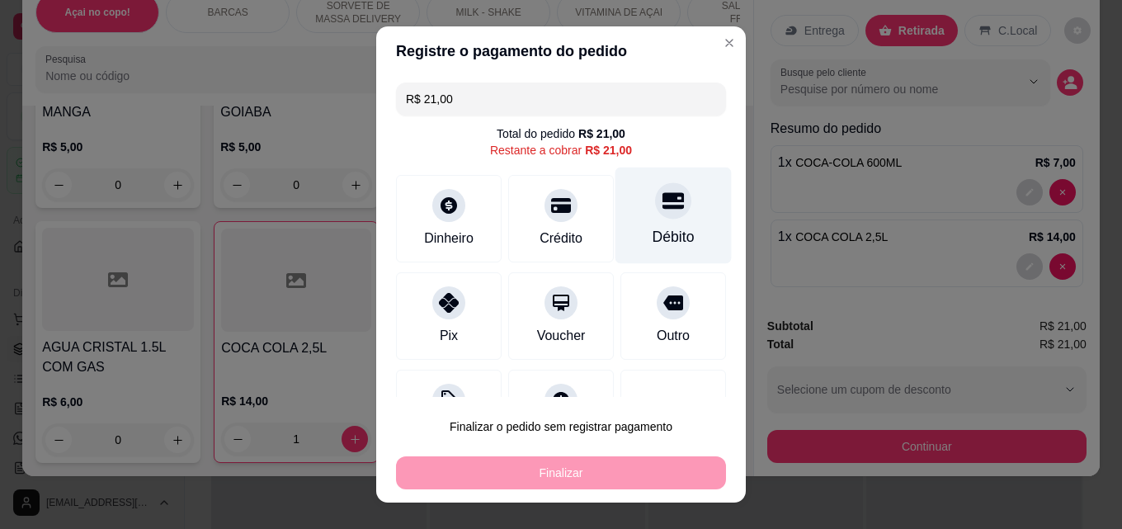
click at [662, 237] on div "Débito" at bounding box center [674, 236] width 42 height 21
type input "R$ 0,00"
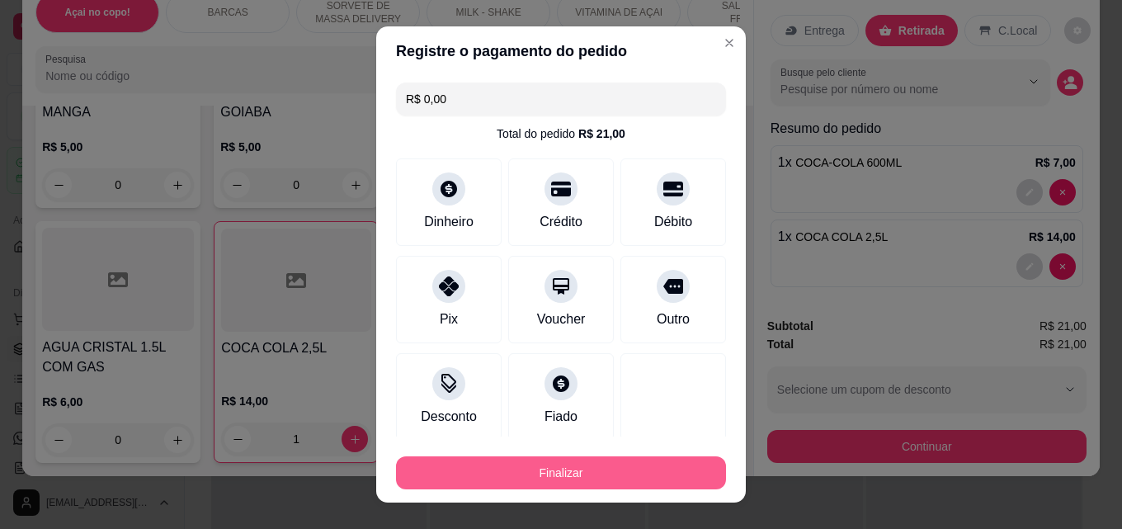
click at [631, 473] on button "Finalizar" at bounding box center [561, 472] width 330 height 33
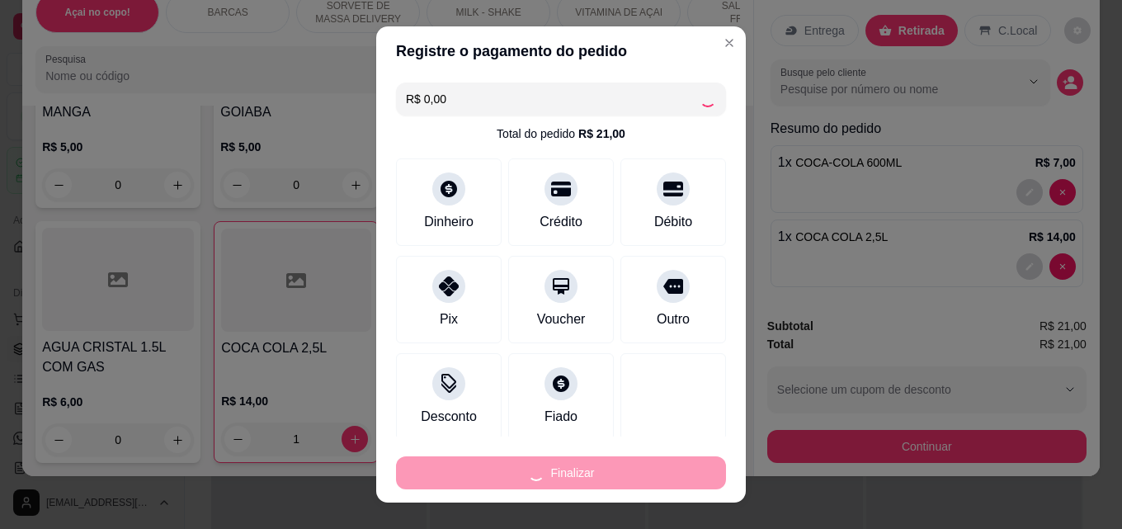
type input "0"
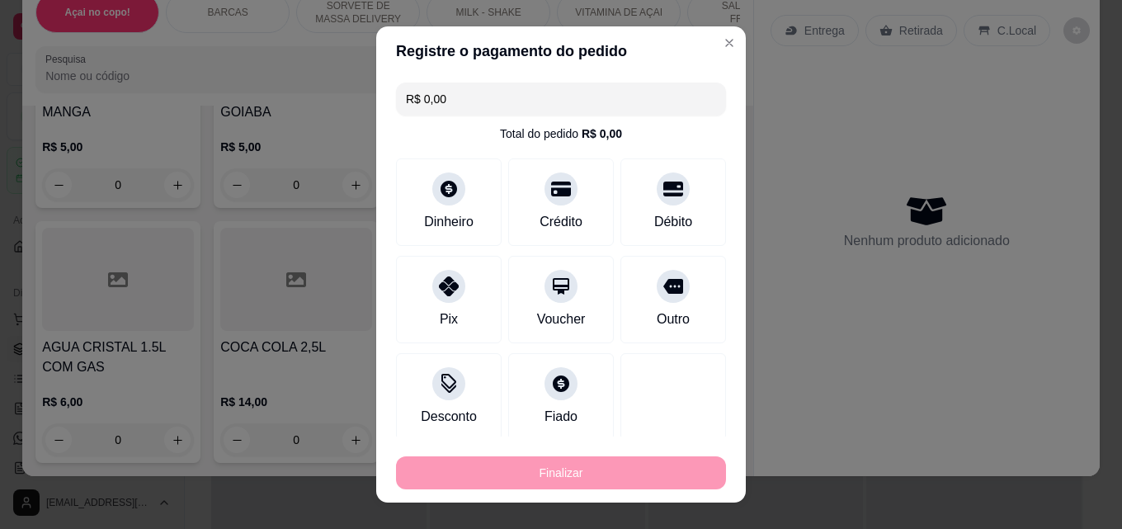
type input "-R$ 21,00"
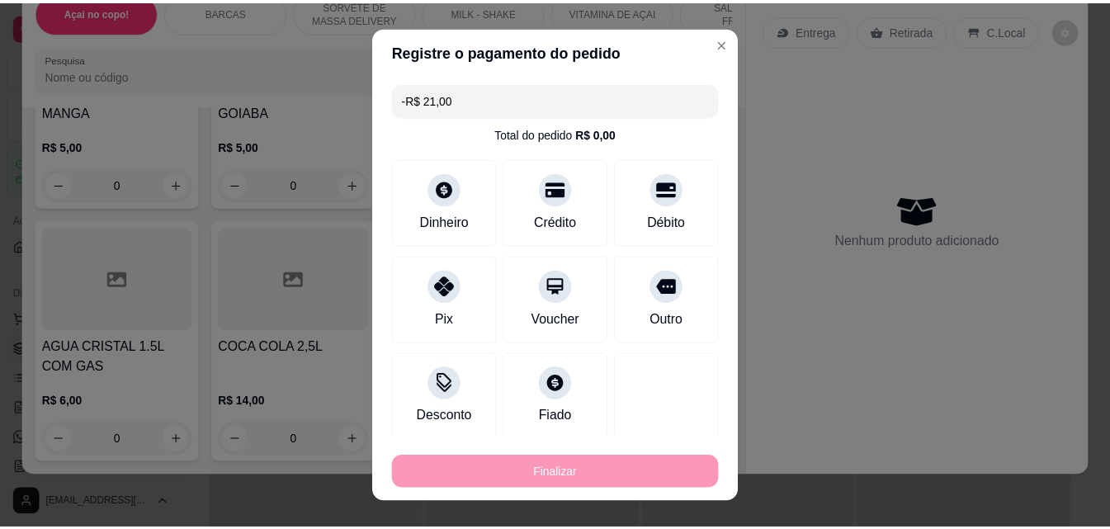
scroll to position [5650, 0]
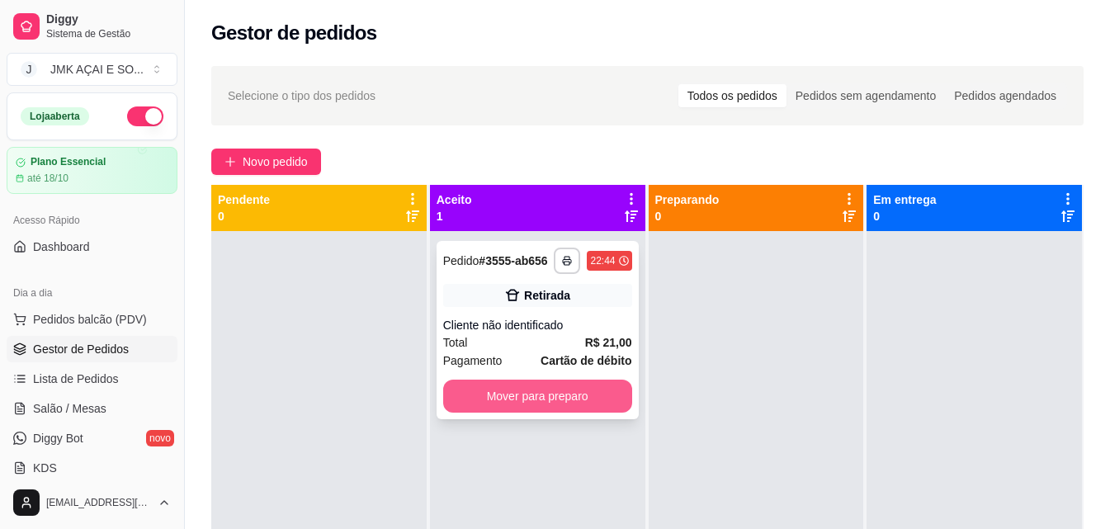
click at [572, 397] on button "Mover para preparo" at bounding box center [537, 395] width 189 height 33
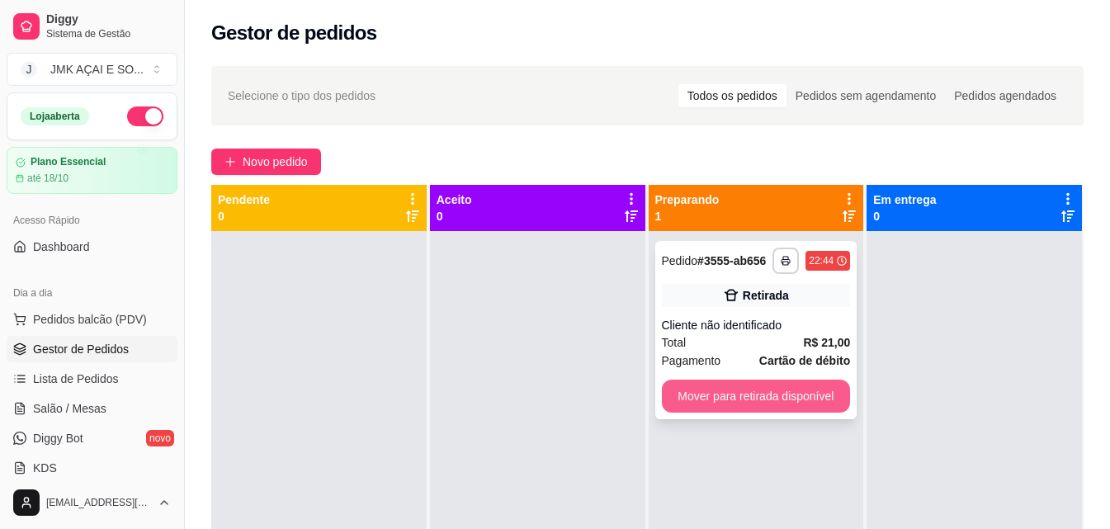
click at [701, 394] on button "Mover para retirada disponível" at bounding box center [756, 395] width 189 height 33
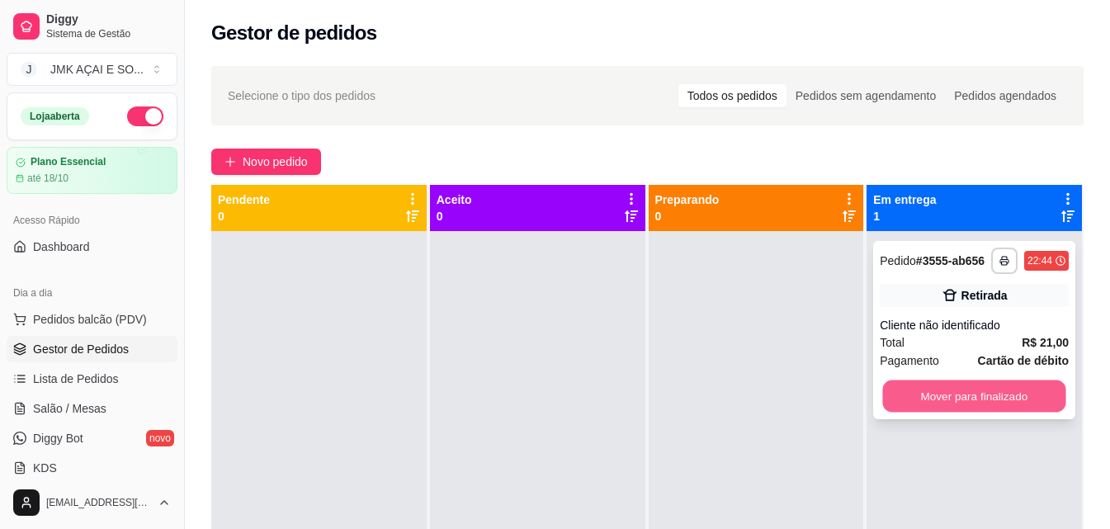
click at [914, 387] on button "Mover para finalizado" at bounding box center [974, 396] width 183 height 32
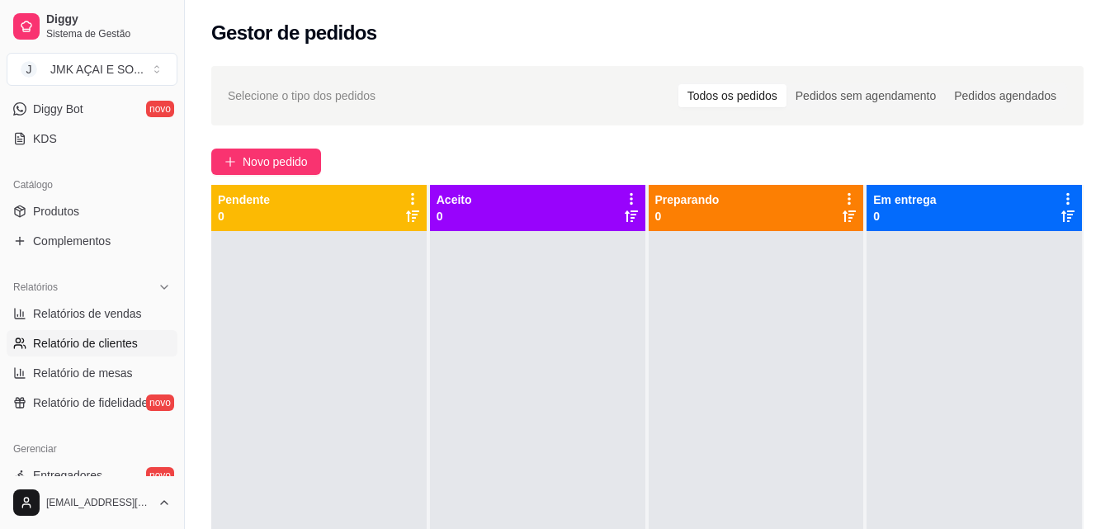
scroll to position [330, 0]
click at [138, 309] on span "Relatórios de vendas" at bounding box center [87, 312] width 109 height 16
select select "ALL"
select select "0"
